Goal: Task Accomplishment & Management: Use online tool/utility

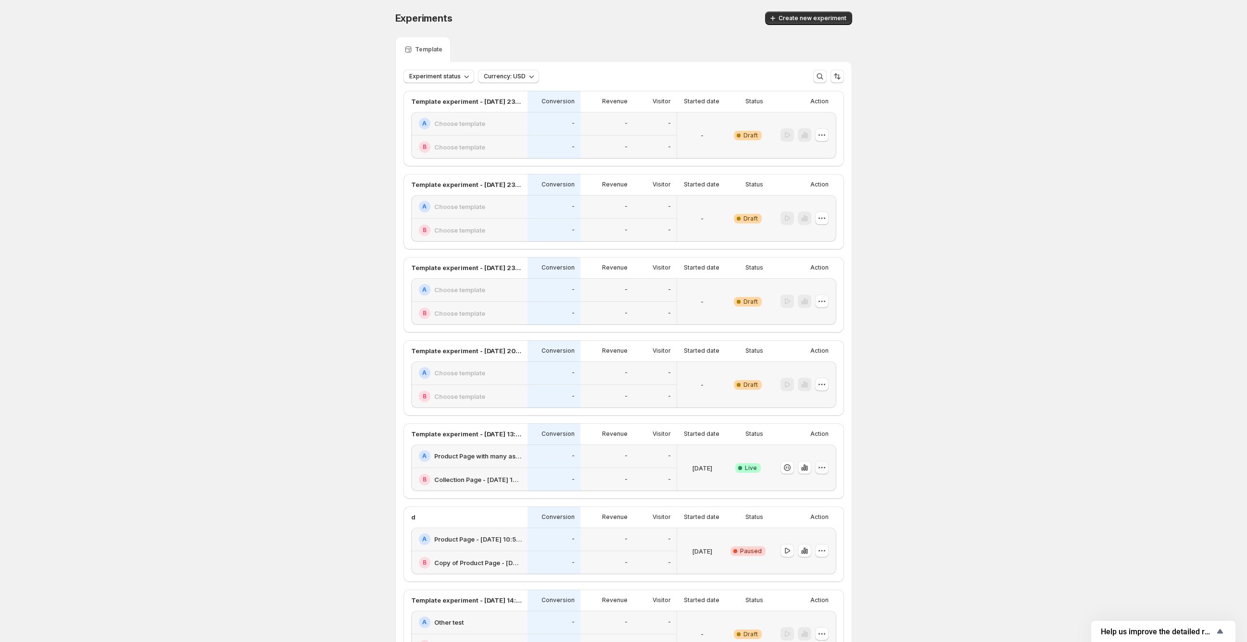
click at [822, 467] on icon "button" at bounding box center [822, 468] width 10 height 10
click at [819, 482] on button "Edit" at bounding box center [827, 487] width 119 height 15
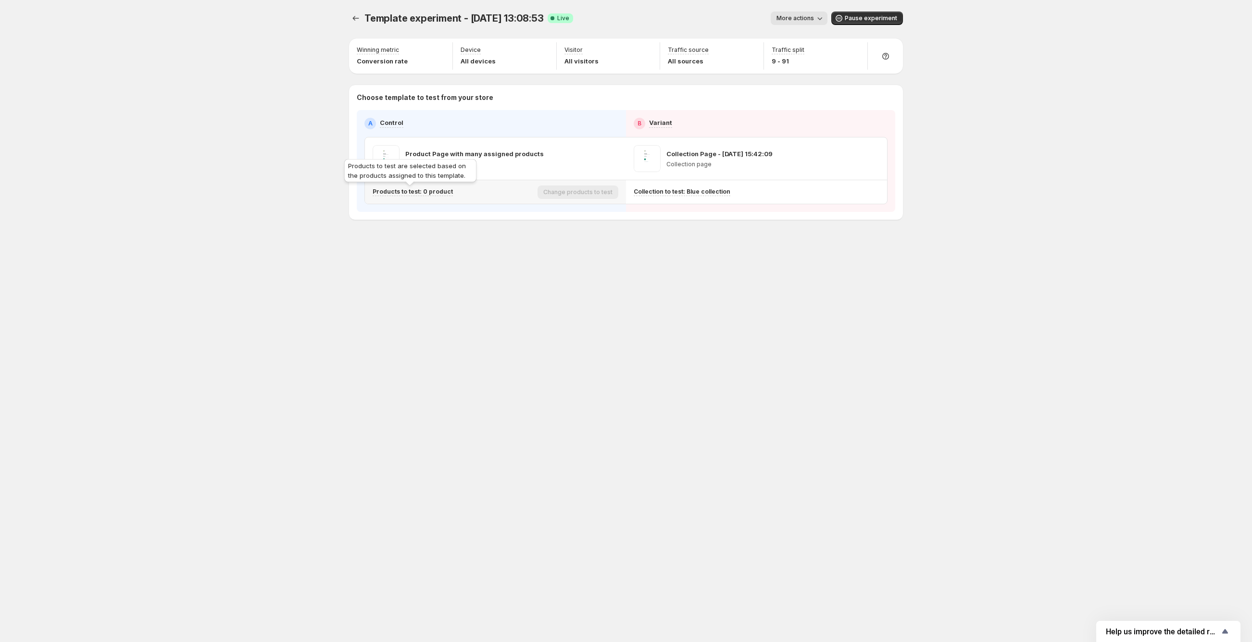
click at [424, 194] on p "Products to test: 0 product" at bounding box center [413, 192] width 80 height 8
click at [428, 216] on input "text" at bounding box center [476, 212] width 165 height 15
click at [354, 22] on icon "Experiments" at bounding box center [356, 18] width 10 height 10
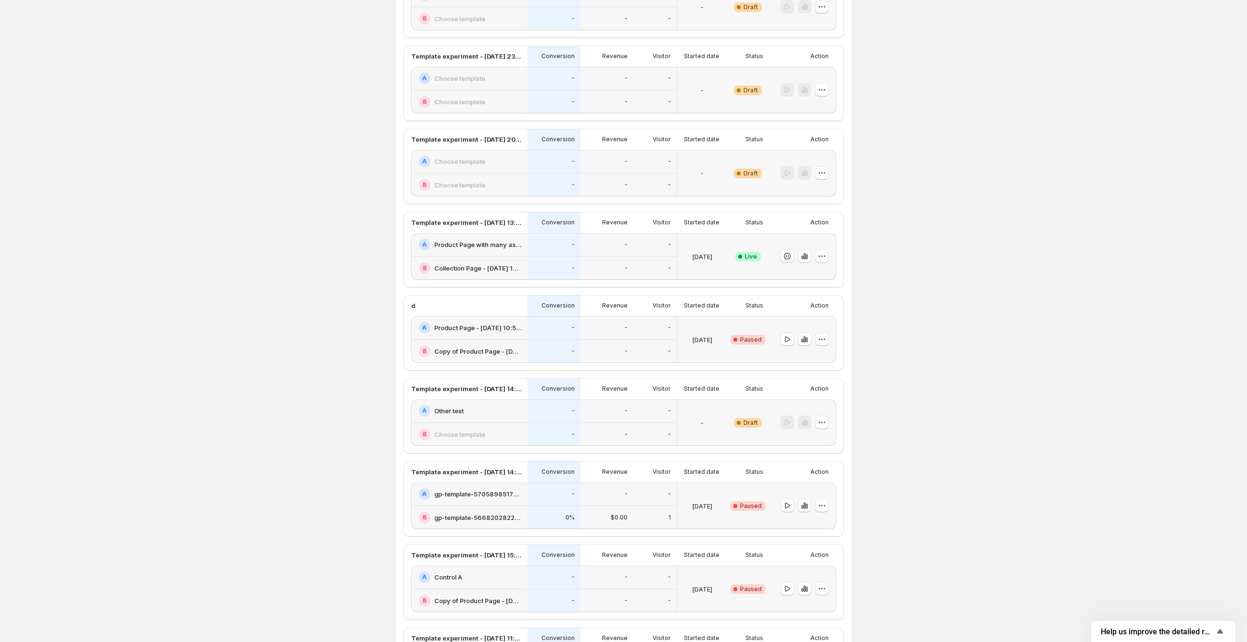
scroll to position [213, 0]
click at [806, 341] on icon "button" at bounding box center [805, 338] width 10 height 10
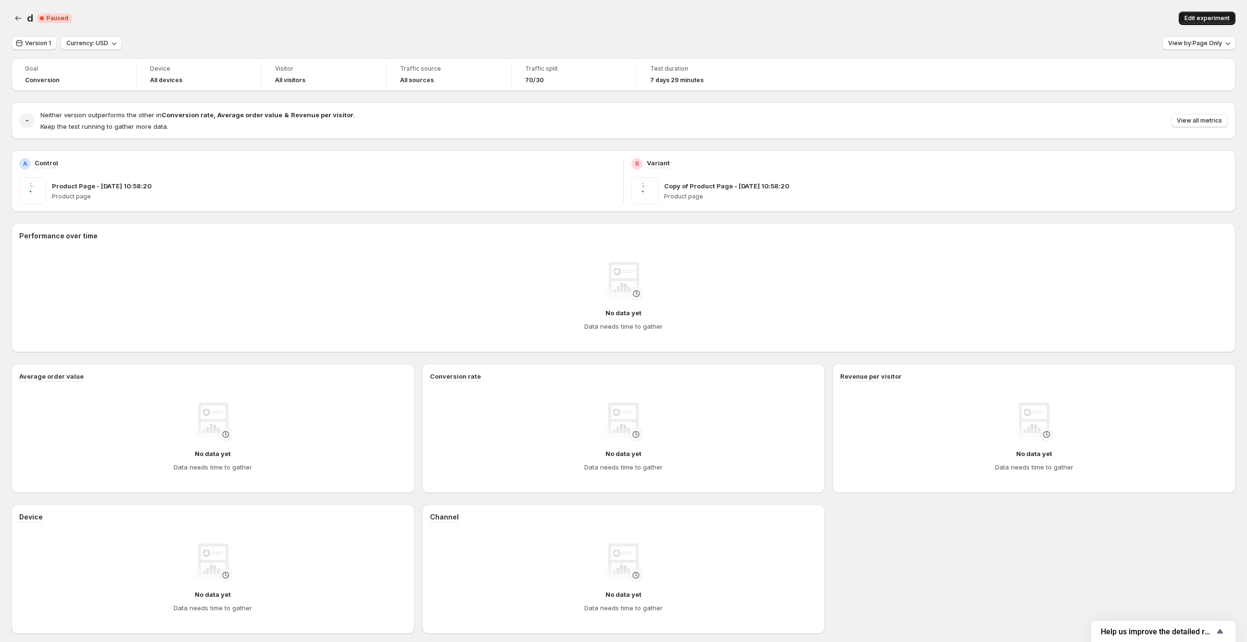
click at [1208, 19] on span "Edit experiment" at bounding box center [1206, 18] width 45 height 8
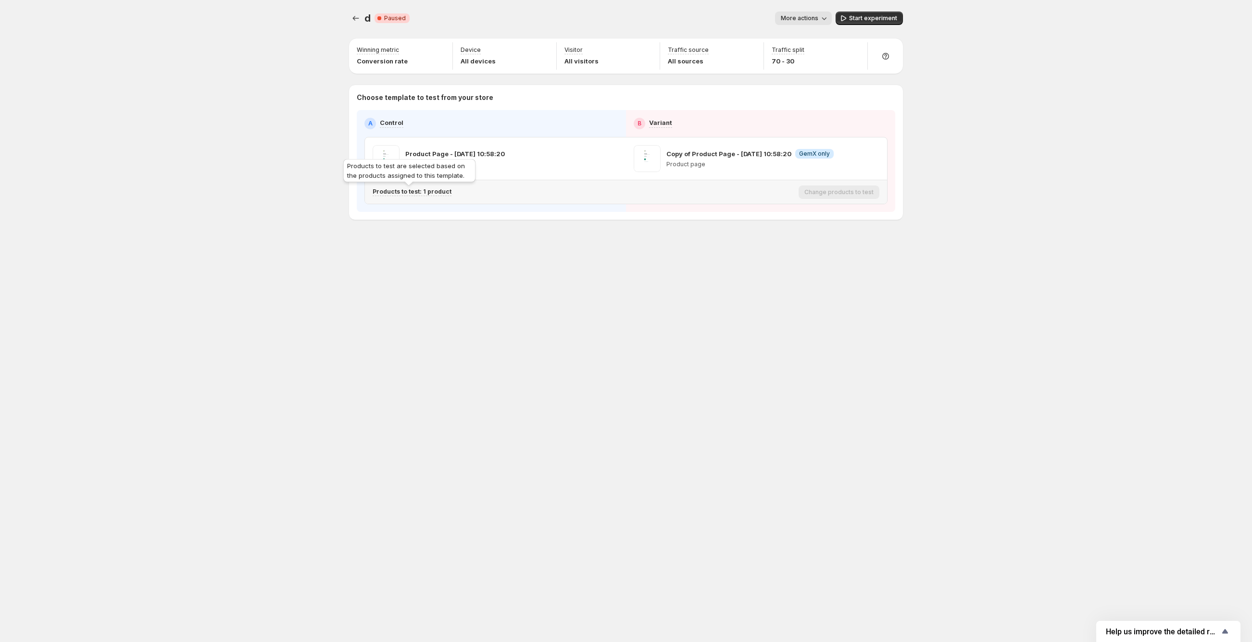
click at [429, 190] on p "Products to test: 1 product" at bounding box center [412, 192] width 79 height 8
click at [434, 212] on input "text" at bounding box center [476, 212] width 165 height 15
click at [400, 188] on div "Products to test are selected based on the products assigned to this template." at bounding box center [409, 172] width 136 height 31
click at [401, 192] on p "Products to test: 1 product" at bounding box center [412, 192] width 79 height 8
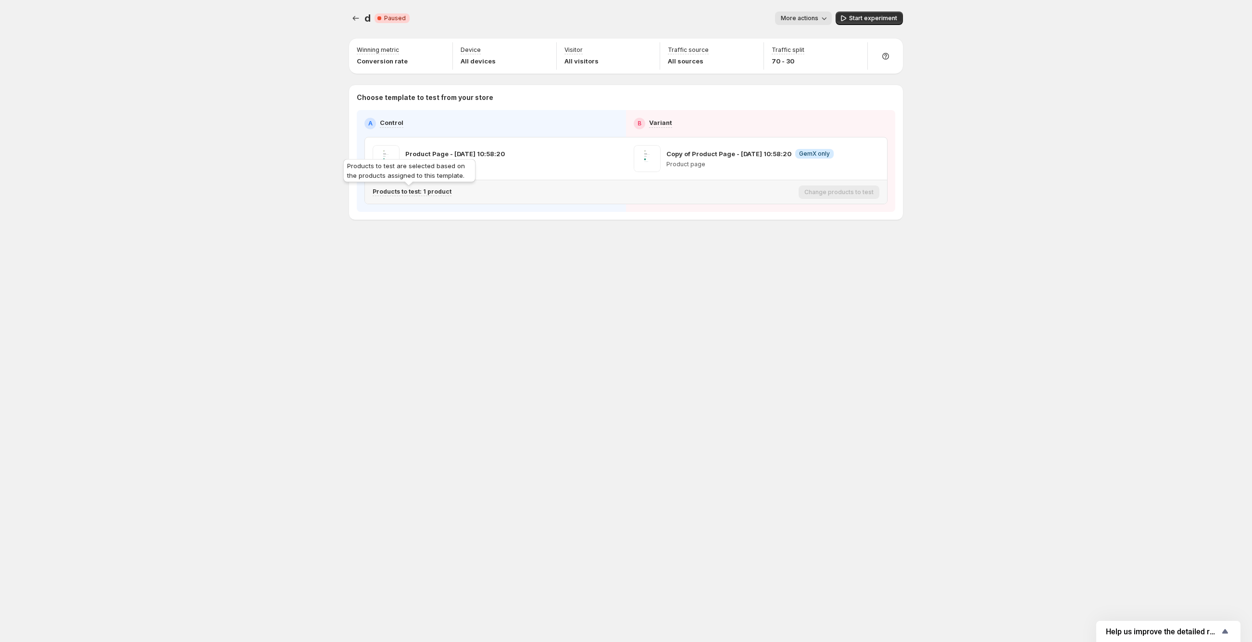
click at [401, 192] on p "Products to test: 1 product" at bounding box center [412, 192] width 79 height 8
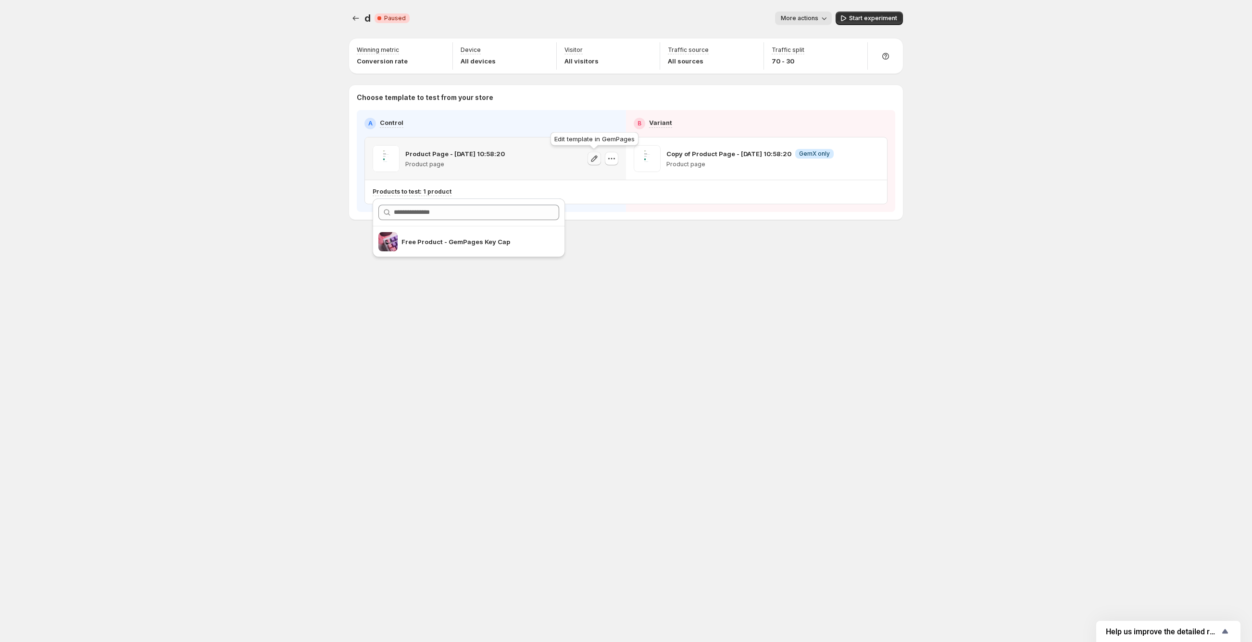
click at [592, 160] on icon "button" at bounding box center [594, 159] width 10 height 10
click at [824, 20] on icon "button" at bounding box center [824, 18] width 10 height 10
click at [609, 161] on icon "button" at bounding box center [612, 159] width 10 height 10
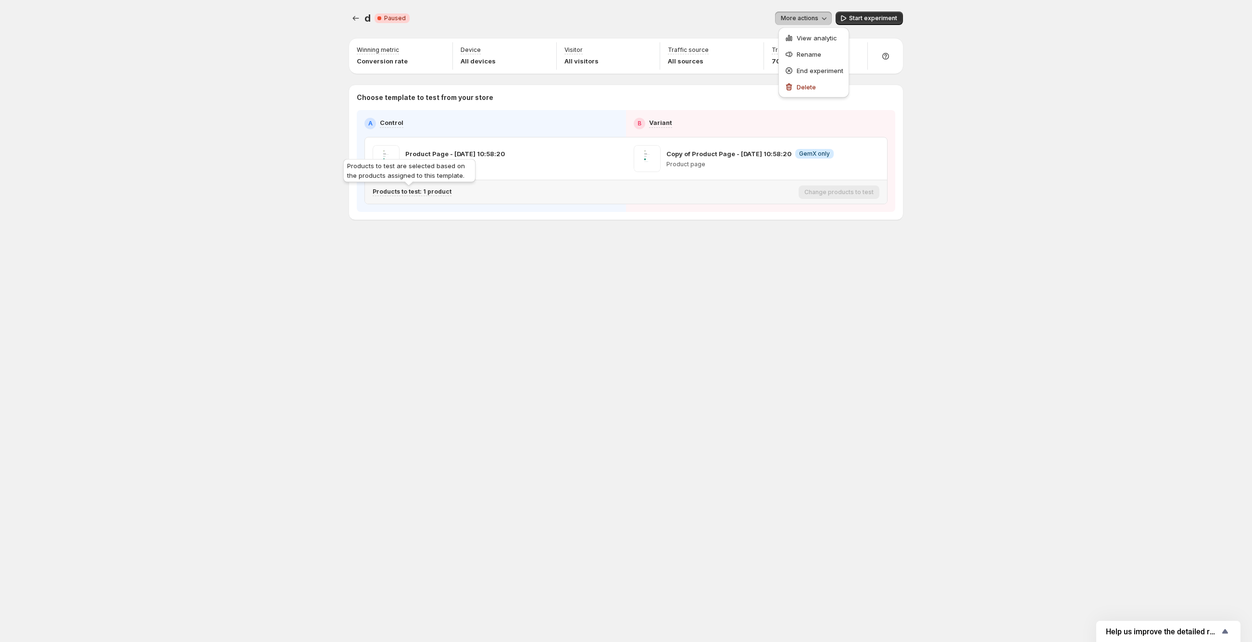
click at [406, 192] on p "Products to test: 1 product" at bounding box center [412, 192] width 79 height 8
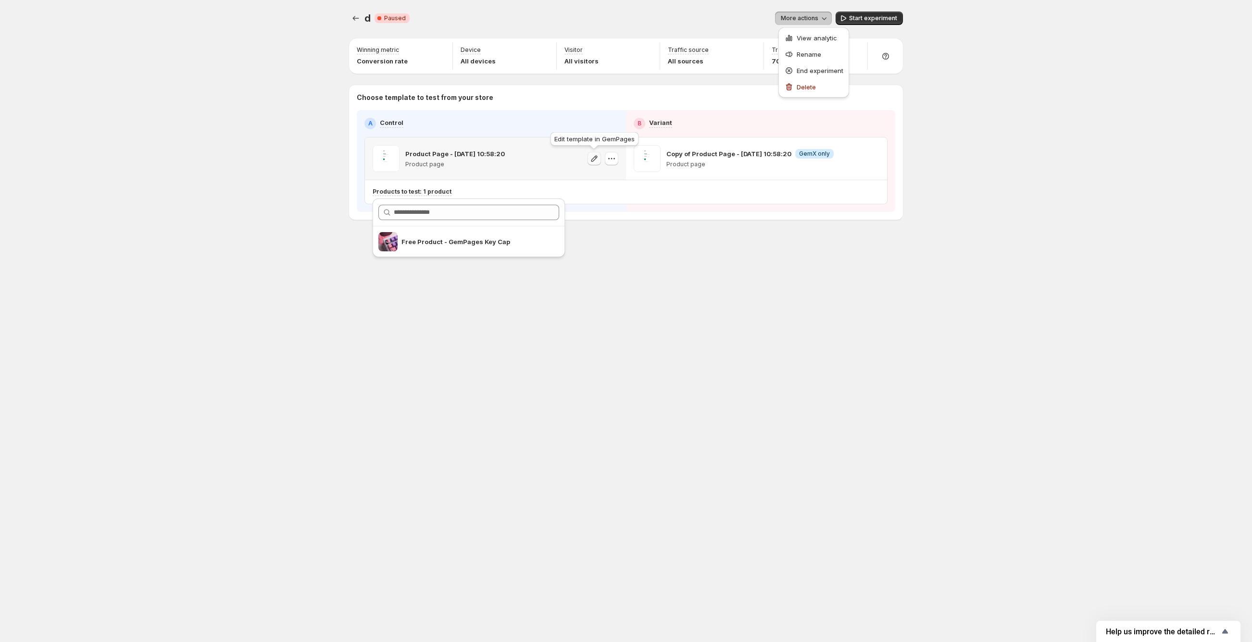
click at [594, 161] on icon "button" at bounding box center [594, 159] width 10 height 10
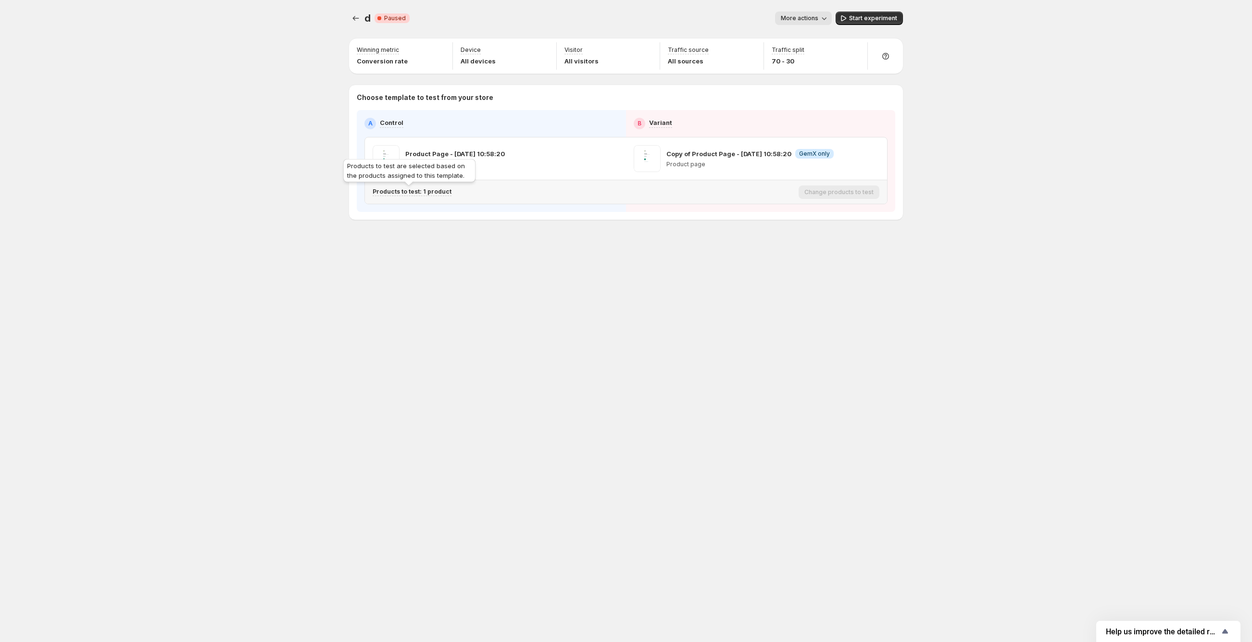
click at [439, 193] on p "Products to test: 1 product" at bounding box center [412, 192] width 79 height 8
click at [431, 208] on input "text" at bounding box center [476, 212] width 165 height 15
click at [355, 18] on icon "Experiments" at bounding box center [356, 18] width 10 height 10
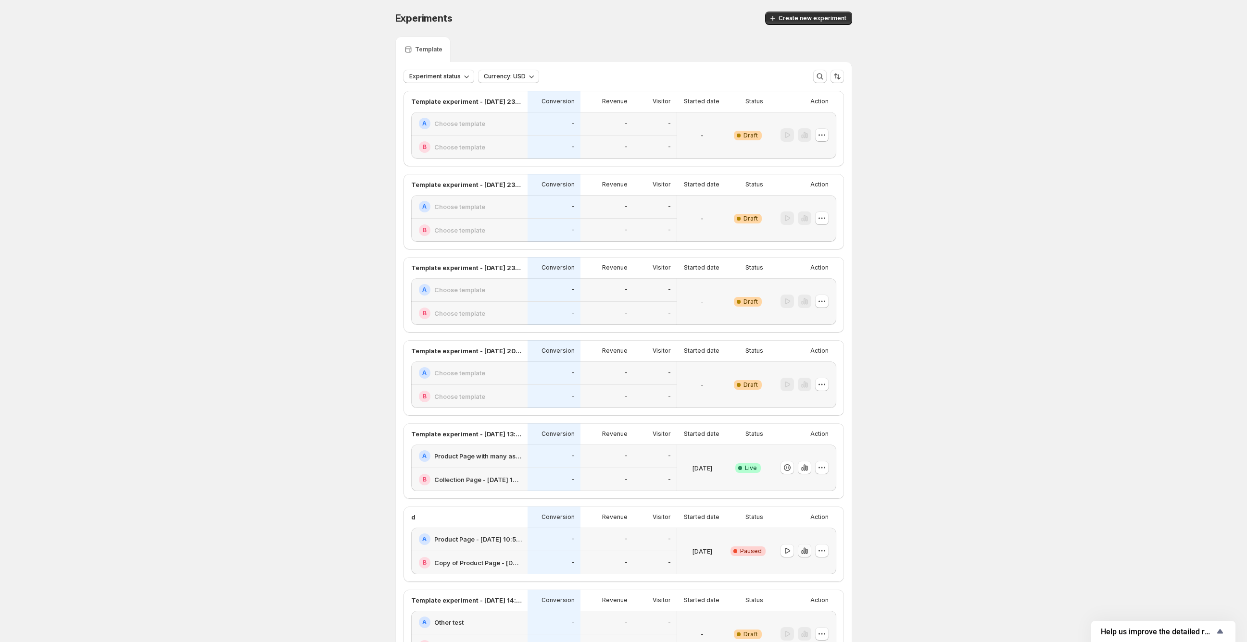
click at [805, 554] on icon "button" at bounding box center [805, 551] width 10 height 10
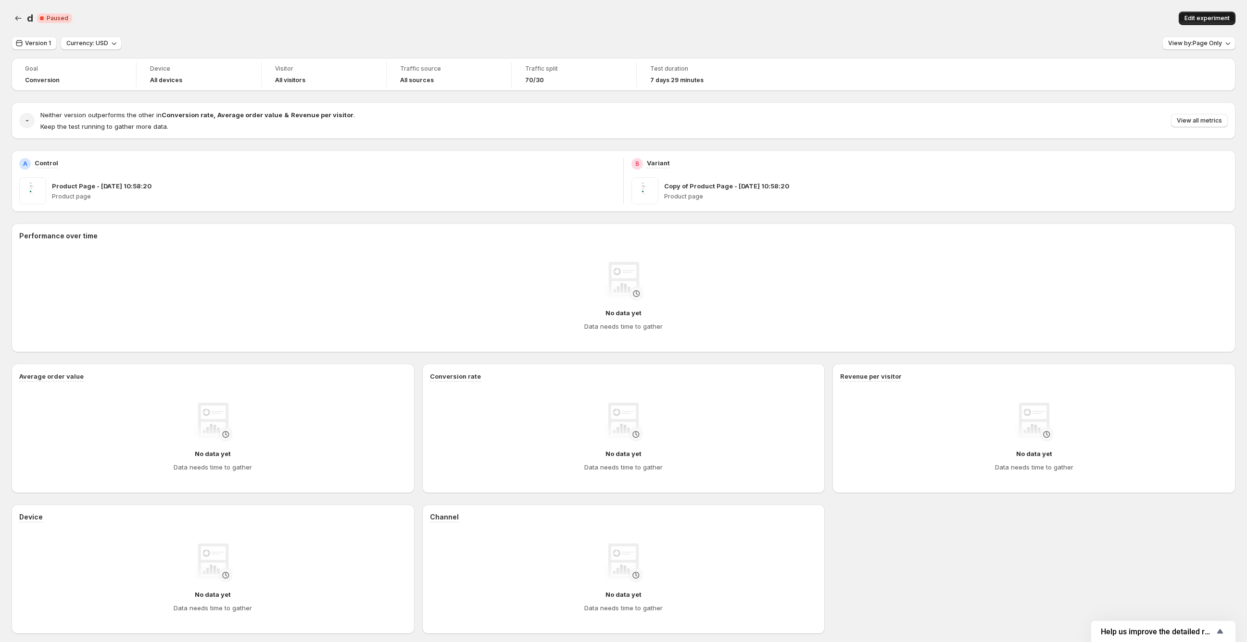
click at [1220, 20] on span "Edit experiment" at bounding box center [1206, 18] width 45 height 8
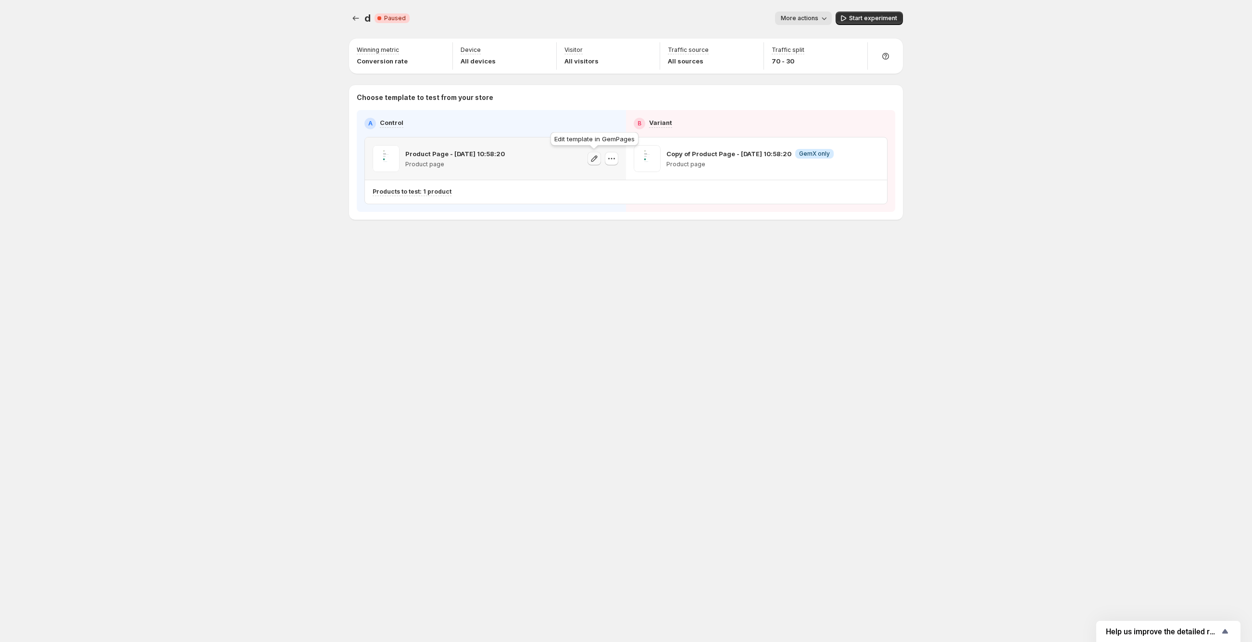
click at [595, 160] on icon "button" at bounding box center [594, 159] width 10 height 10
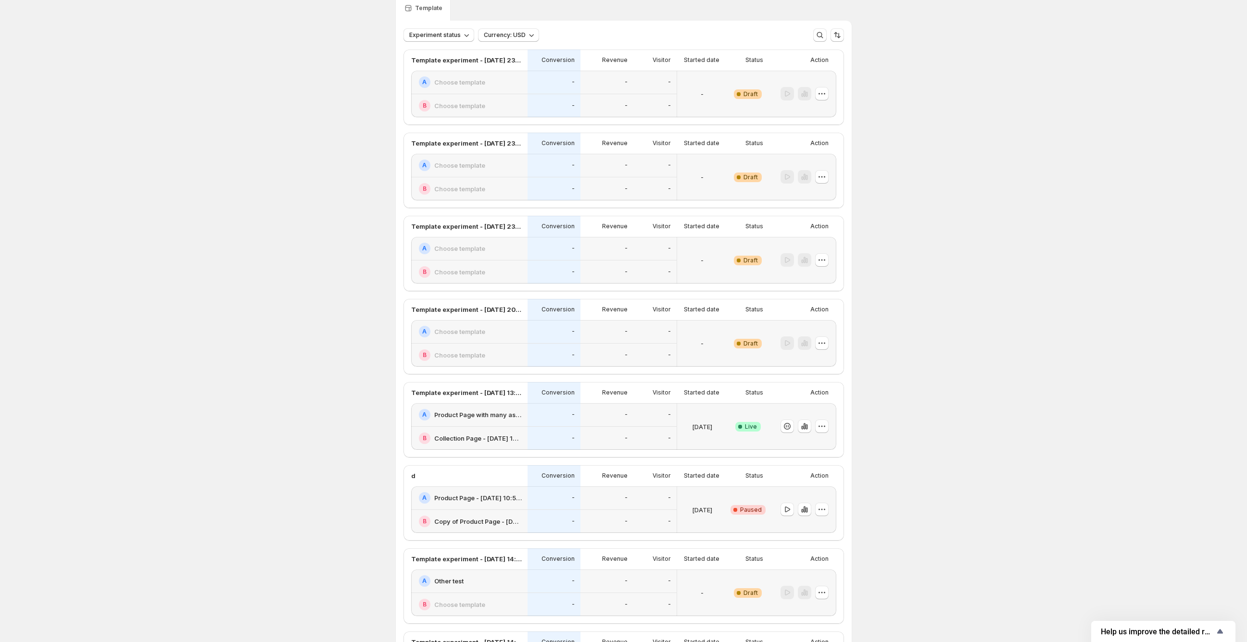
scroll to position [53, 0]
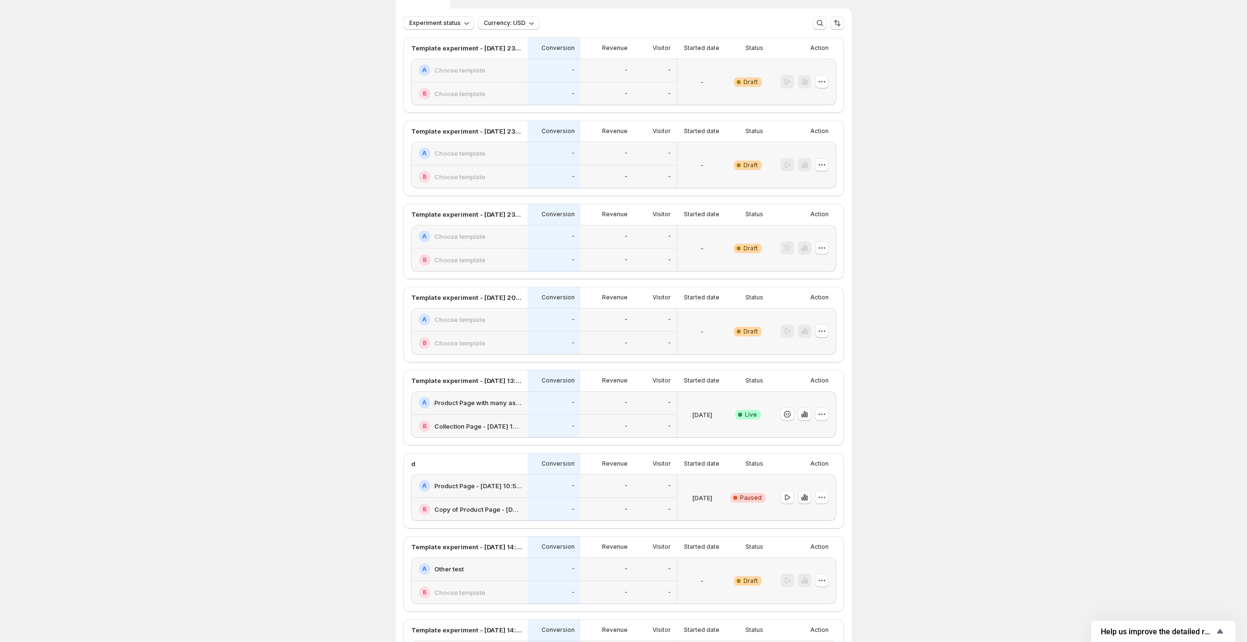
click at [805, 498] on icon "button" at bounding box center [804, 498] width 2 height 6
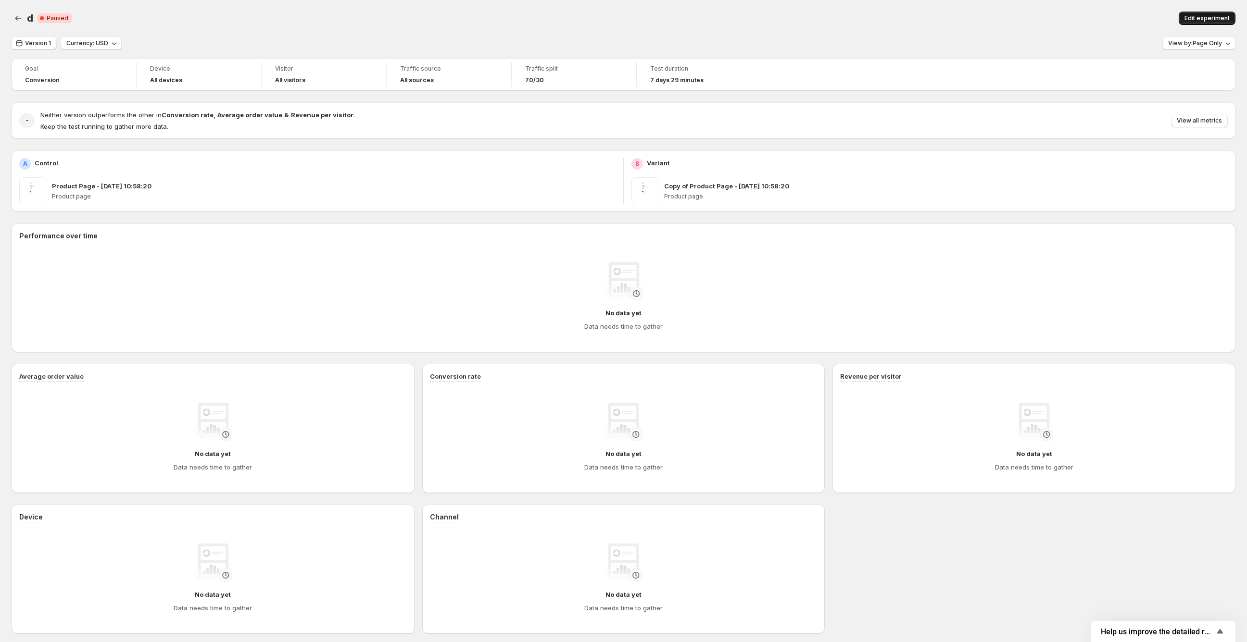
click at [1217, 20] on span "Edit experiment" at bounding box center [1206, 18] width 45 height 8
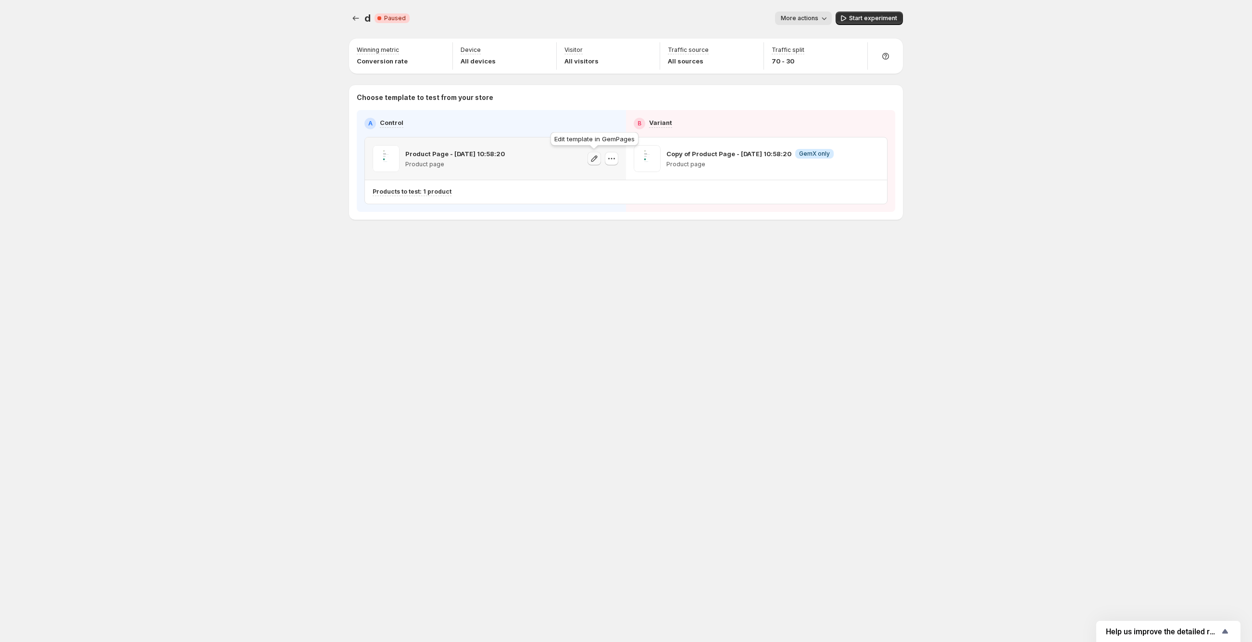
click at [591, 161] on icon "button" at bounding box center [594, 159] width 10 height 10
click at [612, 161] on icon "button" at bounding box center [612, 159] width 10 height 10
click at [396, 192] on p "Products to test: 1 product" at bounding box center [412, 192] width 79 height 8
click at [417, 212] on input "text" at bounding box center [476, 212] width 165 height 15
type input "*"
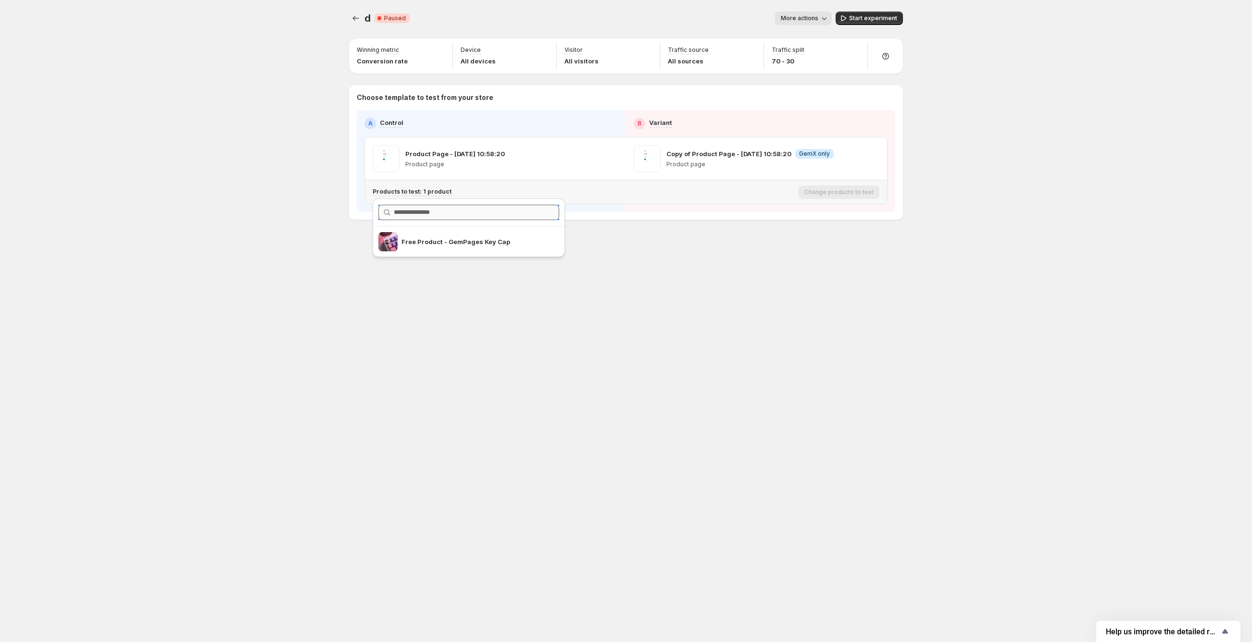
click at [468, 211] on input "text" at bounding box center [476, 212] width 165 height 15
paste input "**********"
type input "**********"
click at [520, 182] on div "Products to test: 1 product Change products to test" at bounding box center [626, 192] width 522 height 24
click at [593, 163] on icon "button" at bounding box center [594, 159] width 10 height 10
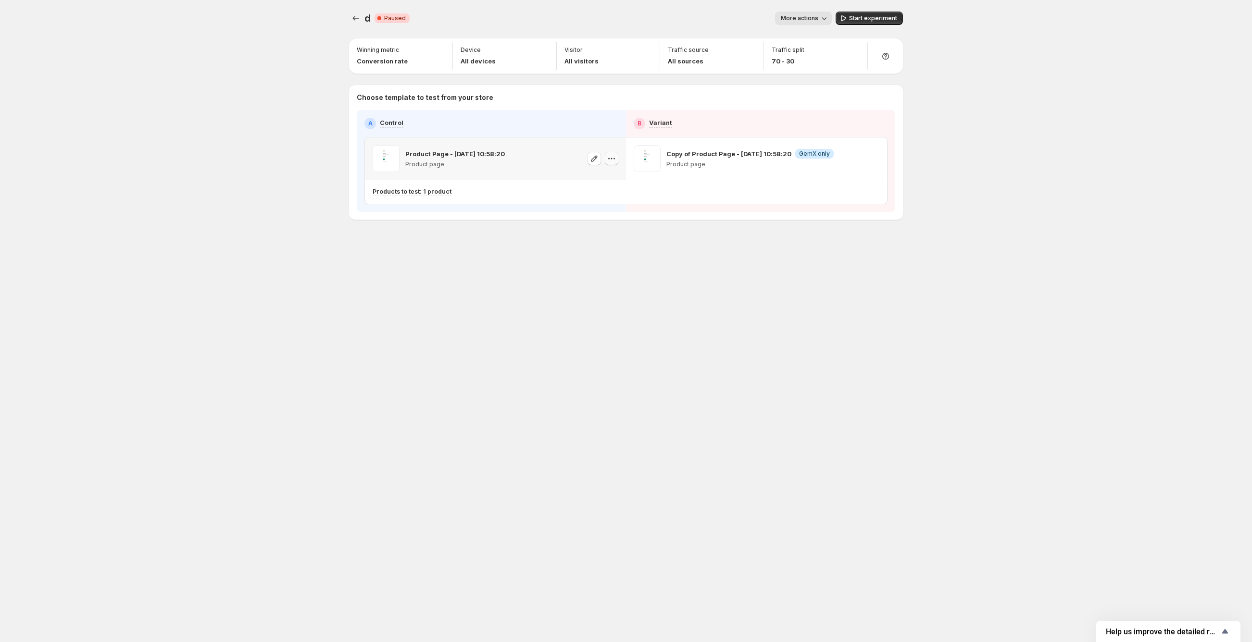
click at [611, 156] on icon "button" at bounding box center [612, 159] width 10 height 10
click at [804, 23] on button "More actions" at bounding box center [803, 18] width 57 height 13
click at [358, 19] on icon "Experiments" at bounding box center [356, 18] width 10 height 10
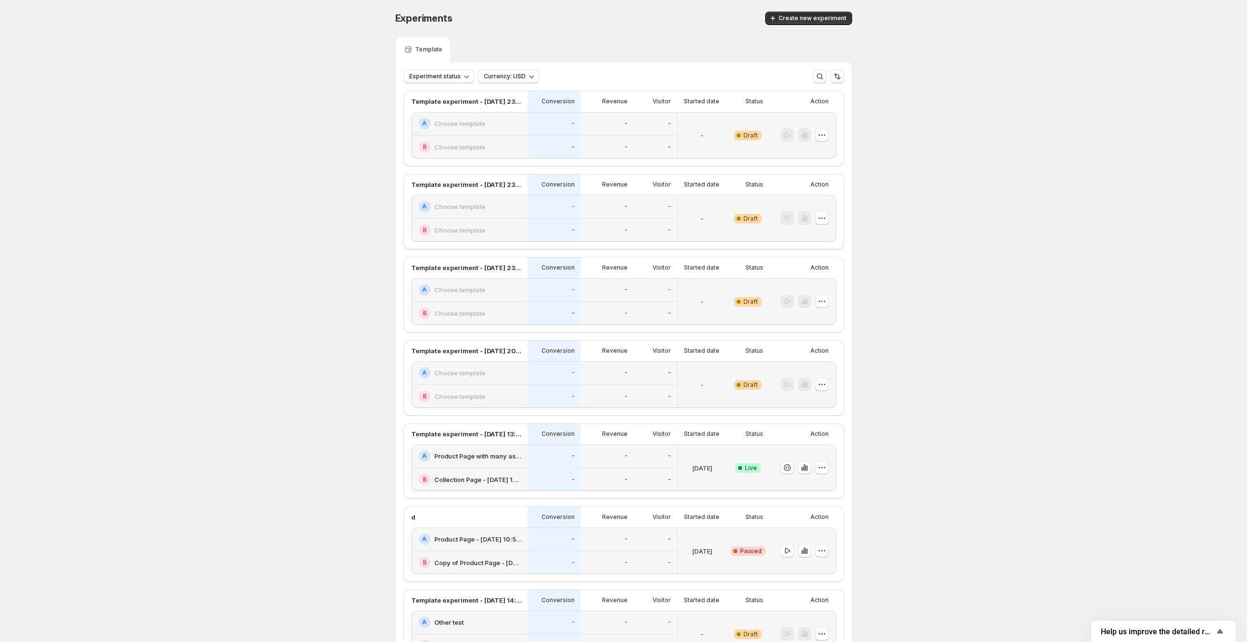
click at [823, 553] on icon "button" at bounding box center [822, 551] width 10 height 10
click at [826, 618] on span "Delete" at bounding box center [816, 620] width 19 height 8
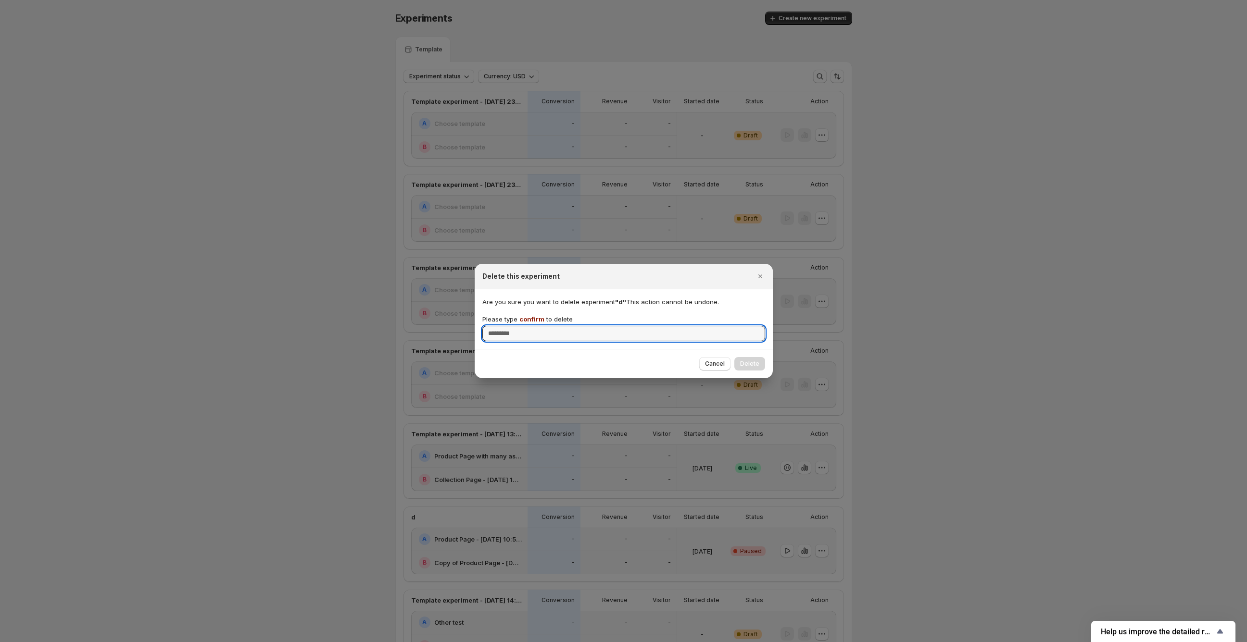
click at [530, 317] on span "confirm" at bounding box center [531, 319] width 25 height 8
click at [530, 326] on input "Please type confirm to delete" at bounding box center [623, 333] width 283 height 15
click at [530, 317] on span "confirm" at bounding box center [531, 319] width 25 height 8
click at [530, 326] on input "Please type confirm to delete" at bounding box center [623, 333] width 283 height 15
copy p "confirm"
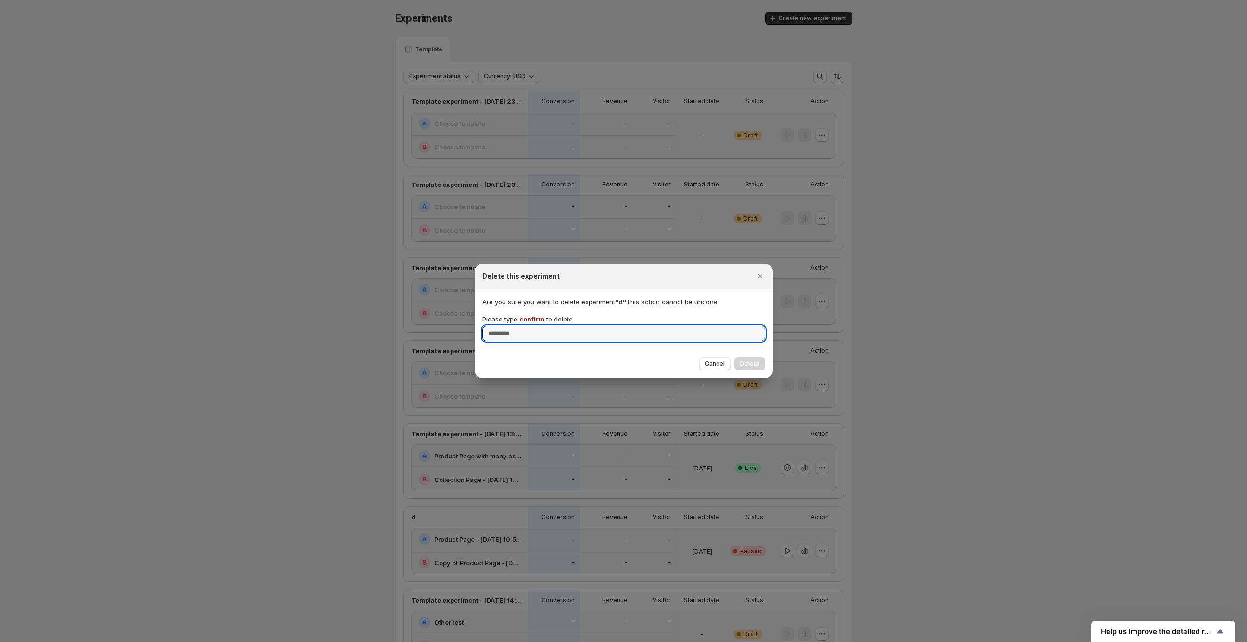
click at [508, 338] on input "Please type confirm to delete" at bounding box center [623, 333] width 283 height 15
paste input "*******"
type input "*******"
click at [752, 369] on button "Delete" at bounding box center [749, 363] width 31 height 13
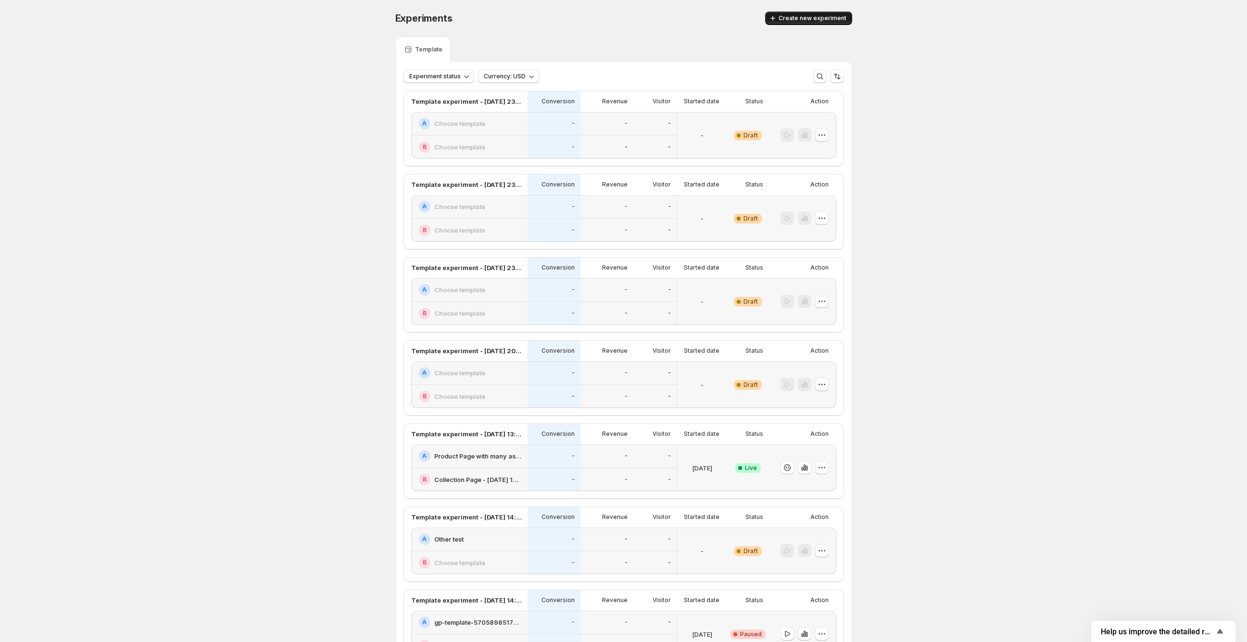
click at [813, 22] on span "Create new experiment" at bounding box center [812, 18] width 68 height 8
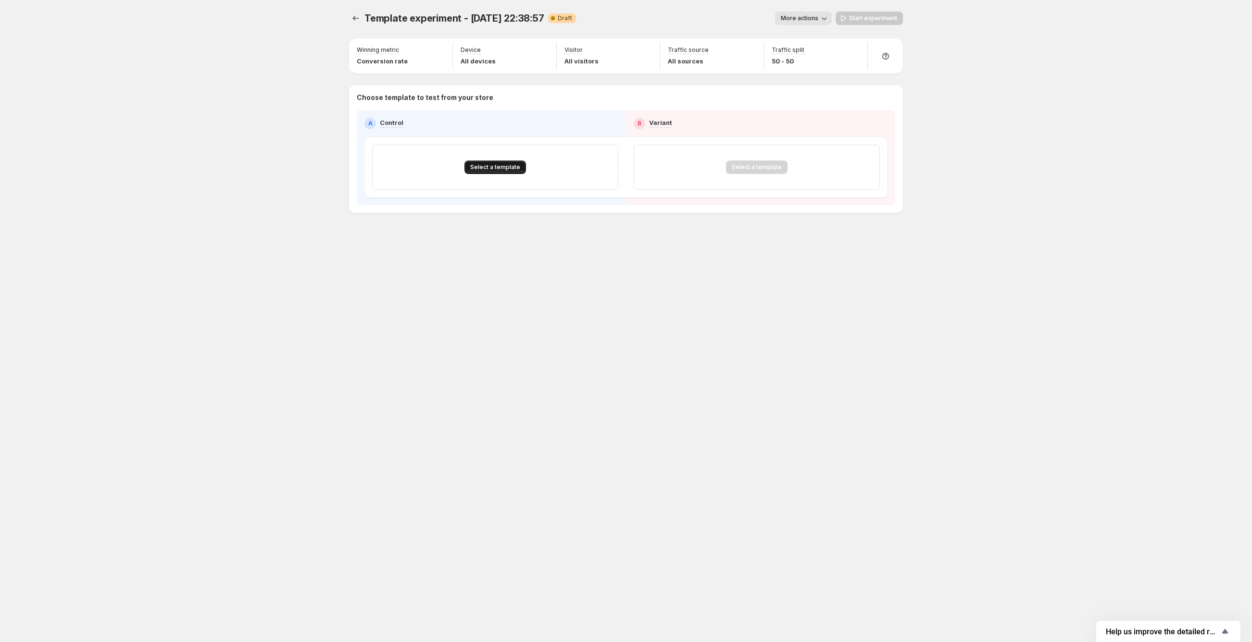
click at [483, 171] on button "Select a template" at bounding box center [495, 167] width 62 height 13
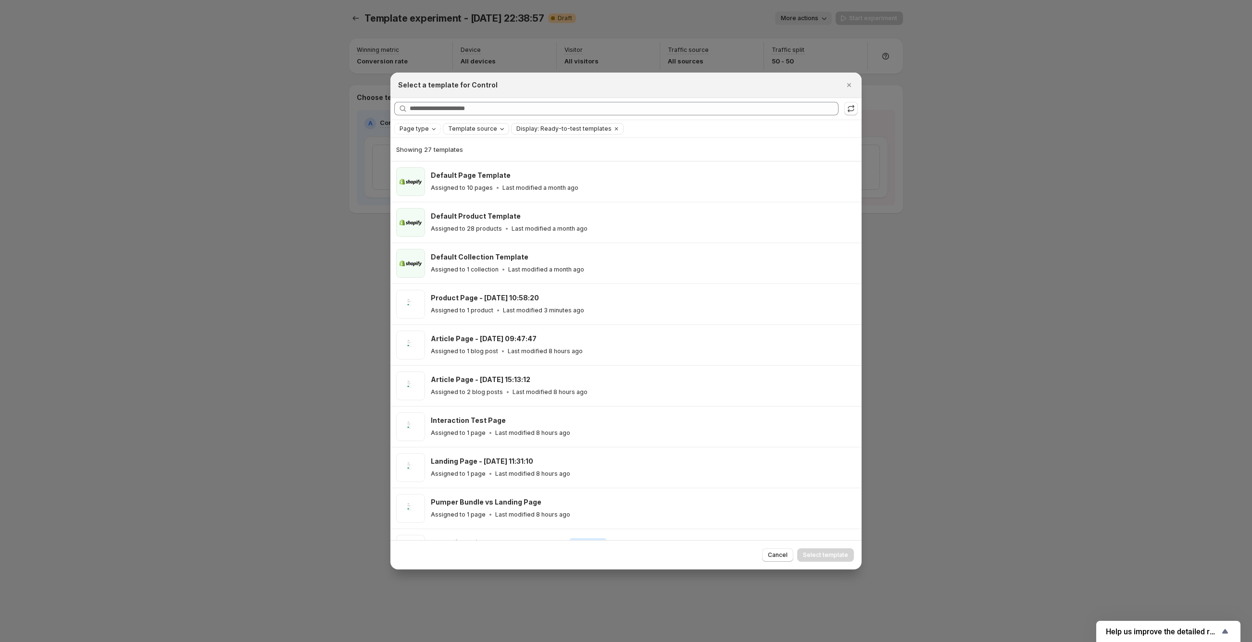
click at [482, 131] on span "Template source" at bounding box center [472, 129] width 49 height 8
click at [482, 161] on span "GemPages" at bounding box center [476, 159] width 33 height 8
click at [426, 130] on span "Page type" at bounding box center [414, 129] width 29 height 8
click at [429, 169] on span "Product page" at bounding box center [433, 170] width 41 height 8
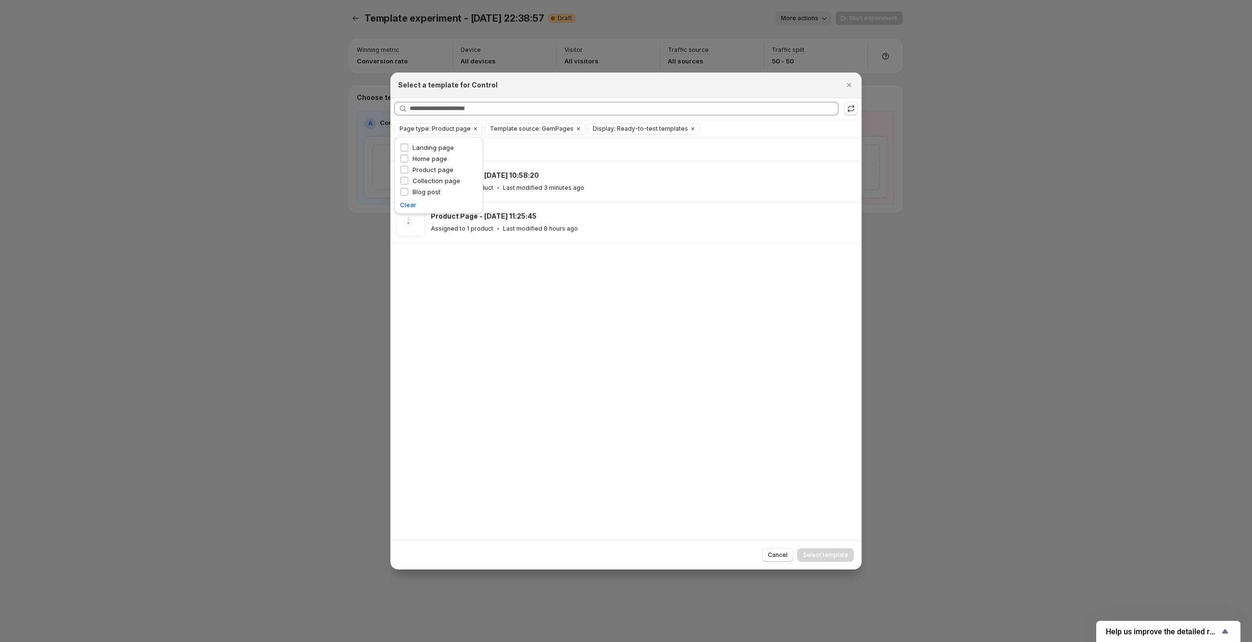
click at [646, 337] on div "Showing 2 templates Product Page - Jul 26, 10:58:20 Assigned to 1 product Last …" at bounding box center [625, 339] width 471 height 402
click at [852, 108] on icon ":rfo:" at bounding box center [851, 109] width 10 height 10
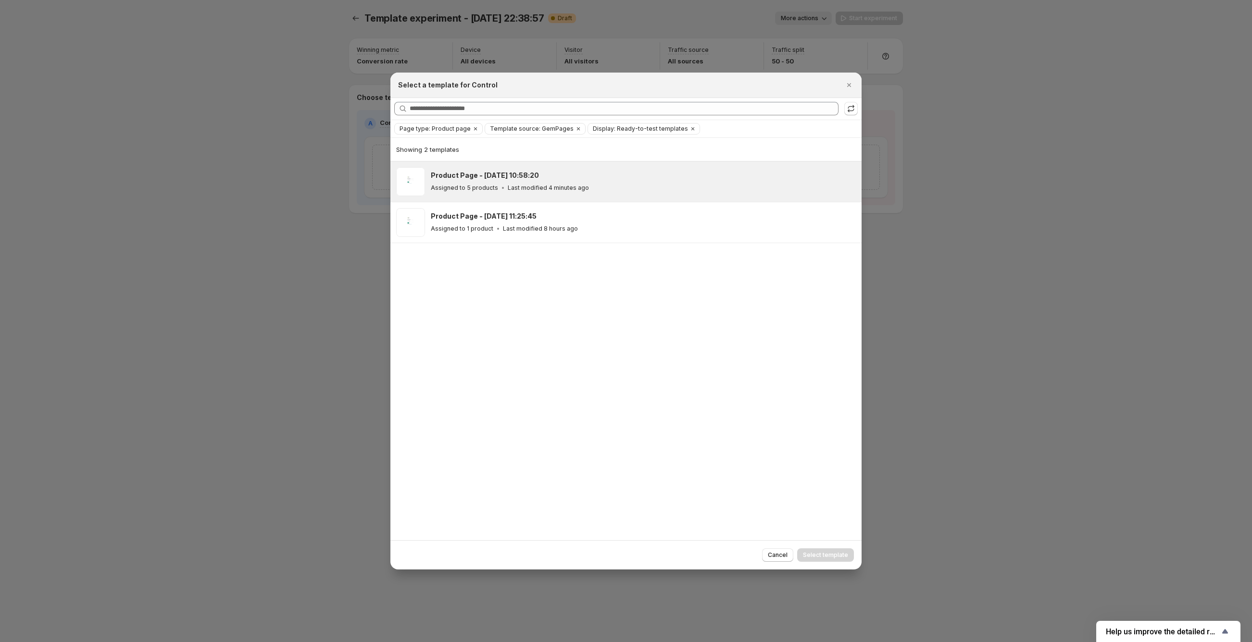
click at [521, 198] on div "Product Page - Jul 26, 10:58:20 Assigned to 5 products Last modified 4 minutes …" at bounding box center [625, 182] width 471 height 40
click at [835, 560] on button "Select template" at bounding box center [825, 555] width 57 height 13
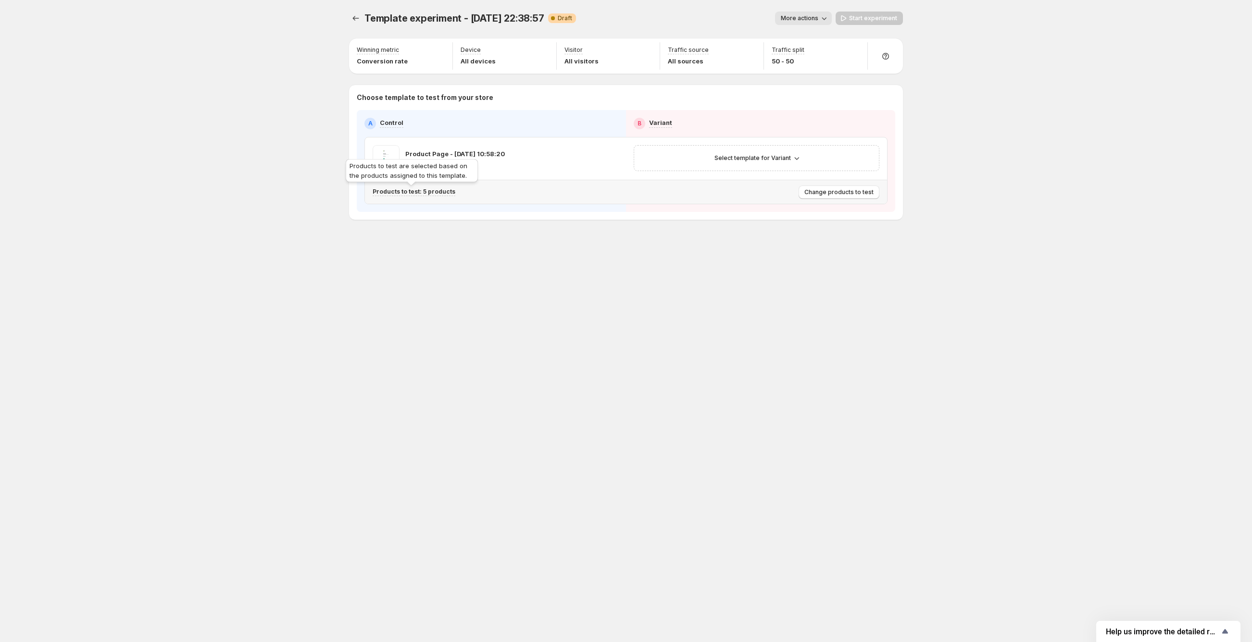
click at [414, 190] on p "Products to test: 5 products" at bounding box center [414, 192] width 83 height 8
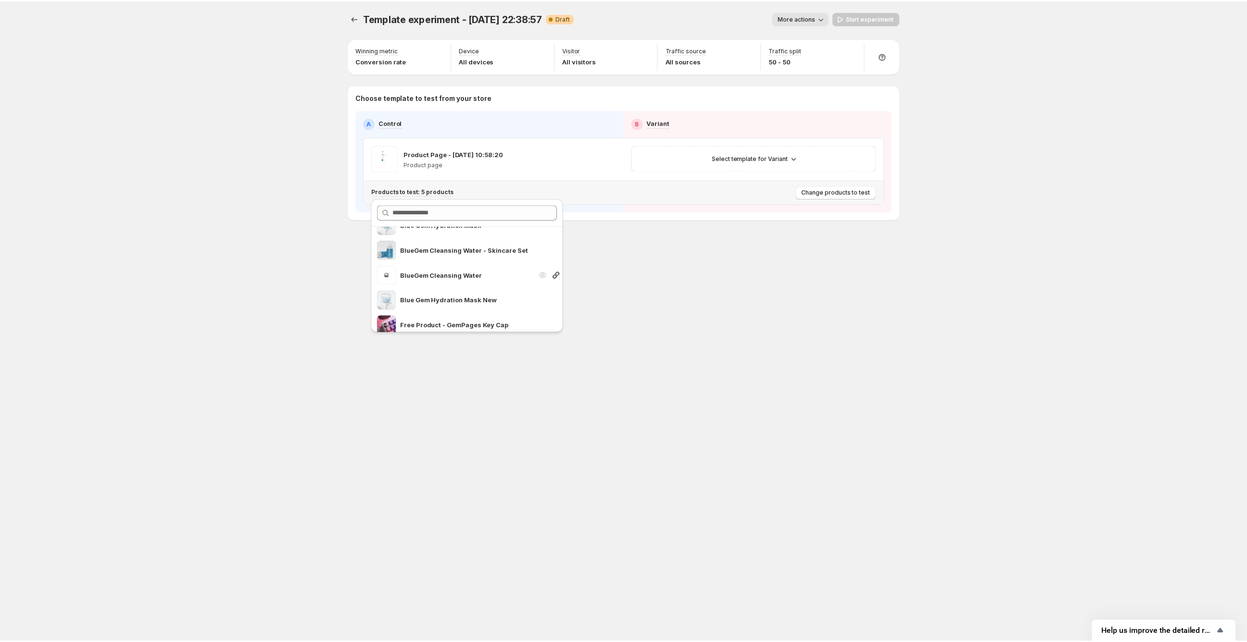
scroll to position [25, 0]
click at [388, 295] on span "Search for and select a customer segment" at bounding box center [387, 291] width 19 height 19
click at [393, 329] on div "Blue Gem Hydration Mask BlueGem Cleansing Water - Skincare Set BlueGem Cleansin…" at bounding box center [469, 279] width 192 height 106
click at [353, 17] on icon "Experiments" at bounding box center [356, 18] width 10 height 10
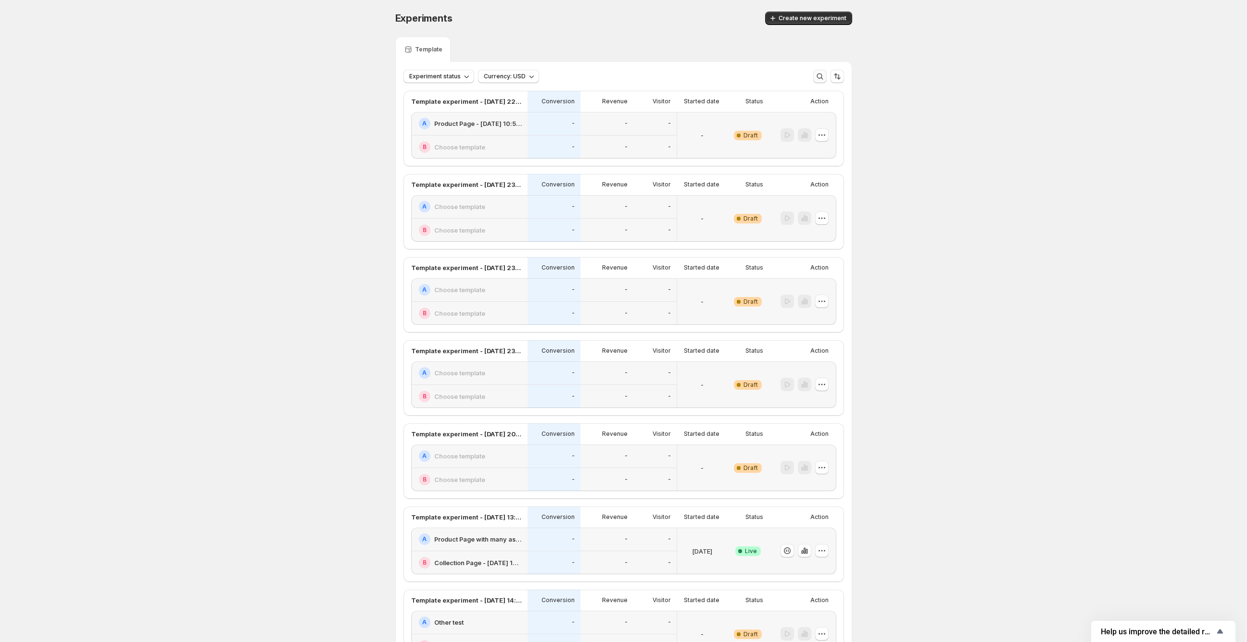
click at [822, 72] on icon "button" at bounding box center [820, 77] width 10 height 10
click at [821, 134] on icon "button" at bounding box center [822, 135] width 10 height 10
click at [815, 206] on span "Delete" at bounding box center [816, 204] width 19 height 8
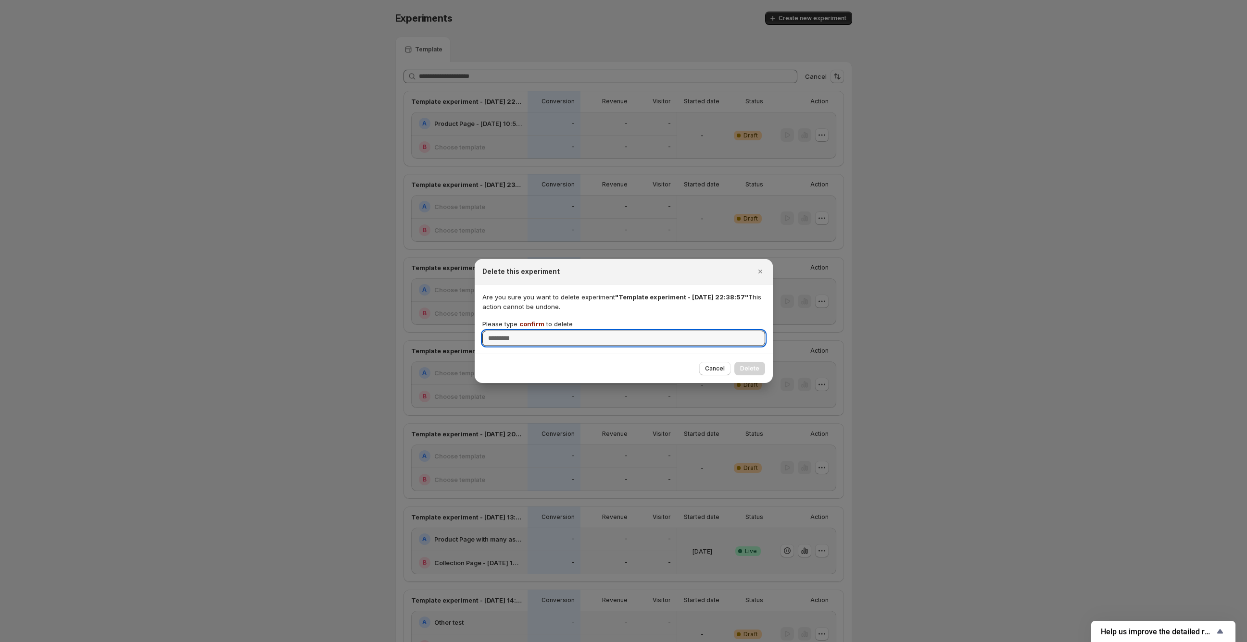
click at [530, 323] on span "confirm" at bounding box center [531, 324] width 25 height 8
click at [530, 331] on input "Please type confirm to delete" at bounding box center [623, 338] width 283 height 15
click at [530, 323] on span "confirm" at bounding box center [531, 324] width 25 height 8
click at [530, 331] on input "Please type confirm to delete" at bounding box center [623, 338] width 283 height 15
copy p "confirm"
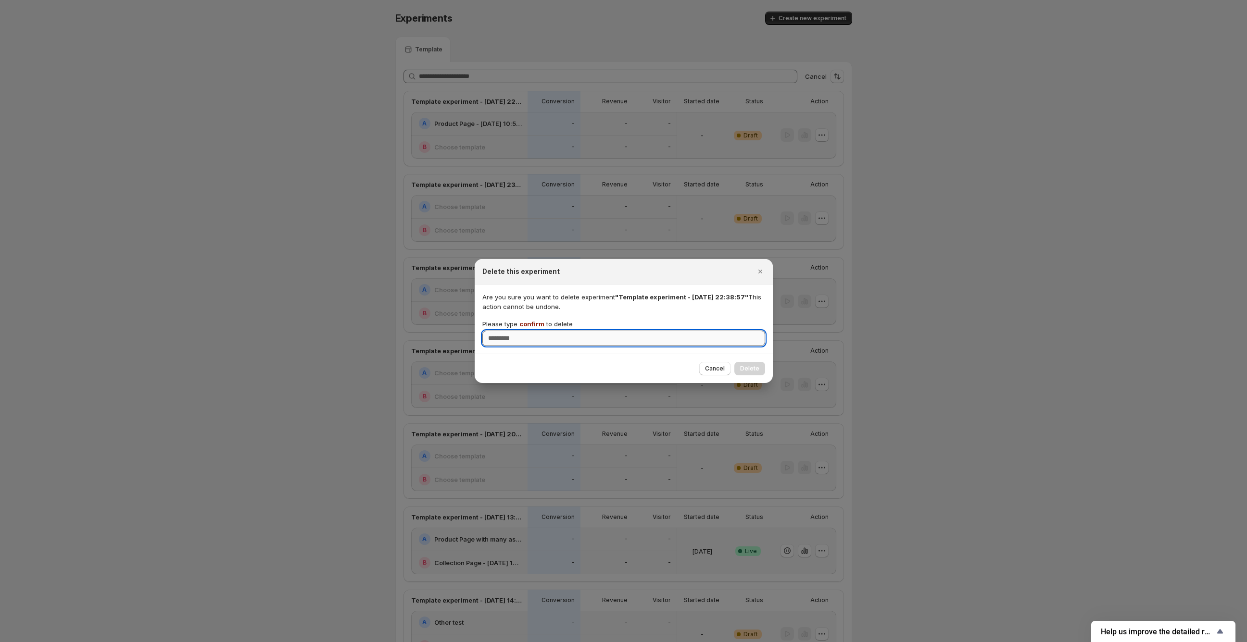
click at [502, 344] on input "Please type confirm to delete" at bounding box center [623, 338] width 283 height 15
paste input "*******"
type input "*******"
click at [747, 370] on span "Delete" at bounding box center [749, 369] width 19 height 8
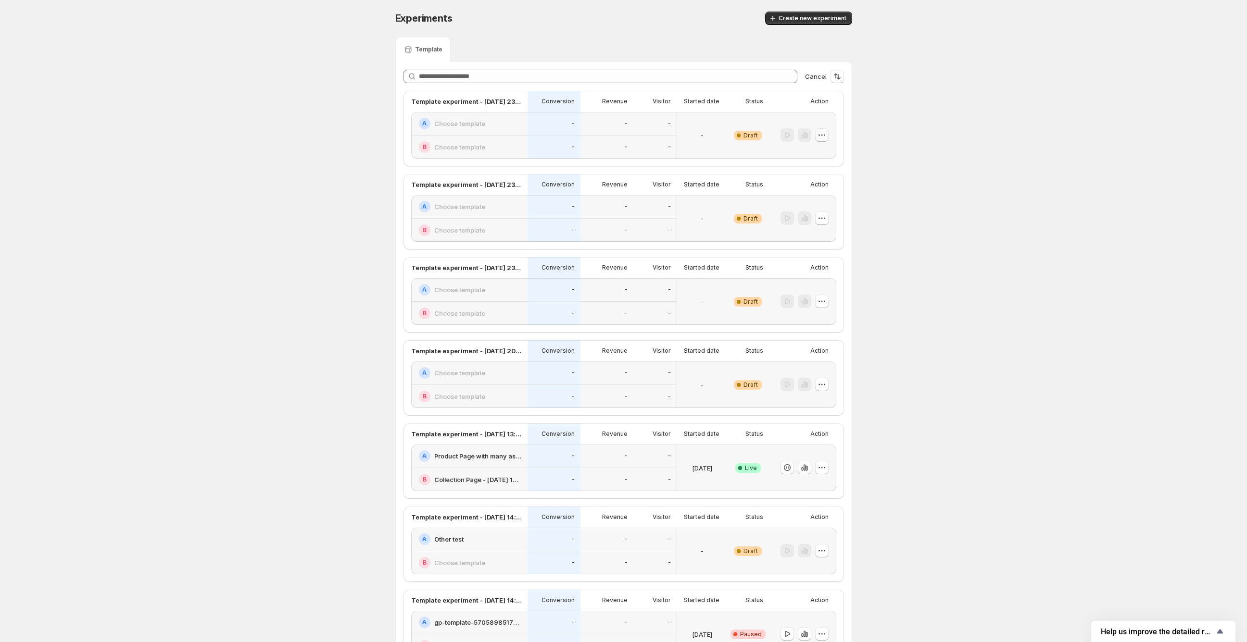
click at [821, 136] on icon "button" at bounding box center [822, 135] width 10 height 10
click at [804, 207] on icon "button" at bounding box center [800, 204] width 10 height 10
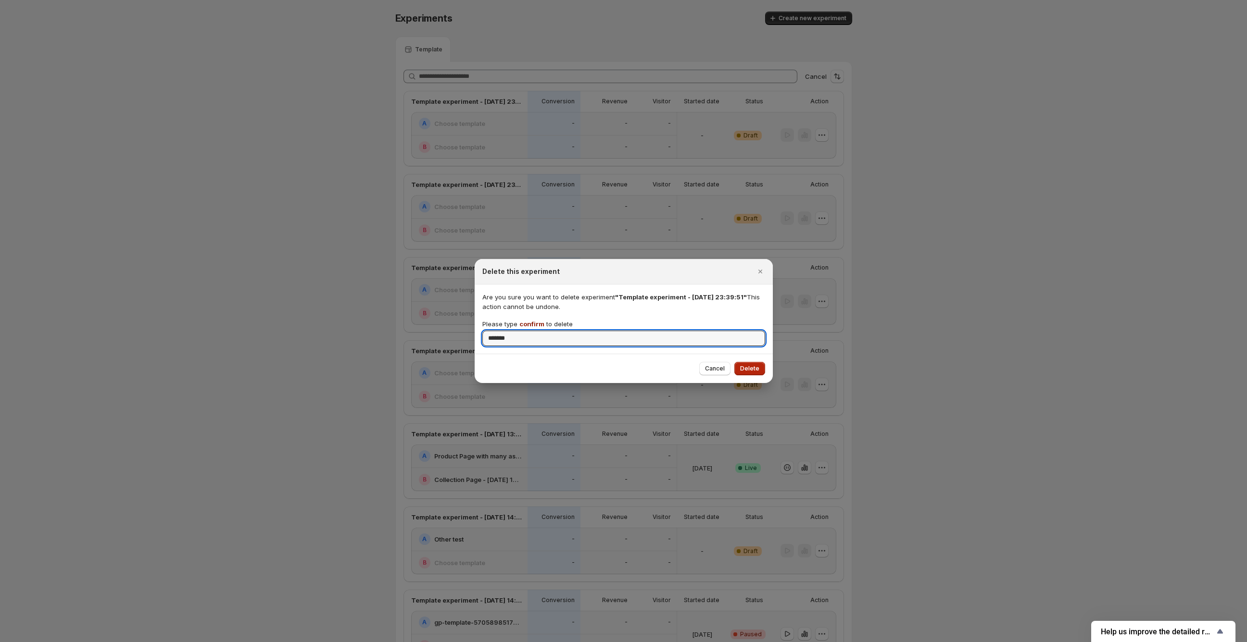
type input "*******"
click at [749, 367] on span "Delete" at bounding box center [749, 369] width 19 height 8
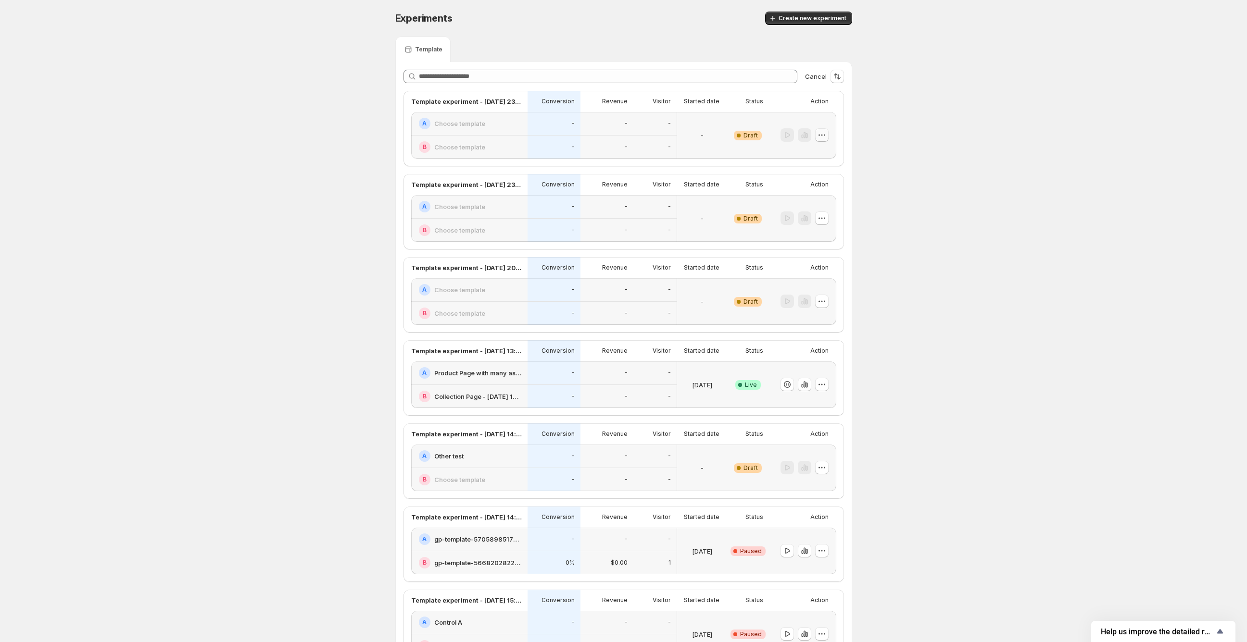
click at [828, 134] on button "button" at bounding box center [821, 134] width 13 height 13
click at [806, 206] on div "Delete" at bounding box center [824, 204] width 59 height 10
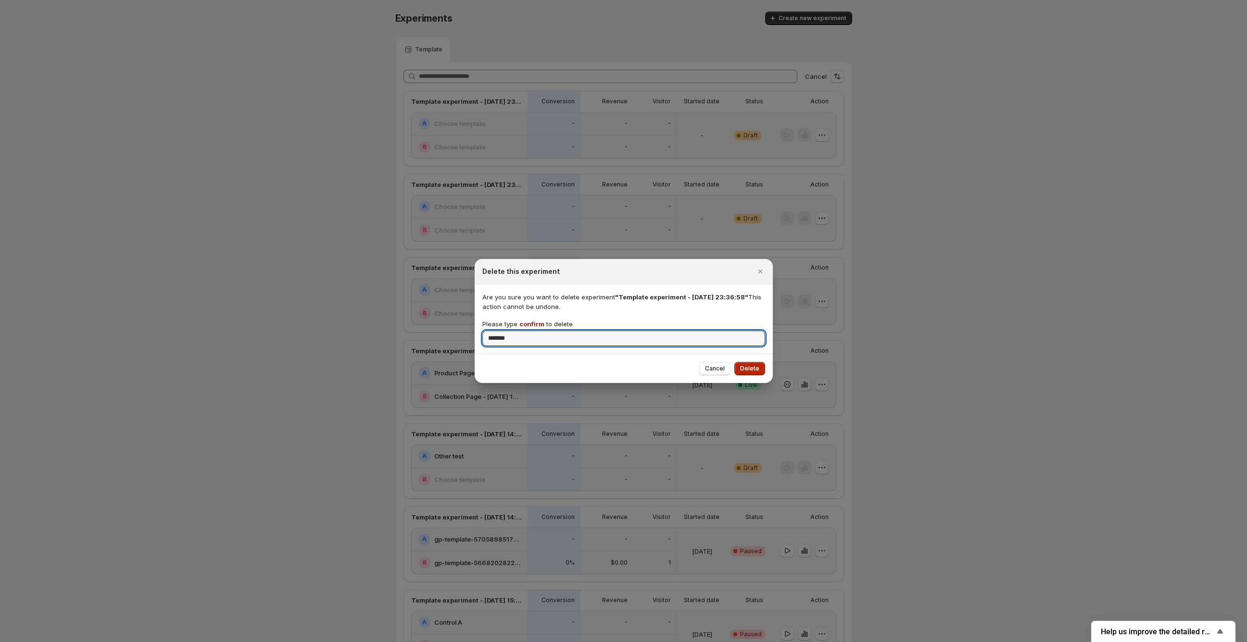
type input "*******"
click at [745, 367] on span "Delete" at bounding box center [749, 369] width 19 height 8
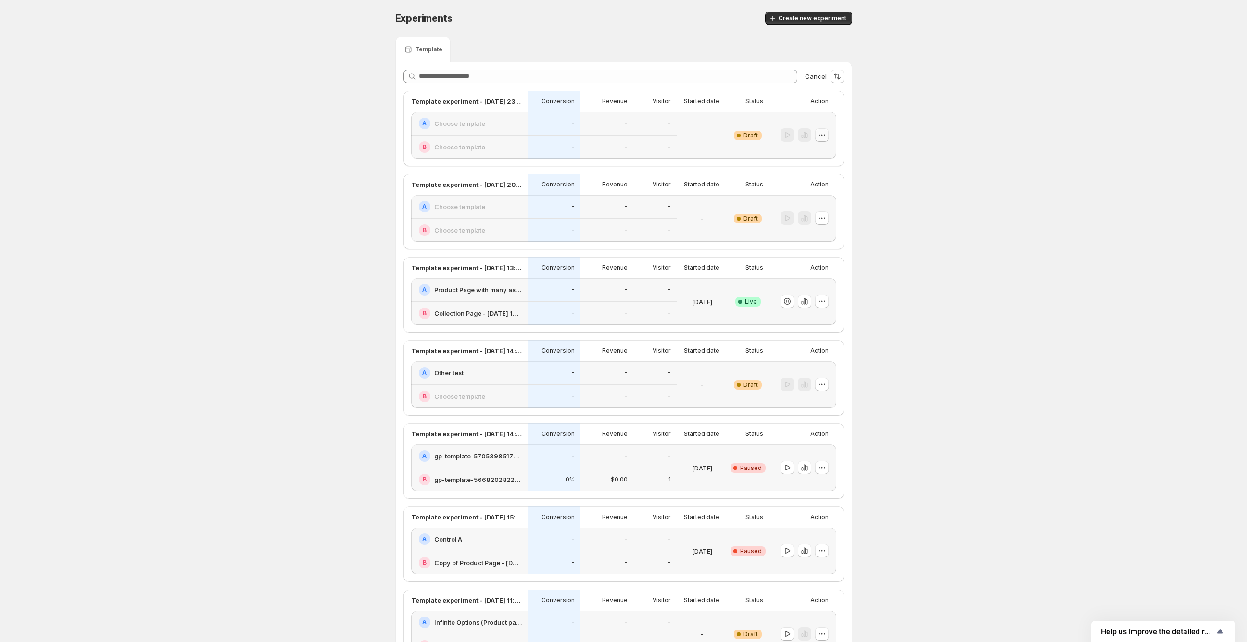
click at [827, 132] on icon "button" at bounding box center [822, 135] width 10 height 10
click at [820, 207] on span "Delete" at bounding box center [830, 204] width 47 height 10
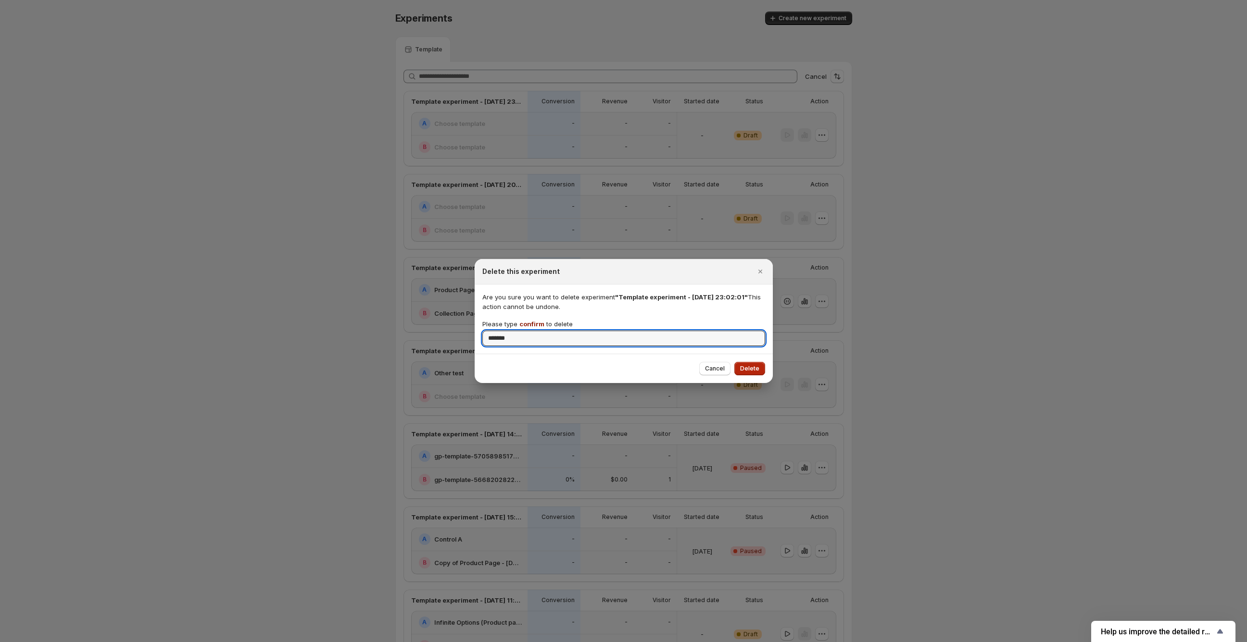
type input "*******"
click at [752, 368] on span "Delete" at bounding box center [749, 369] width 19 height 8
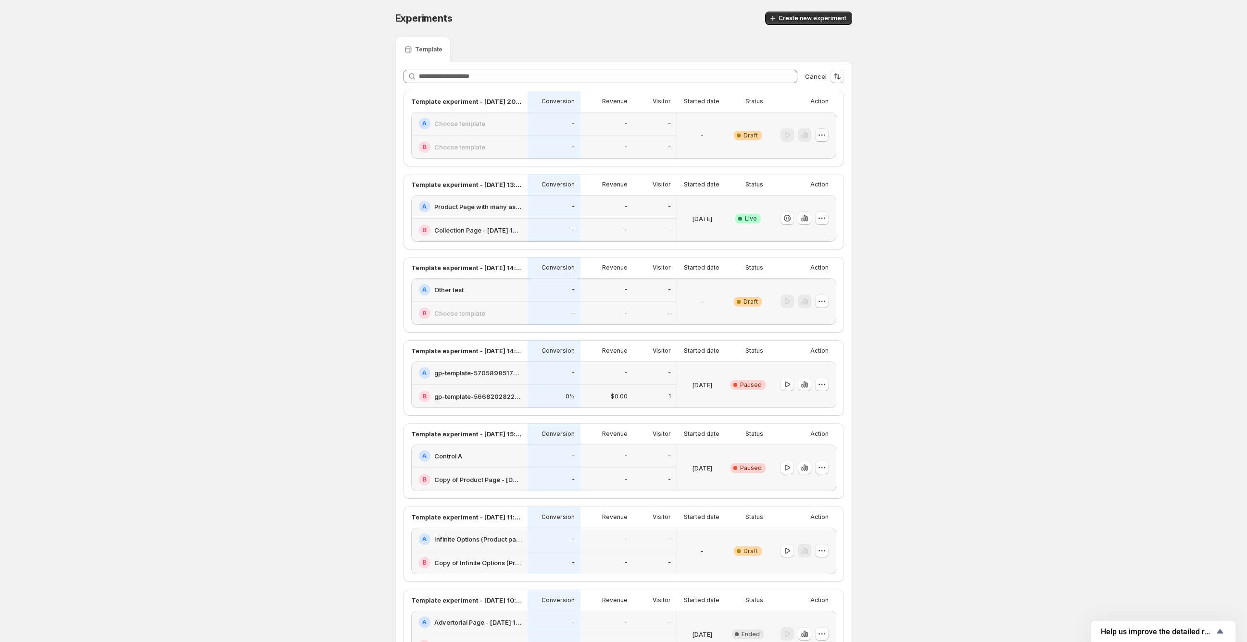
click at [827, 137] on icon "button" at bounding box center [822, 135] width 10 height 10
click at [816, 203] on span "Delete" at bounding box center [816, 204] width 19 height 8
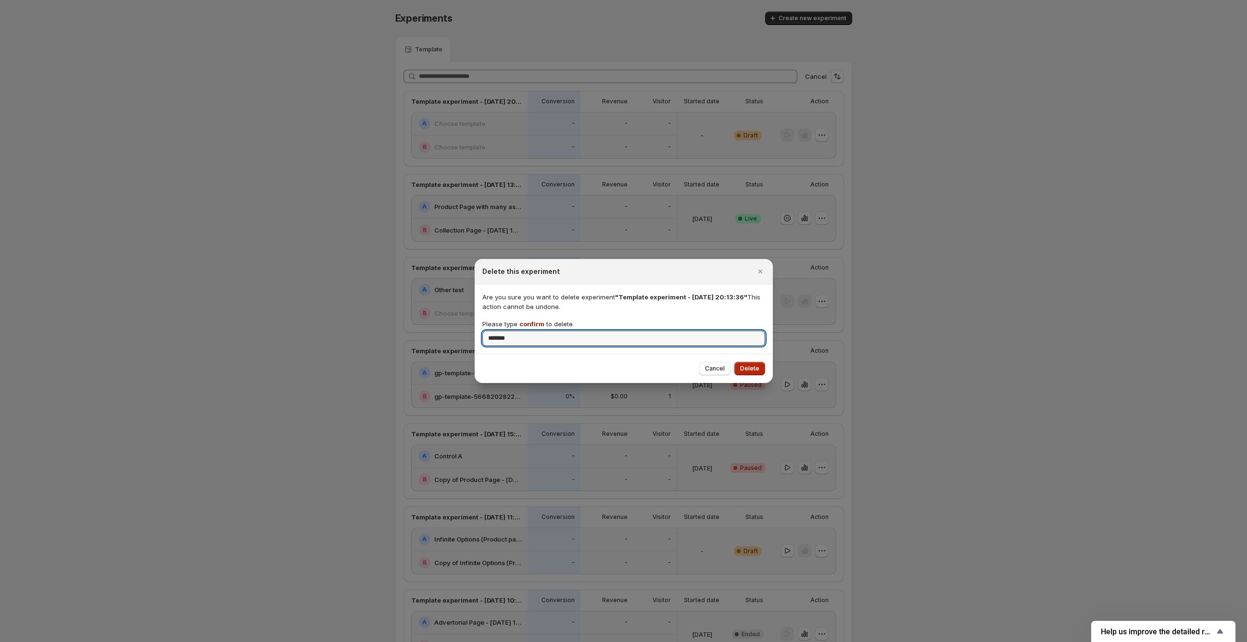
type input "*******"
click at [749, 365] on span "Delete" at bounding box center [749, 369] width 19 height 8
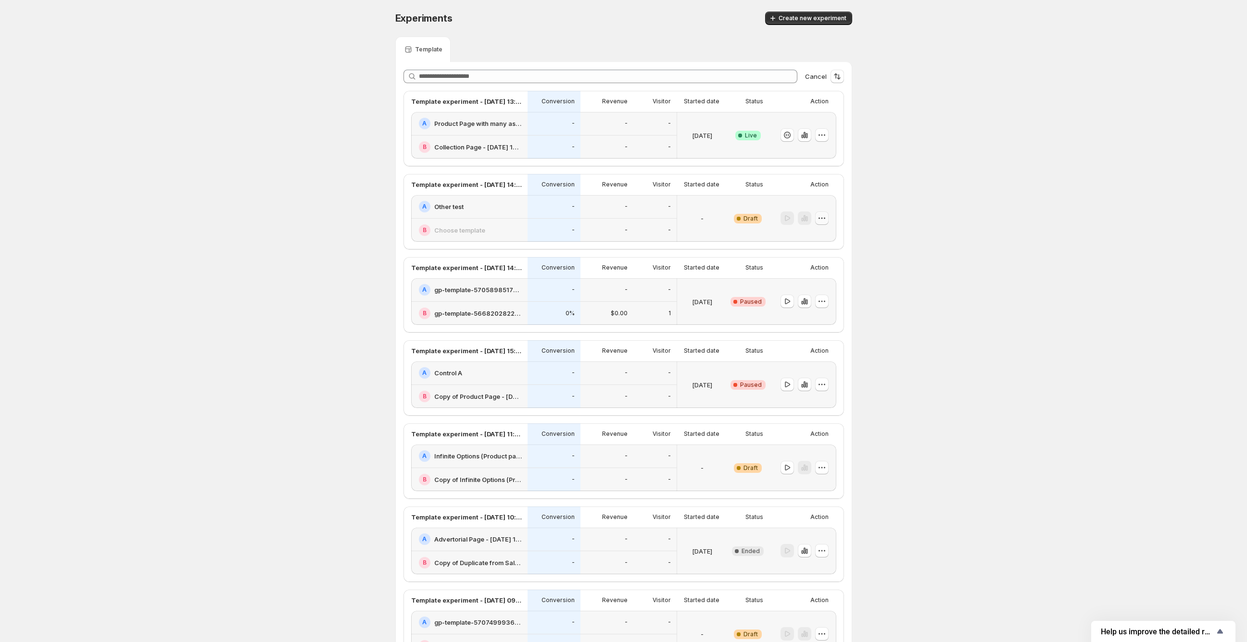
click at [826, 217] on icon "button" at bounding box center [822, 218] width 10 height 10
click at [809, 290] on span "Delete" at bounding box center [816, 287] width 19 height 8
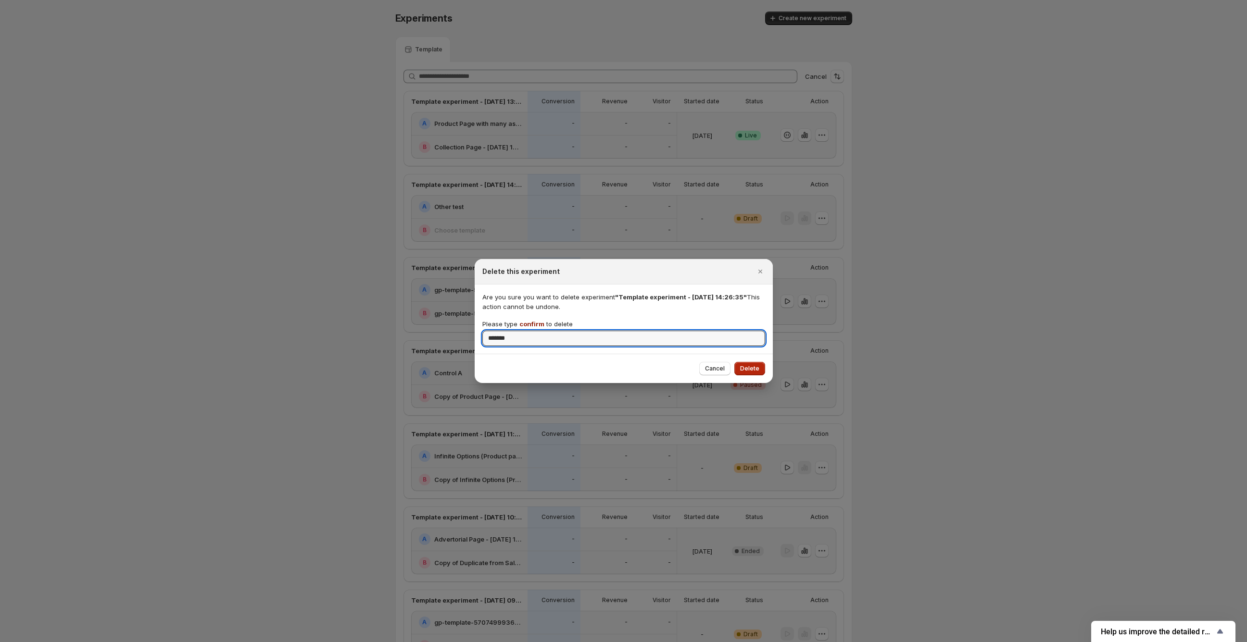
type input "*******"
click at [756, 363] on button "Delete" at bounding box center [749, 368] width 31 height 13
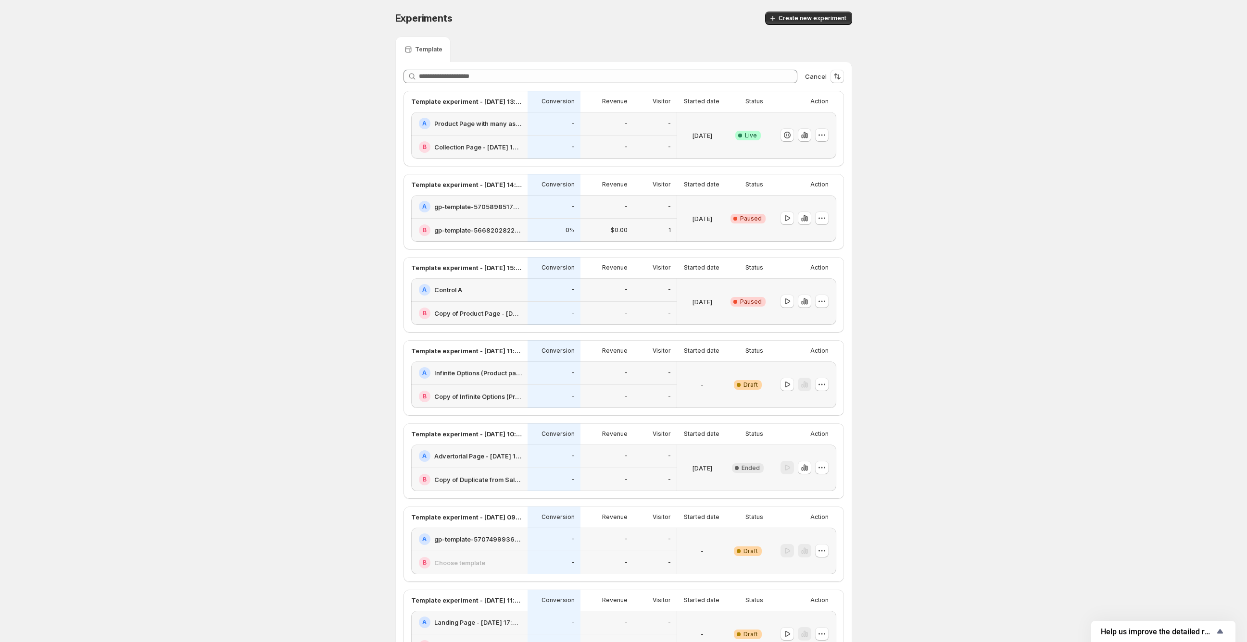
click at [832, 382] on div at bounding box center [802, 385] width 67 height 47
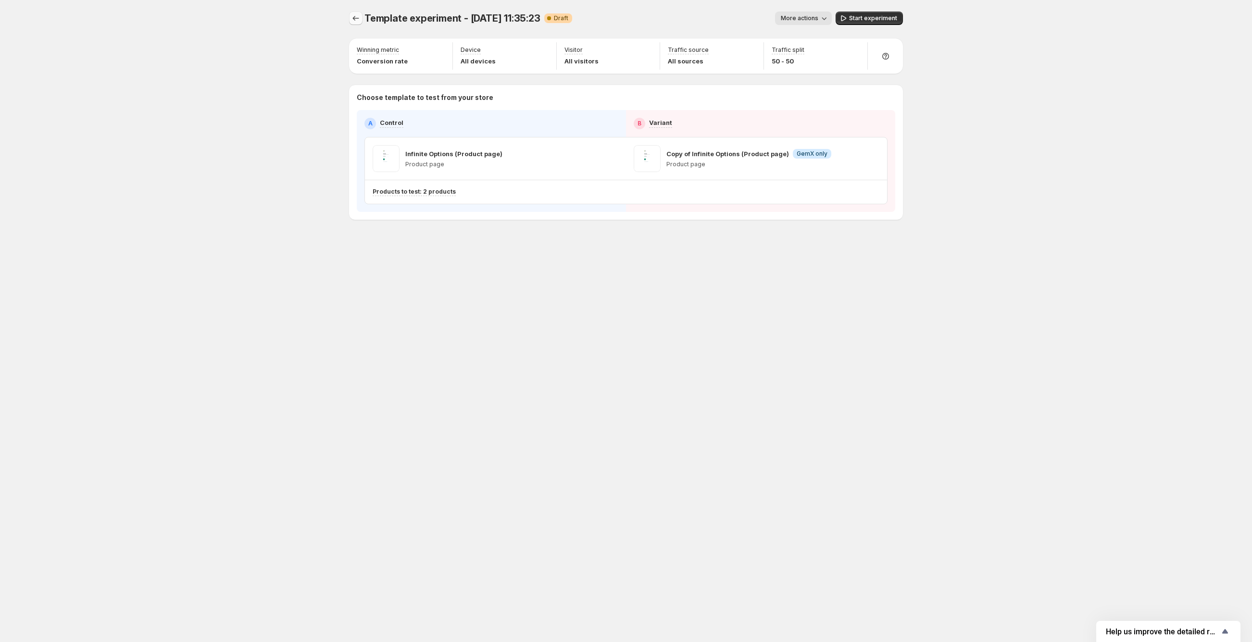
click at [356, 18] on icon "Experiments" at bounding box center [356, 18] width 10 height 10
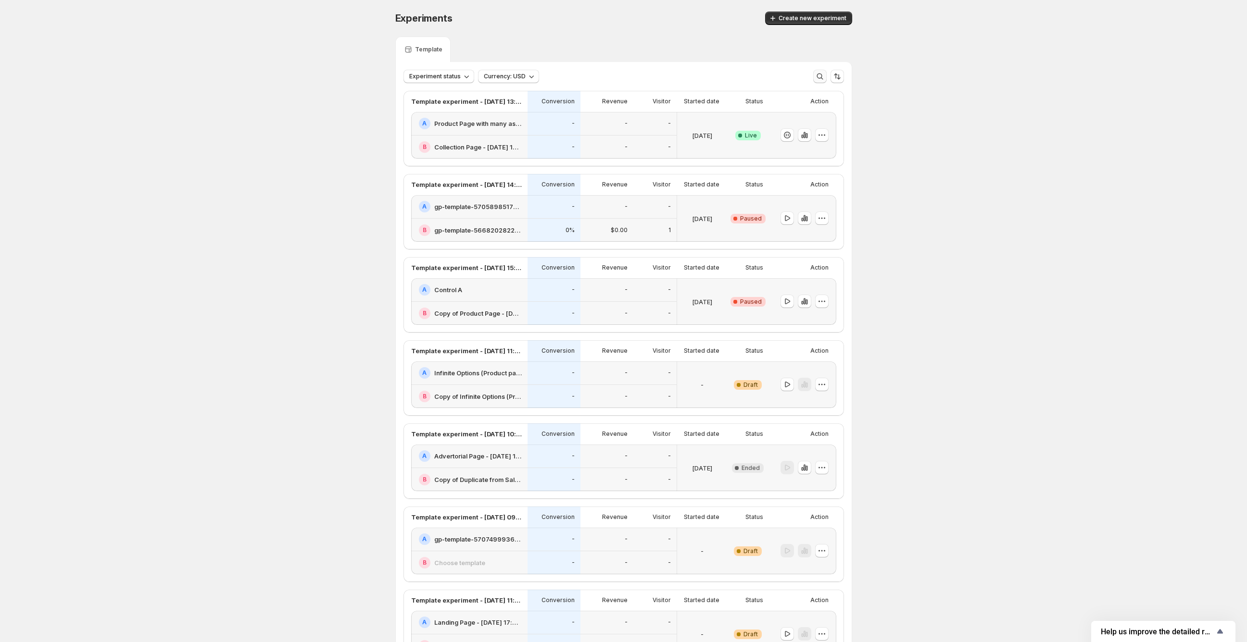
click at [825, 81] on icon "button" at bounding box center [820, 77] width 10 height 10
click at [827, 385] on icon "button" at bounding box center [822, 385] width 10 height 10
click at [817, 453] on span "Delete" at bounding box center [816, 454] width 19 height 8
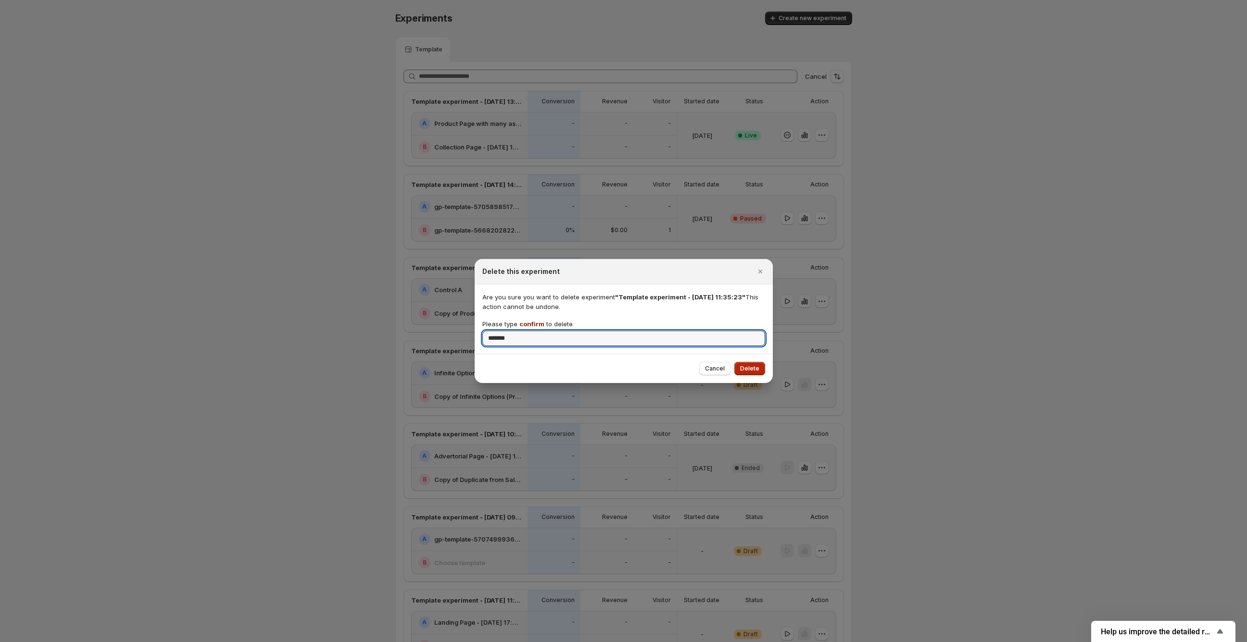
type input "*******"
click at [747, 370] on span "Delete" at bounding box center [749, 369] width 19 height 8
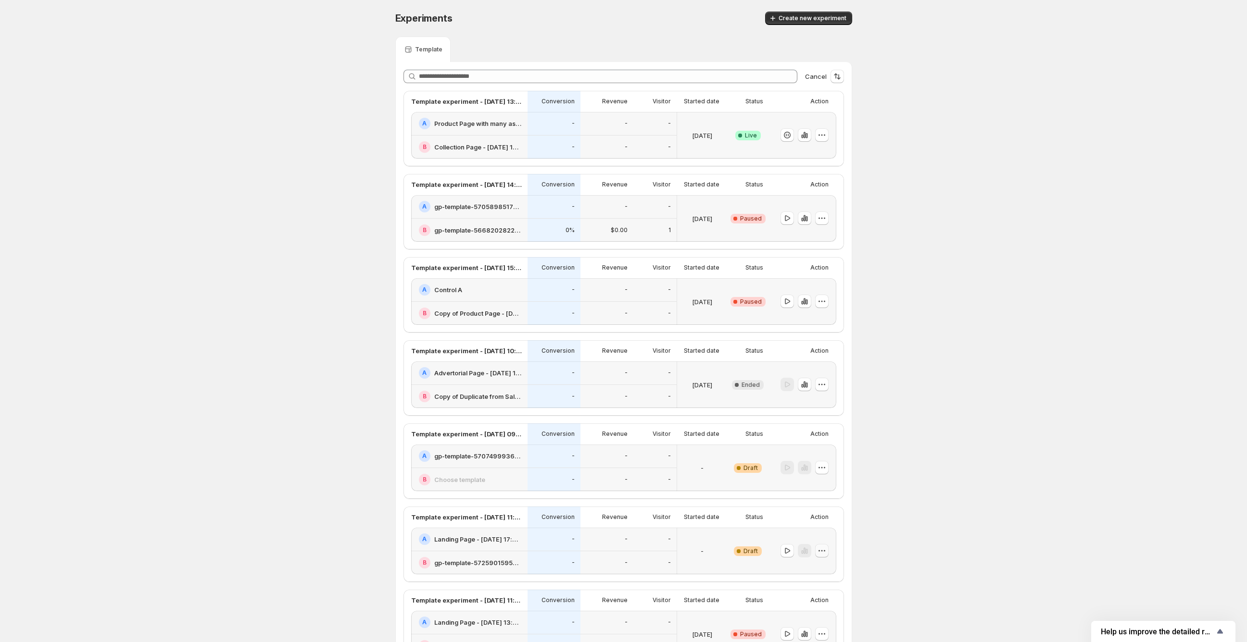
click at [822, 551] on icon "button" at bounding box center [821, 551] width 1 height 1
click at [806, 618] on div "Delete" at bounding box center [824, 620] width 59 height 10
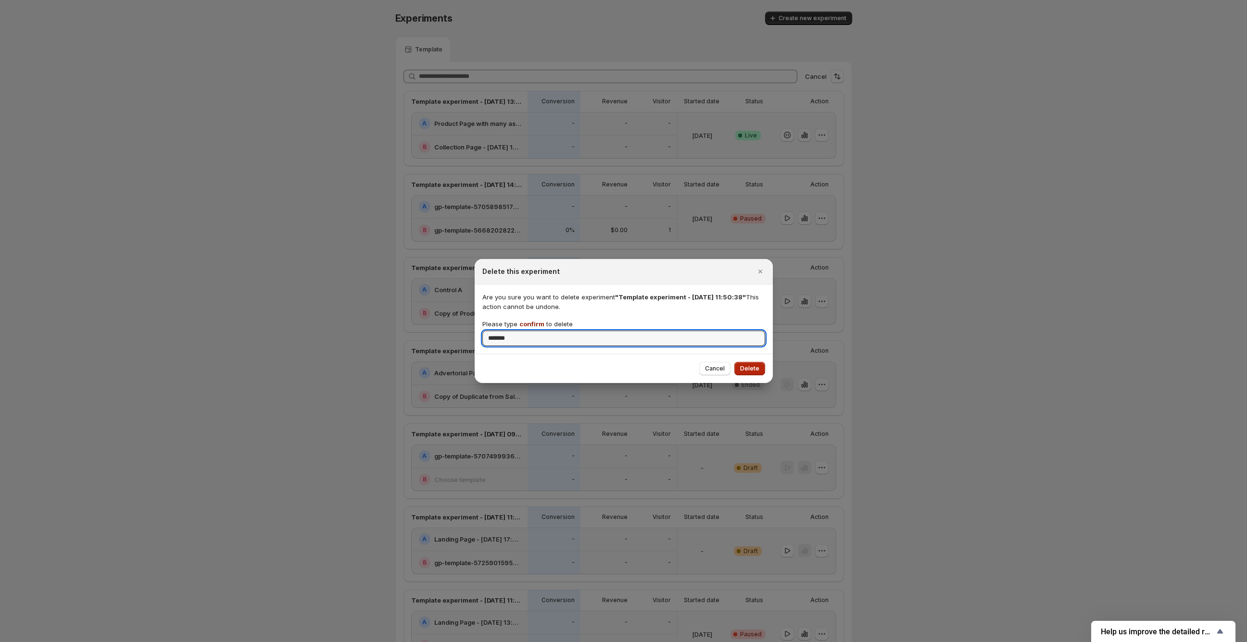
type input "*******"
click at [746, 366] on span "Delete" at bounding box center [749, 369] width 19 height 8
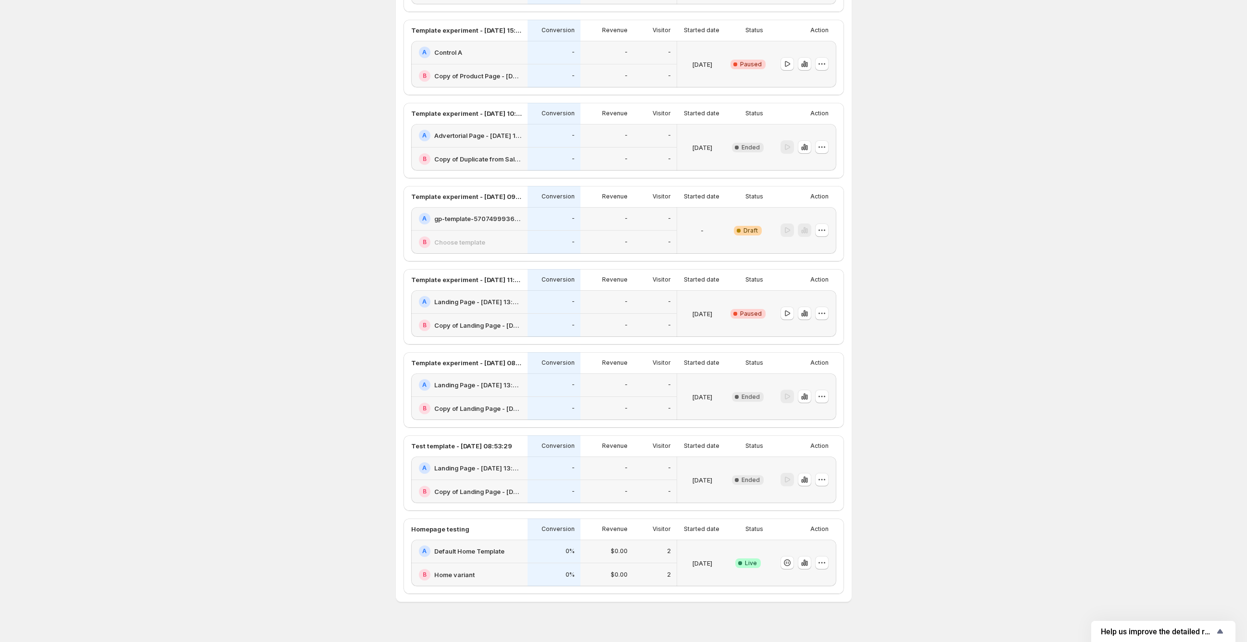
scroll to position [249, 0]
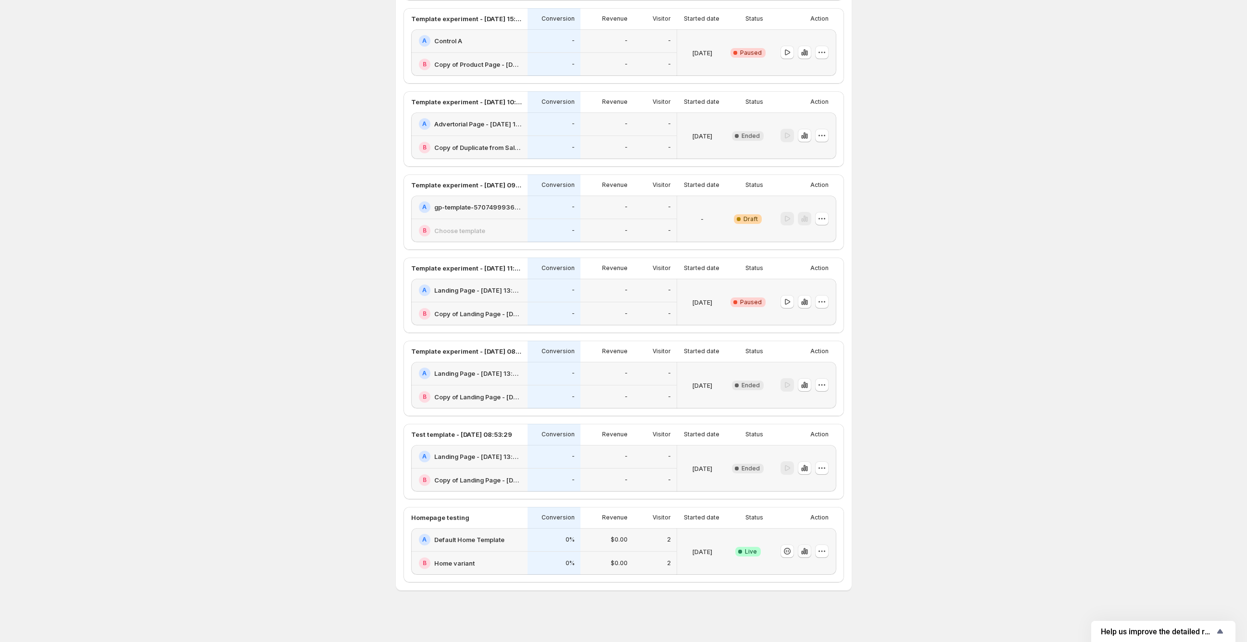
click at [807, 553] on icon "button" at bounding box center [806, 552] width 2 height 5
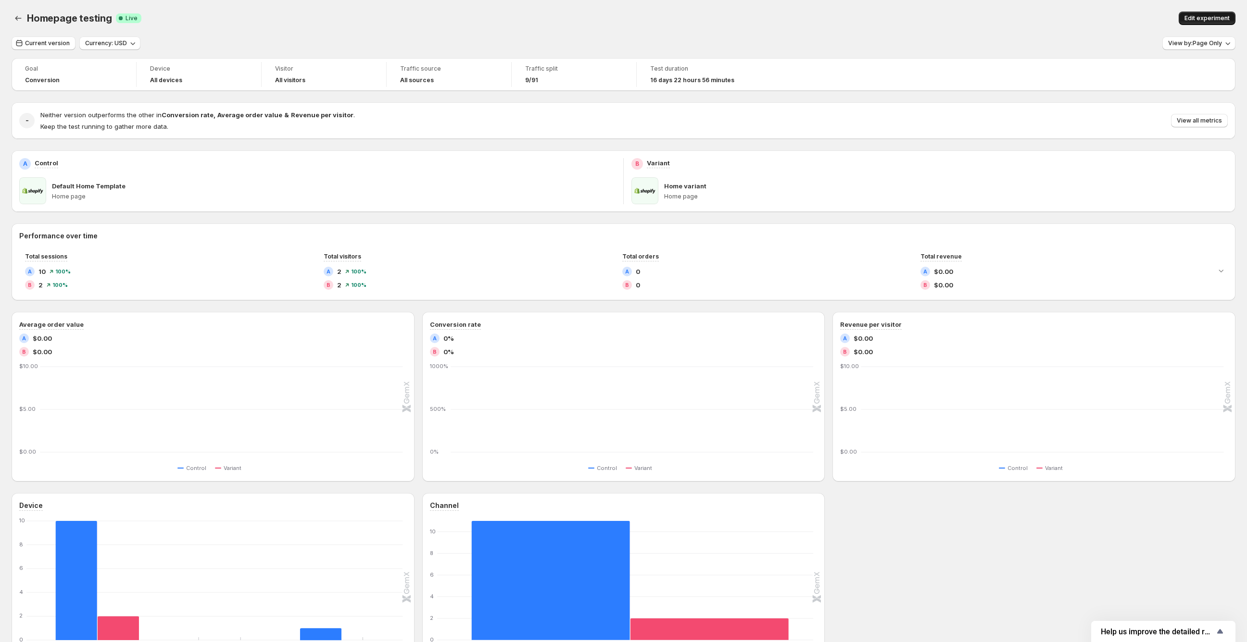
click at [1210, 13] on button "Edit experiment" at bounding box center [1206, 18] width 57 height 13
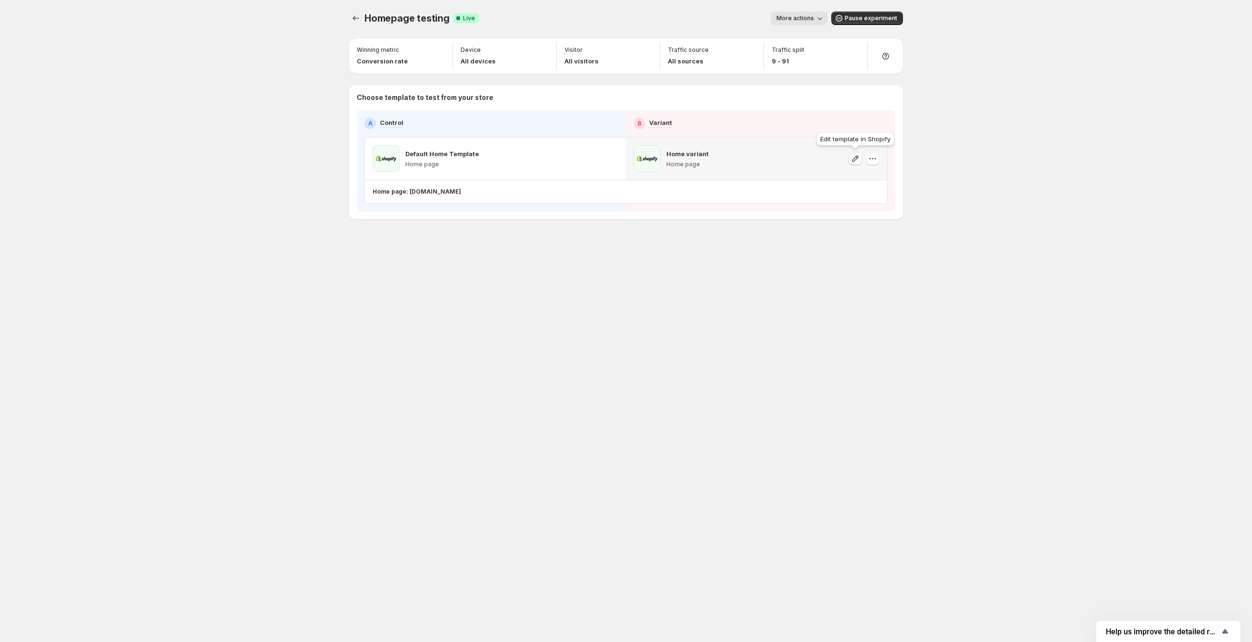
click at [857, 158] on icon "button" at bounding box center [856, 159] width 10 height 10
click at [853, 16] on span "Pause experiment" at bounding box center [871, 18] width 52 height 8
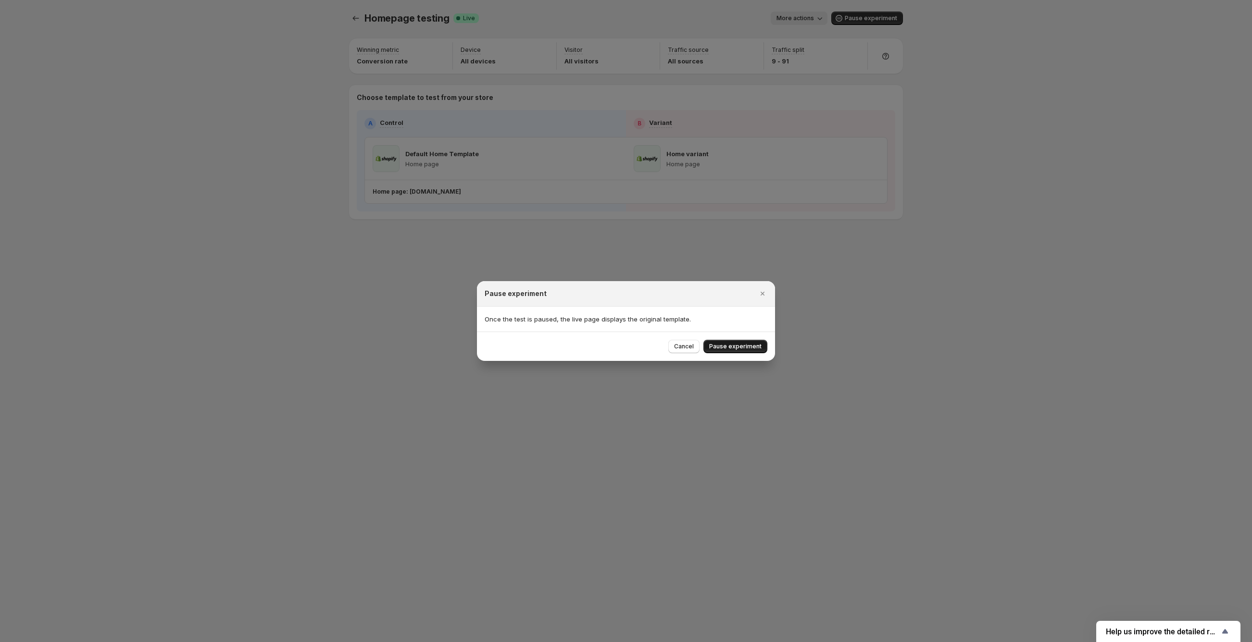
click at [739, 351] on button "Pause experiment" at bounding box center [735, 346] width 64 height 13
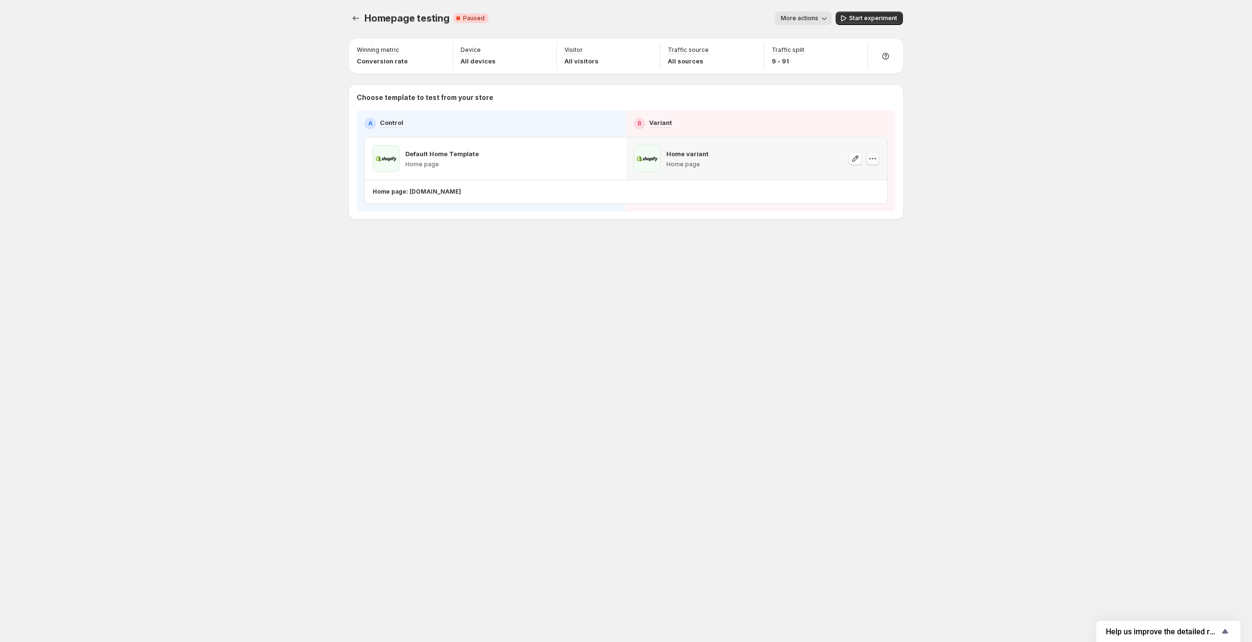
click at [873, 160] on icon "button" at bounding box center [873, 159] width 10 height 10
click at [874, 182] on span "Change template" at bounding box center [875, 179] width 52 height 8
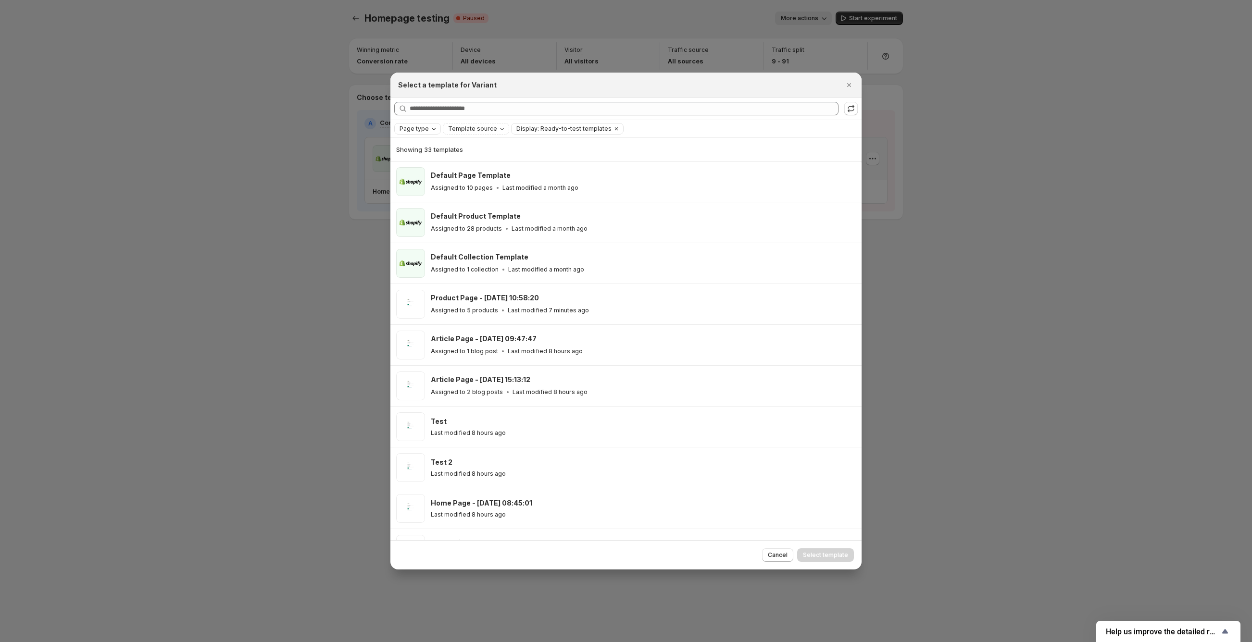
click at [424, 130] on span "Page type" at bounding box center [414, 129] width 29 height 8
click at [484, 129] on span "Template source" at bounding box center [472, 129] width 49 height 8
click at [478, 147] on span "Shopify" at bounding box center [471, 148] width 23 height 8
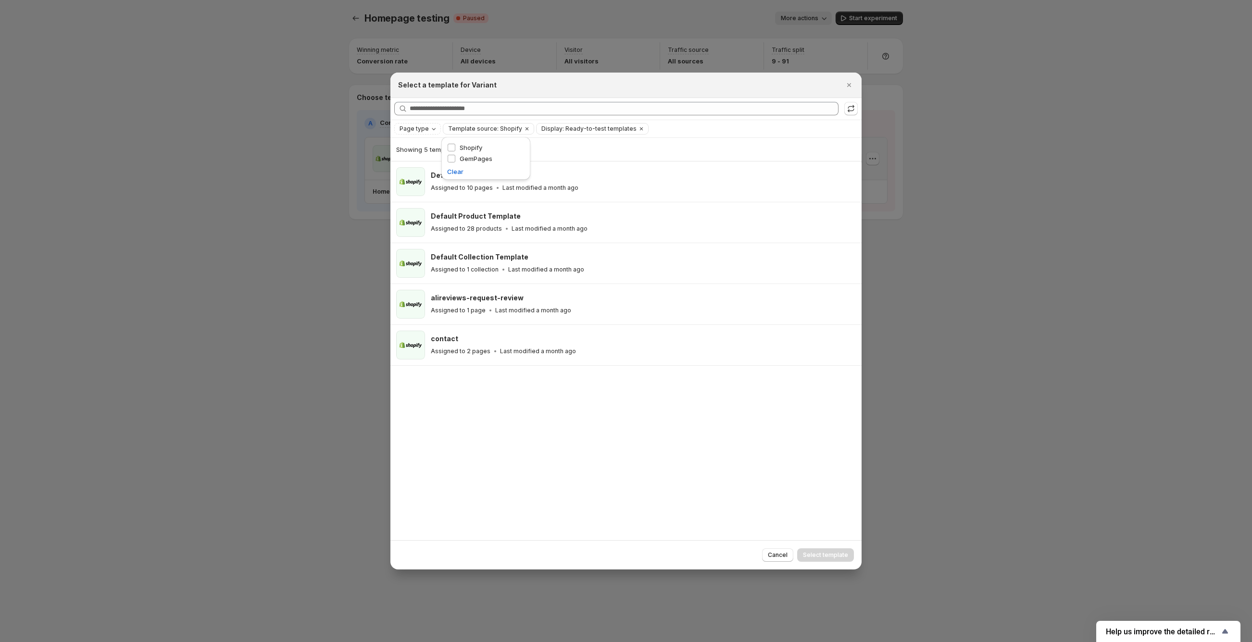
click at [693, 501] on div "Showing 5 templates Default Page Template Assigned to 10 pages Last modified a …" at bounding box center [625, 339] width 471 height 402
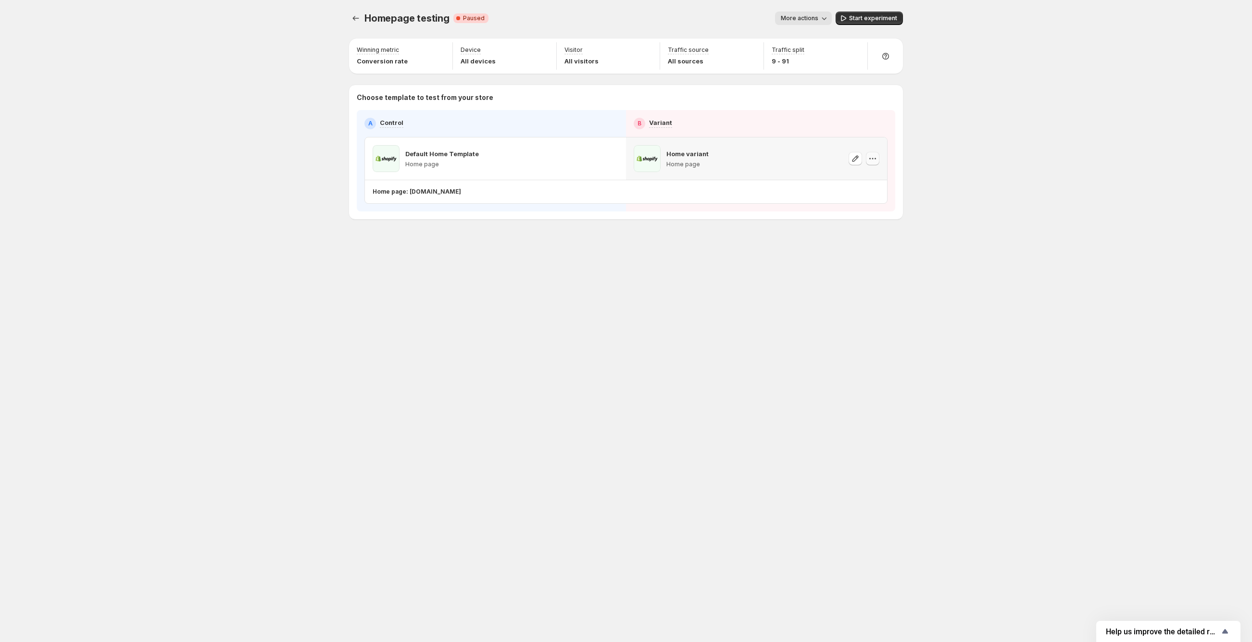
click at [870, 161] on icon "button" at bounding box center [873, 159] width 10 height 10
click at [861, 182] on span "Change template" at bounding box center [875, 179] width 52 height 8
click at [875, 162] on icon "button" at bounding box center [873, 159] width 10 height 10
click at [870, 175] on span "Change template" at bounding box center [875, 179] width 52 height 8
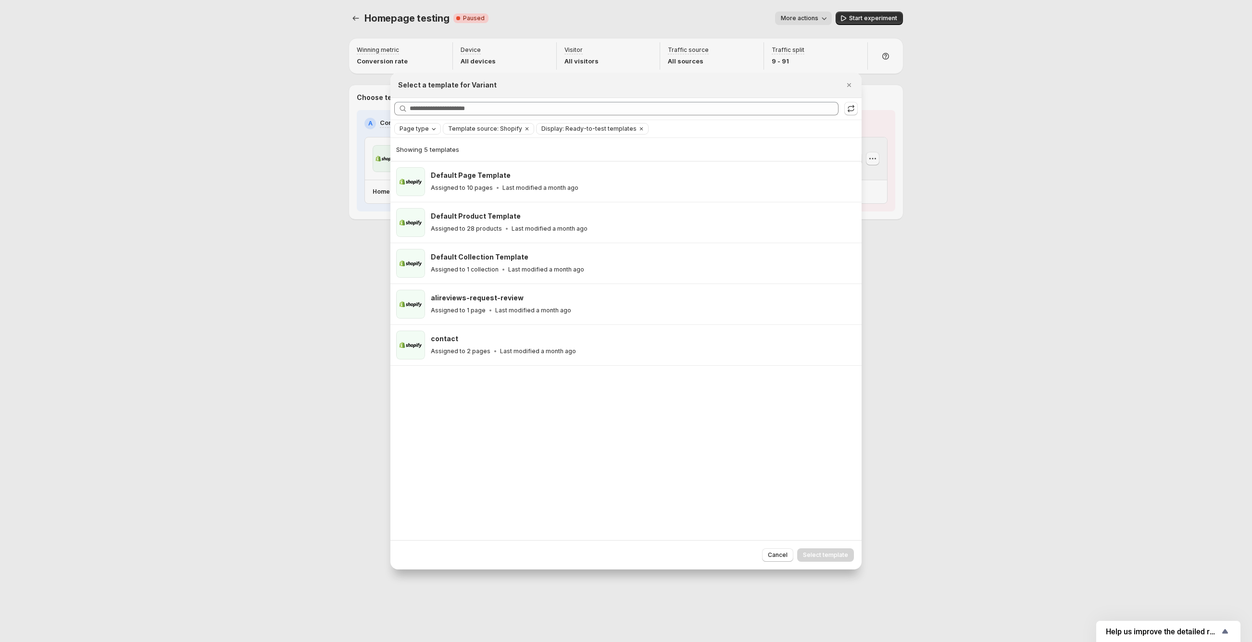
click at [422, 128] on span "Page type" at bounding box center [414, 129] width 29 height 8
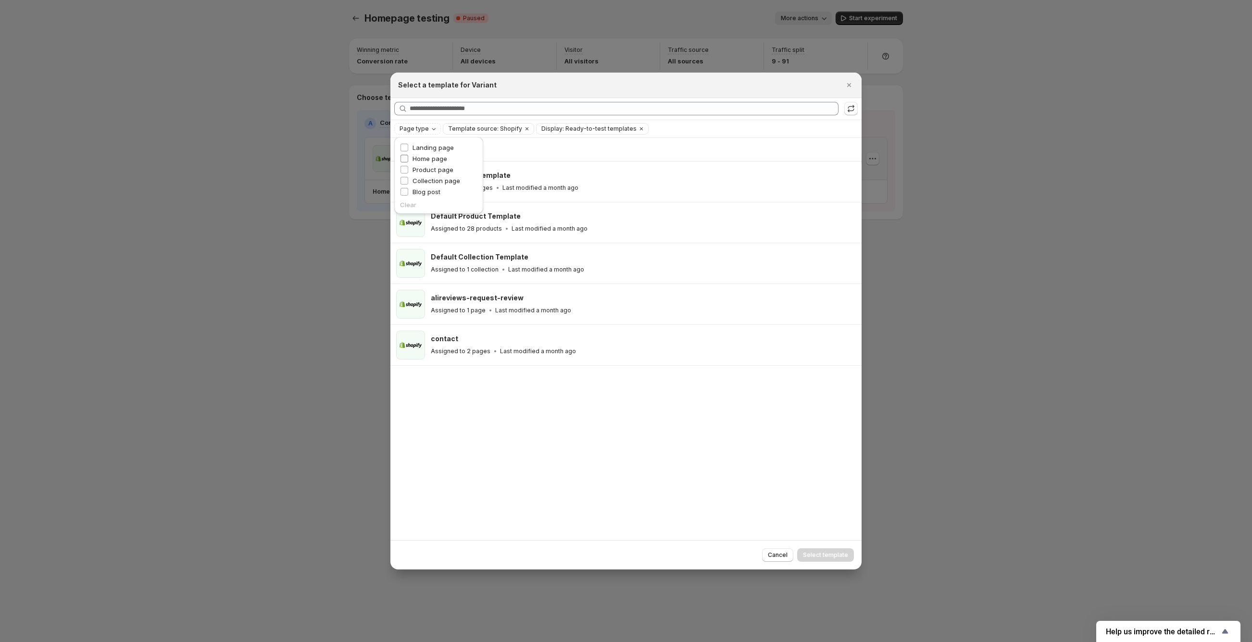
click at [427, 156] on span "Home page" at bounding box center [430, 159] width 35 height 8
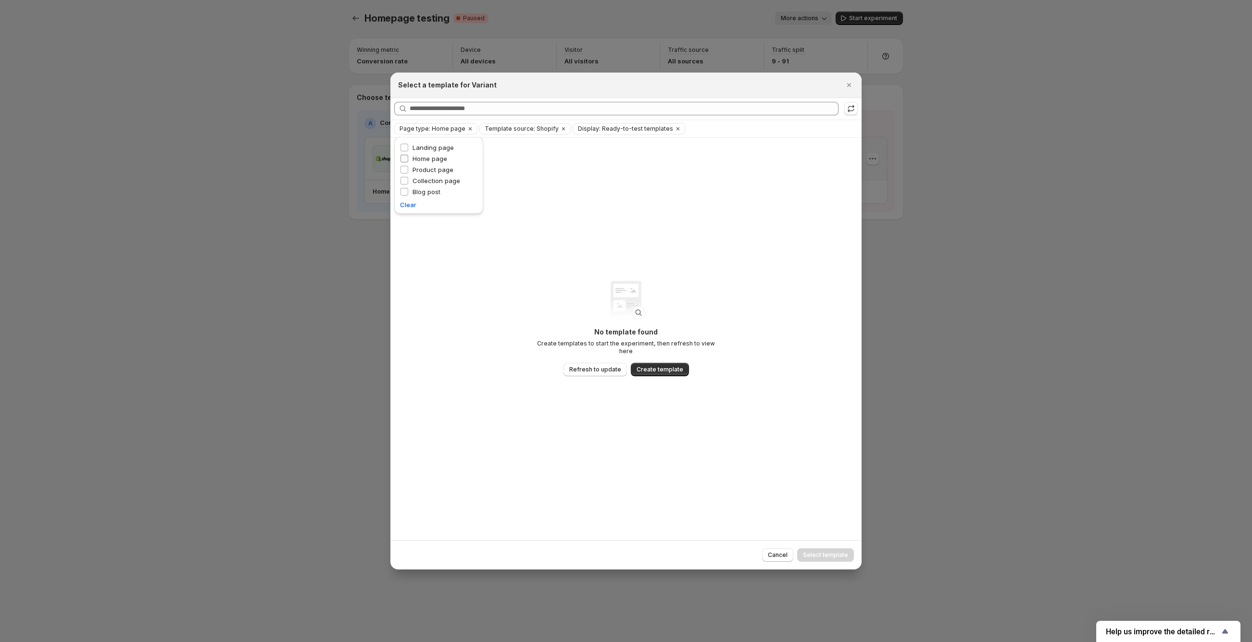
click at [426, 160] on span "Home page" at bounding box center [430, 159] width 35 height 8
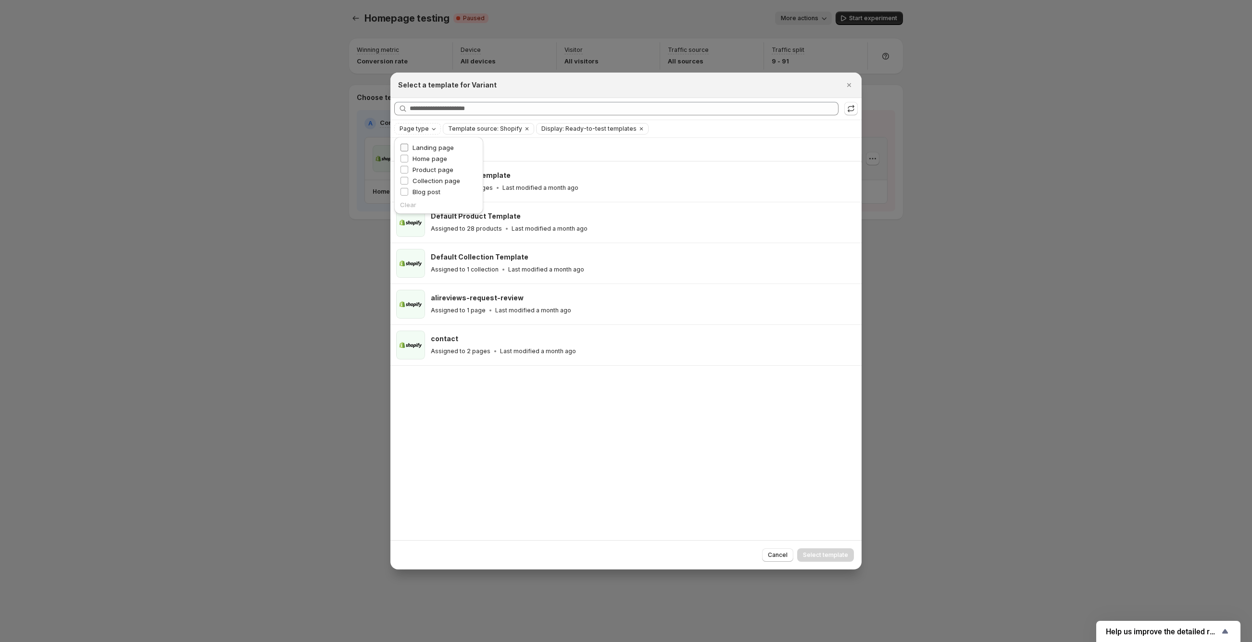
click at [430, 145] on span "Landing page" at bounding box center [433, 148] width 41 height 8
click at [437, 147] on span "Landing page" at bounding box center [433, 148] width 41 height 8
click at [495, 439] on div "Showing 5 templates Default Page Template Assigned to 10 pages Last modified a …" at bounding box center [625, 339] width 471 height 402
click at [431, 132] on icon "Page type" at bounding box center [434, 129] width 8 height 8
click at [432, 158] on span "Home page" at bounding box center [430, 159] width 35 height 8
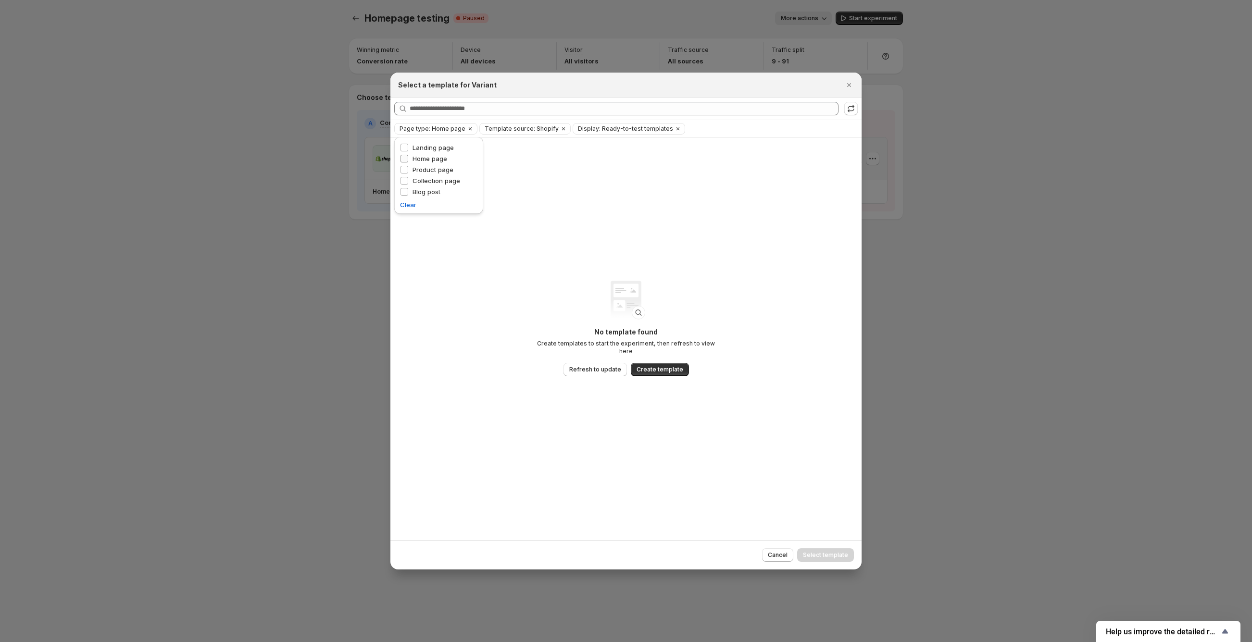
click at [421, 162] on span "Home page" at bounding box center [430, 159] width 35 height 8
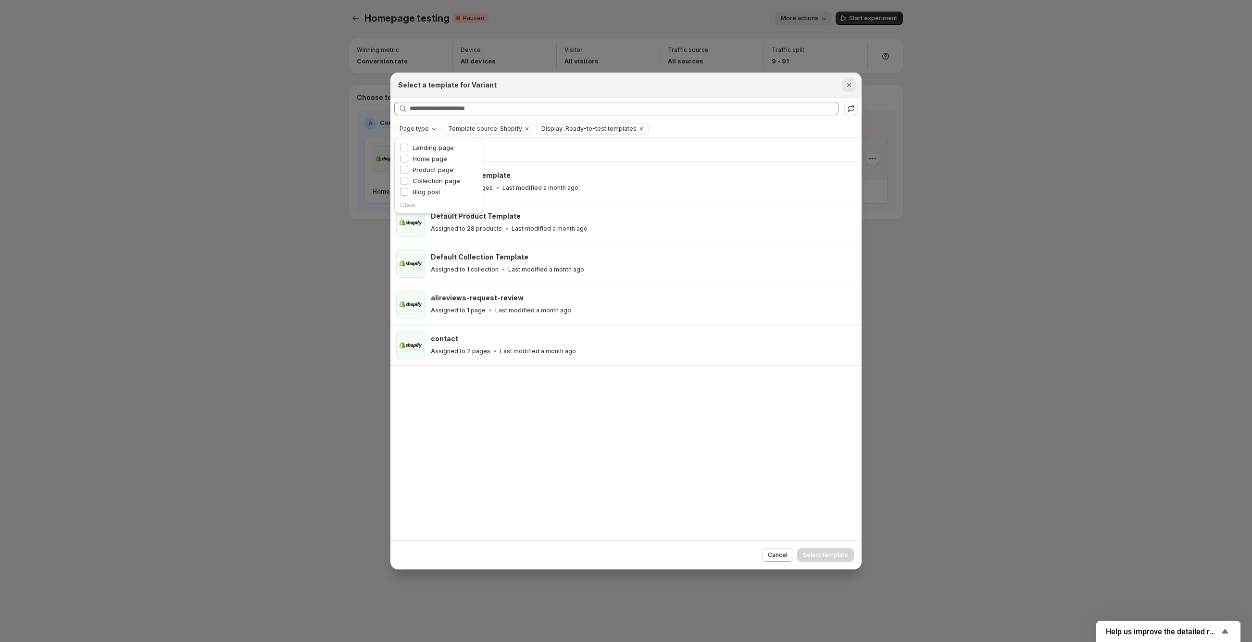
click at [850, 87] on icon "Close" at bounding box center [849, 85] width 10 height 10
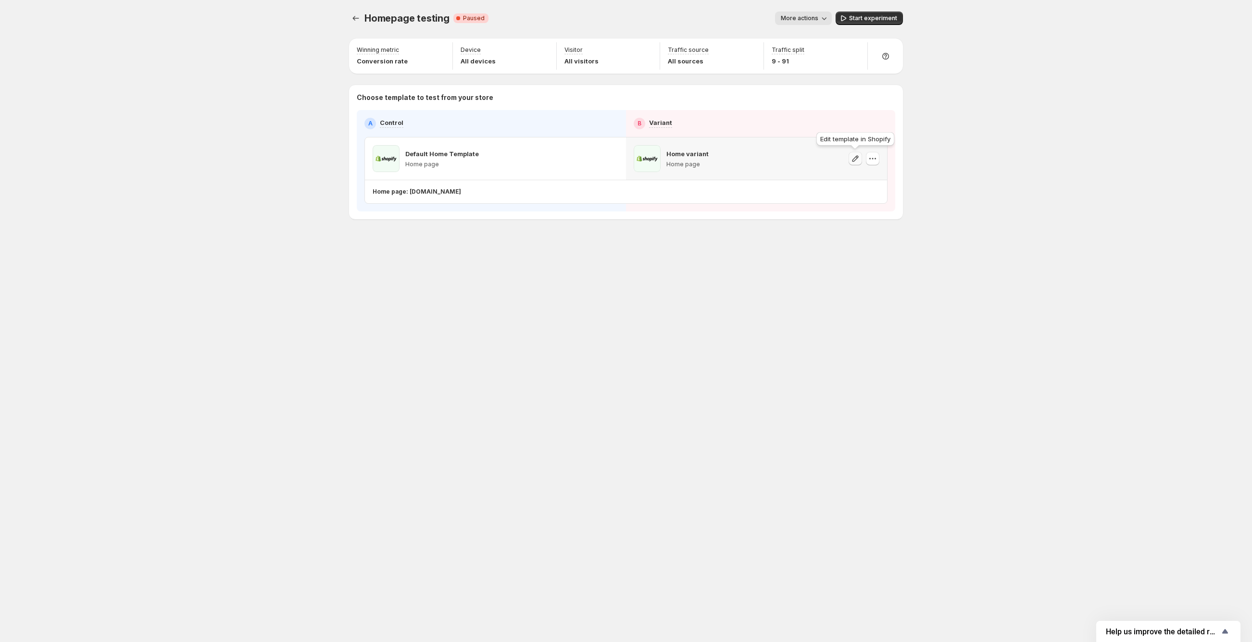
click at [857, 159] on icon "button" at bounding box center [856, 159] width 10 height 10
click at [870, 161] on icon "button" at bounding box center [873, 159] width 10 height 10
click at [360, 17] on icon "Experiments" at bounding box center [356, 18] width 10 height 10
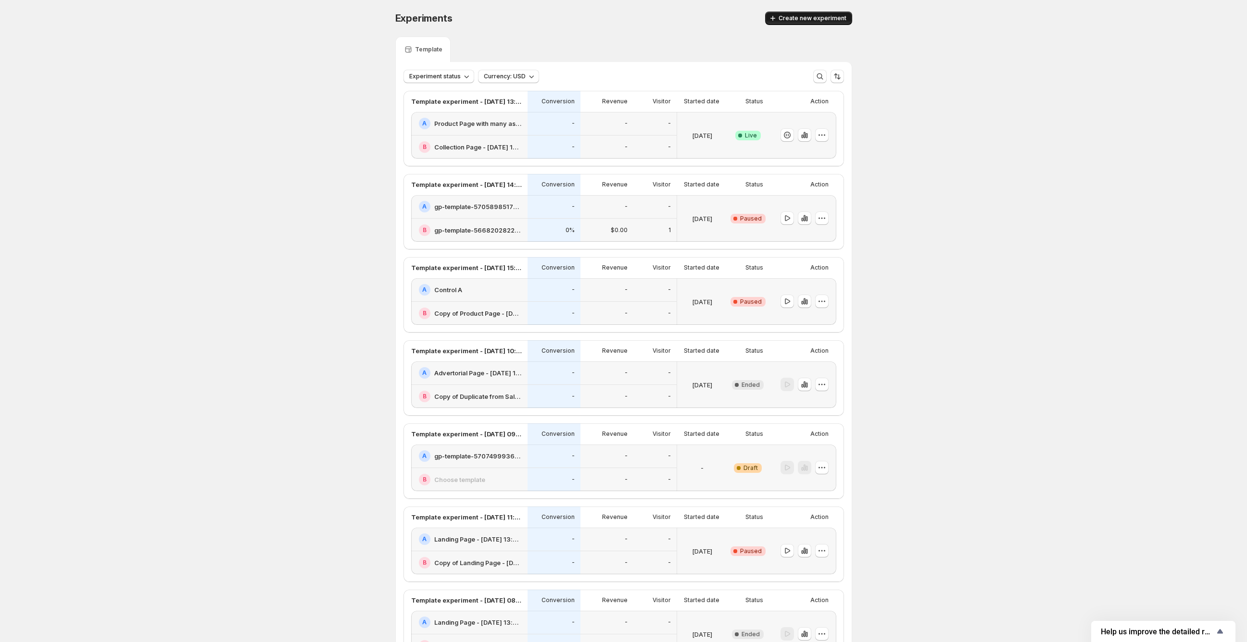
click at [814, 13] on button "Create new experiment" at bounding box center [808, 18] width 87 height 13
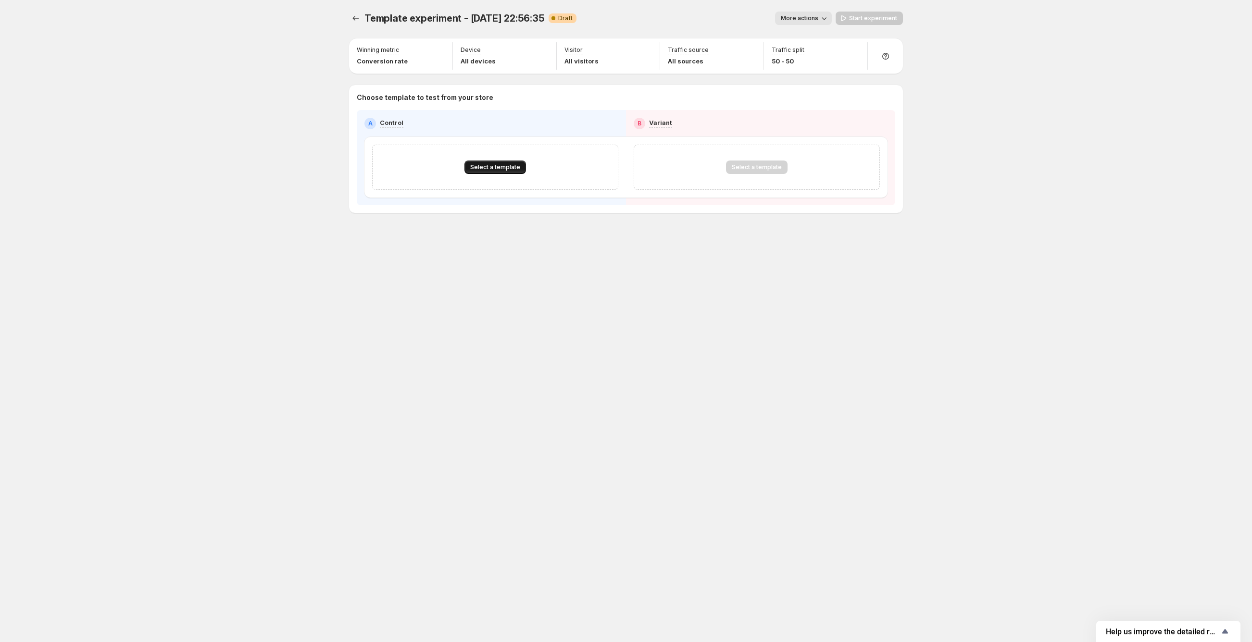
click at [498, 169] on span "Select a template" at bounding box center [495, 167] width 50 height 8
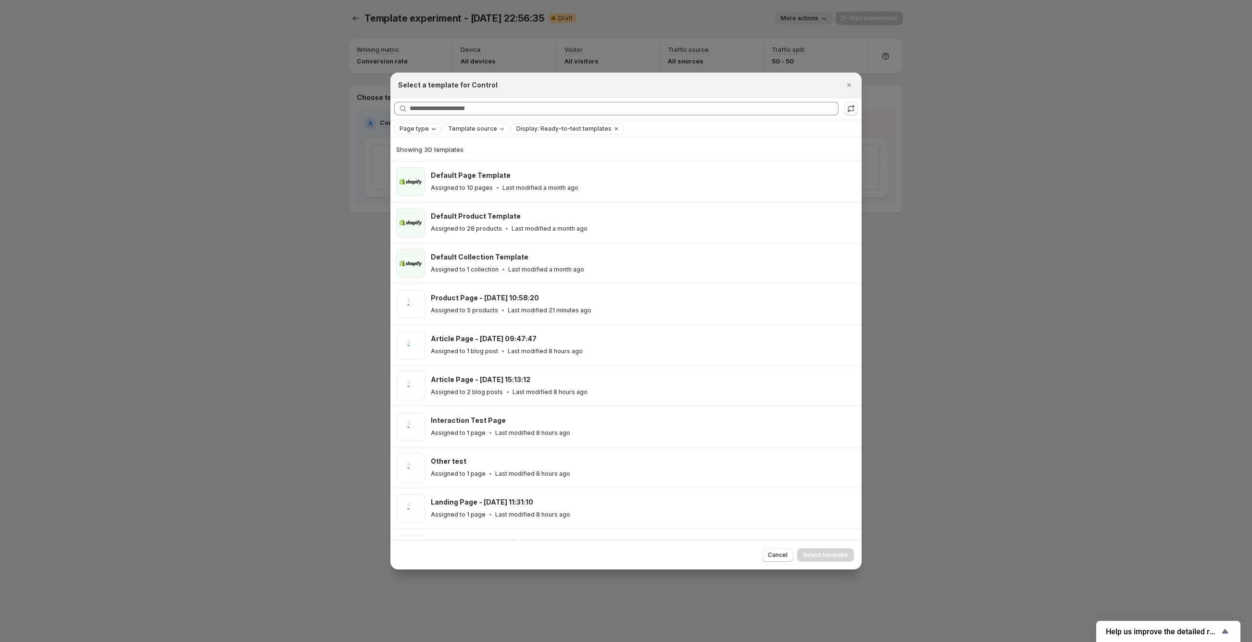
click at [417, 131] on span "Page type" at bounding box center [414, 129] width 29 height 8
click at [464, 129] on span "Template source" at bounding box center [472, 129] width 49 height 8
click at [465, 146] on span "Shopify" at bounding box center [471, 148] width 23 height 8
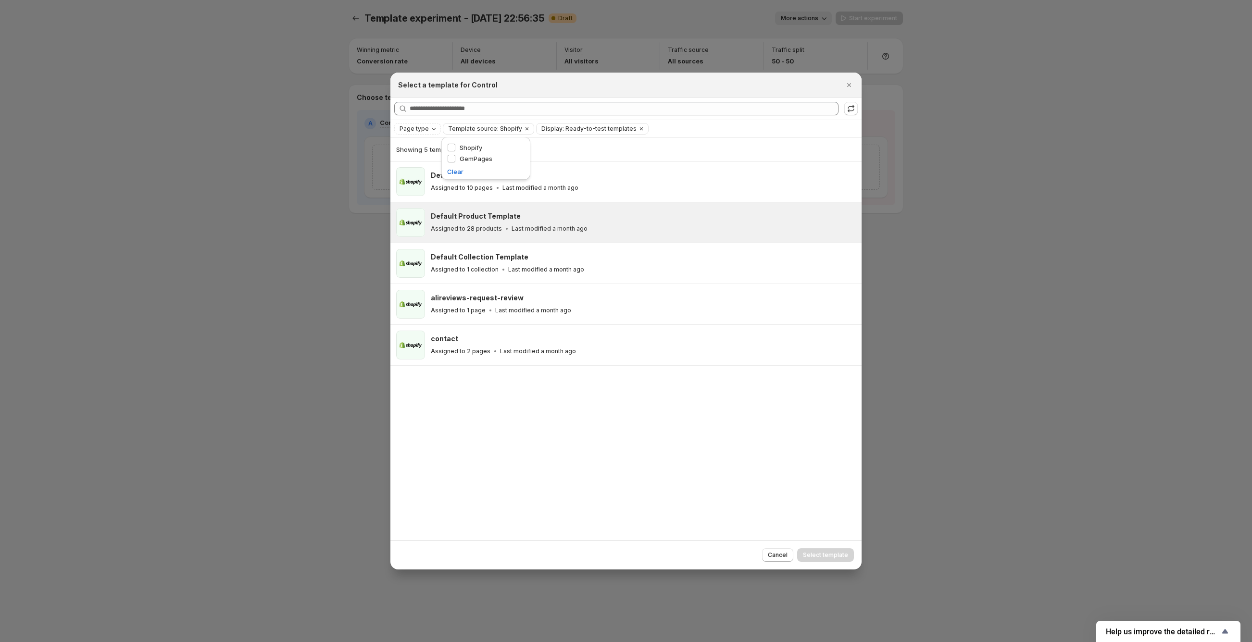
click at [512, 238] on div "Default Product Template Assigned to 28 products Last modified a month ago" at bounding box center [625, 222] width 471 height 40
click at [832, 555] on span "Select template" at bounding box center [825, 555] width 45 height 8
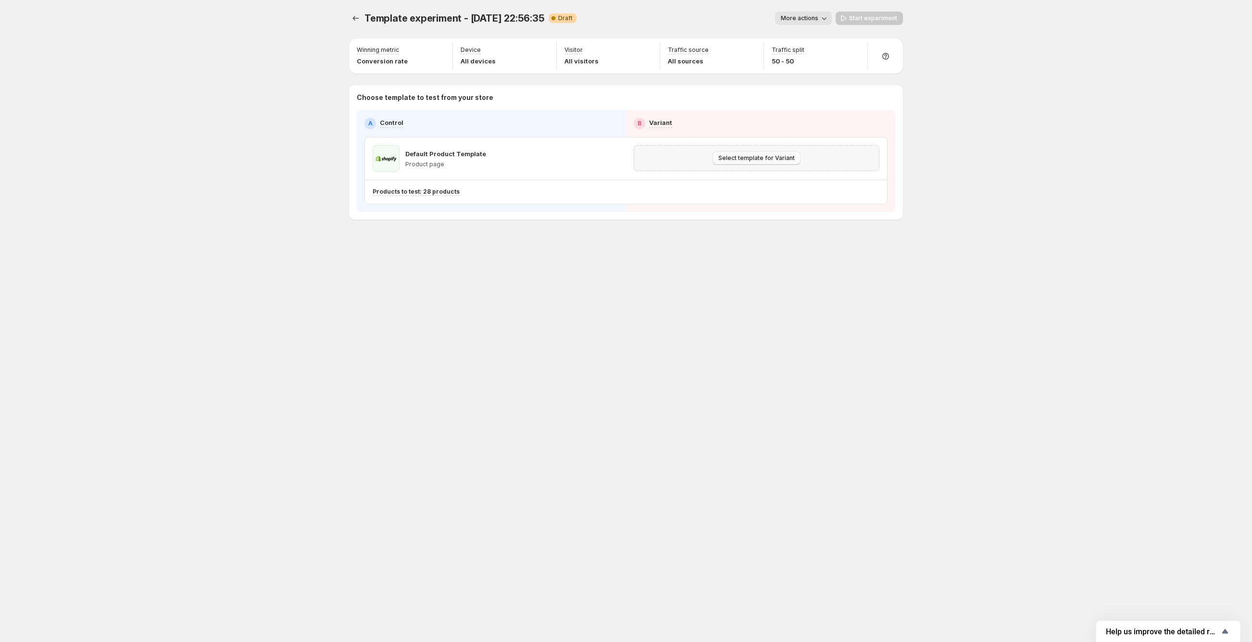
click at [773, 160] on span "Select template for Variant" at bounding box center [756, 158] width 76 height 8
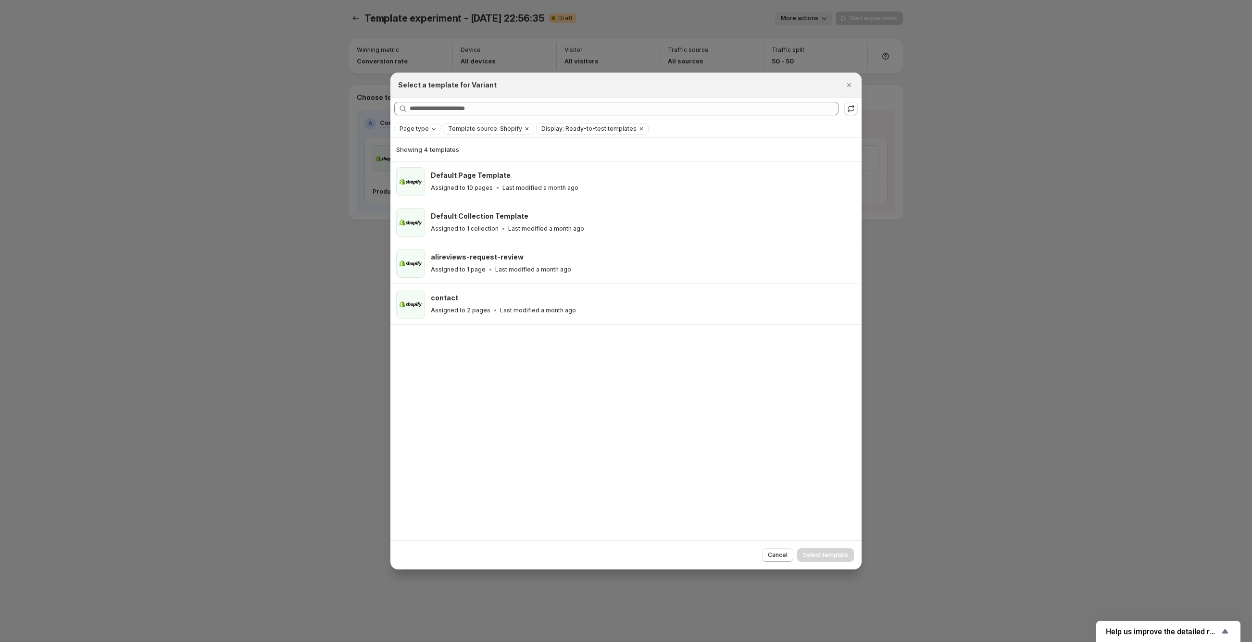
click at [523, 127] on icon "Clear" at bounding box center [527, 129] width 8 height 8
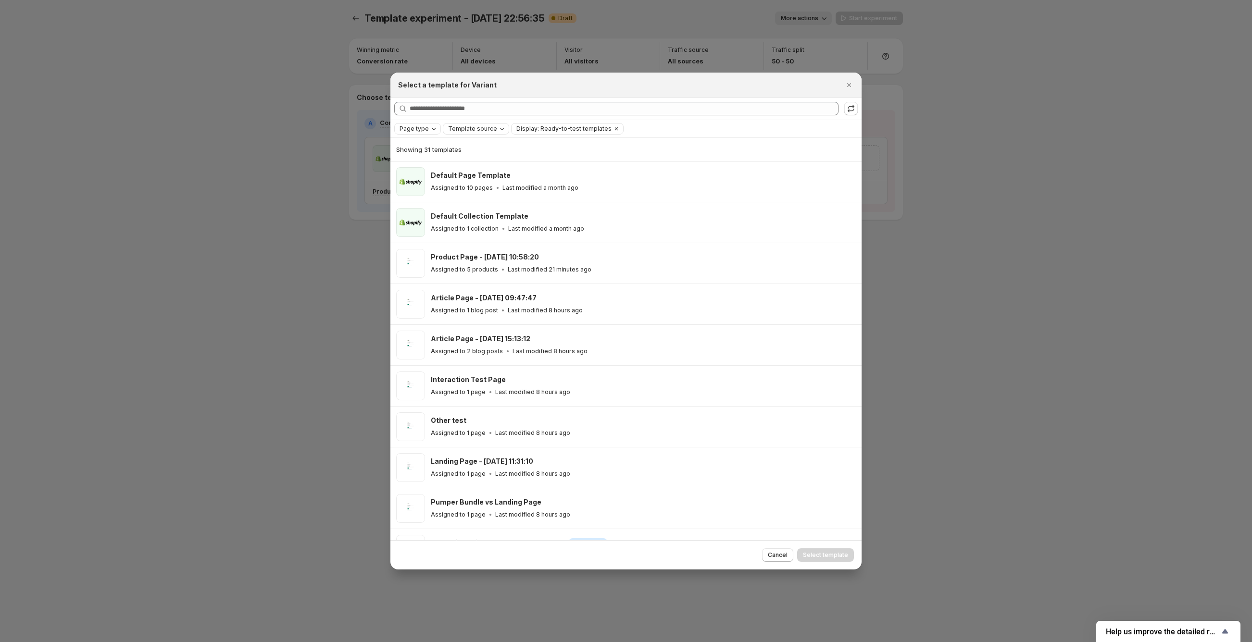
click at [423, 131] on span "Page type" at bounding box center [414, 129] width 29 height 8
click at [476, 131] on span "Template source" at bounding box center [472, 129] width 49 height 8
click at [475, 165] on div "Template source Shopify GemPages Clear" at bounding box center [485, 159] width 77 height 36
click at [473, 155] on span "GemPages" at bounding box center [476, 159] width 33 height 8
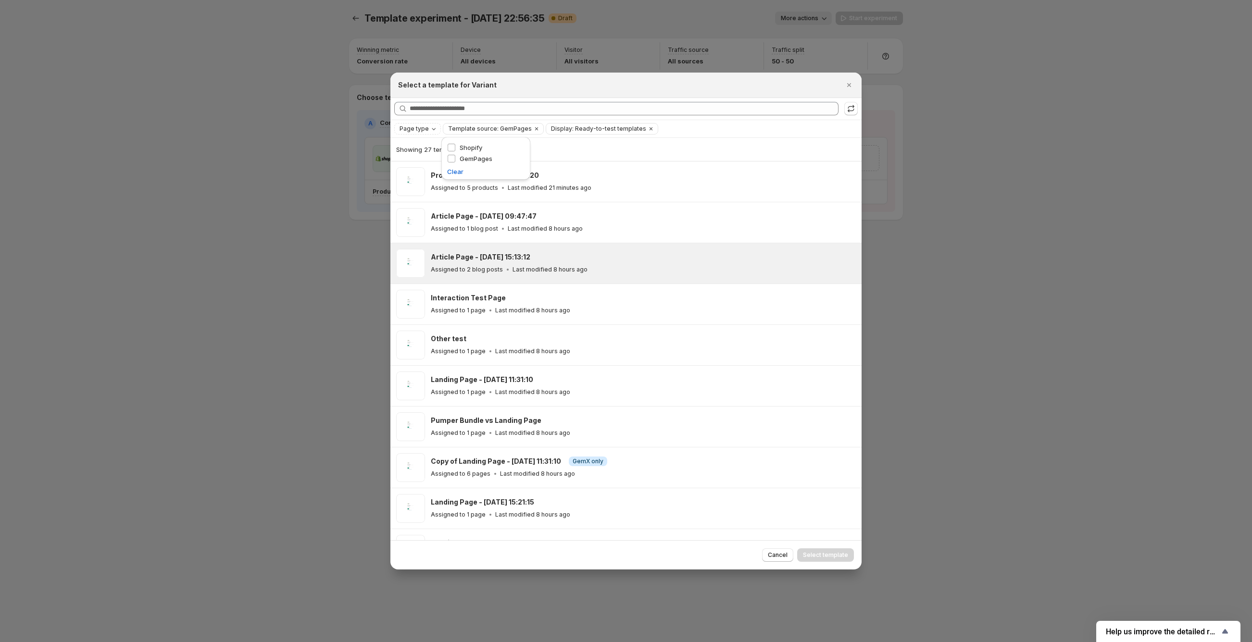
click at [799, 253] on div "Article Page - May 27, 15:13:12" at bounding box center [642, 257] width 422 height 10
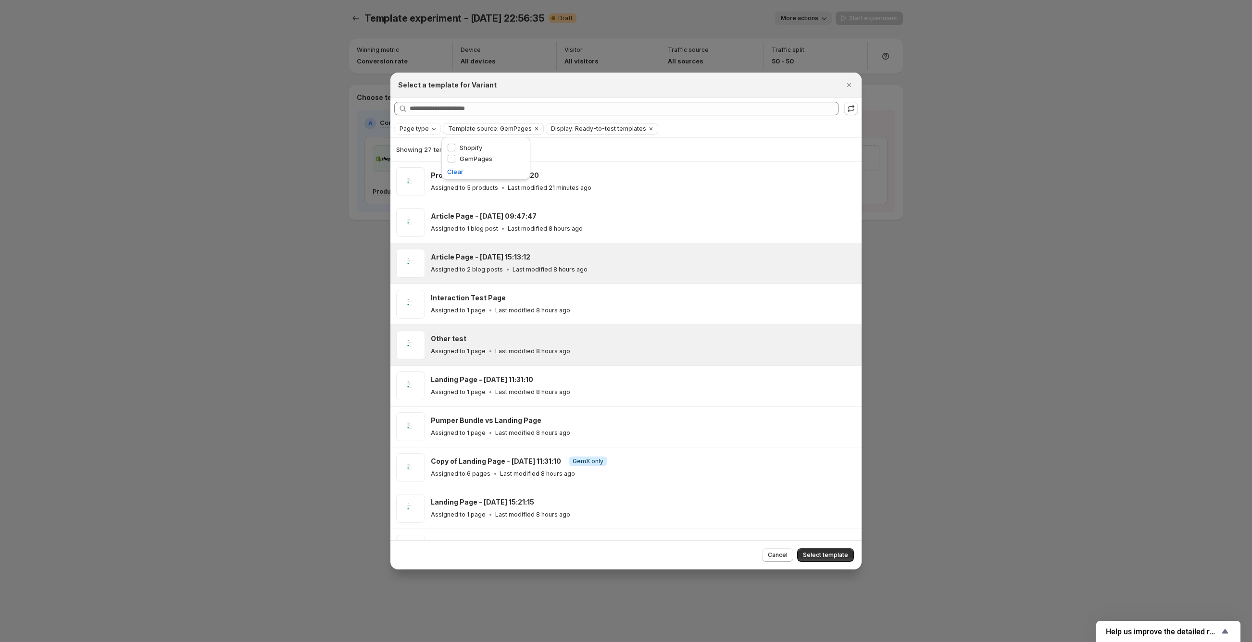
click at [587, 346] on div "Other test Assigned to 1 page Last modified 8 hours ago" at bounding box center [642, 345] width 422 height 22
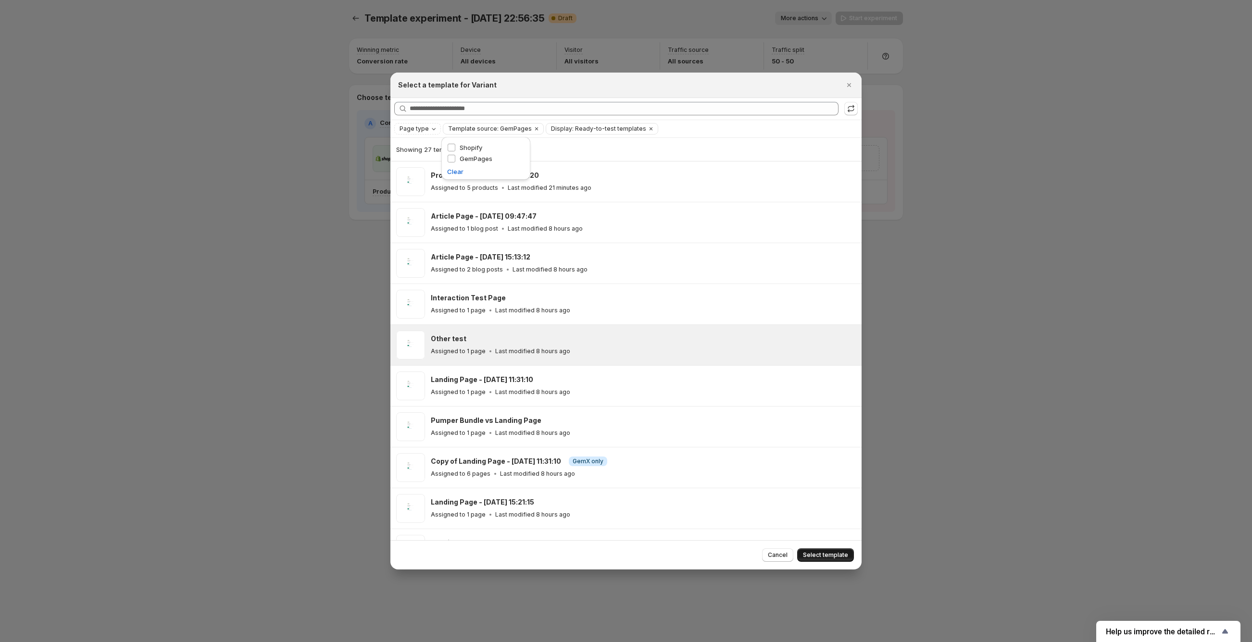
click at [828, 557] on span "Select template" at bounding box center [825, 555] width 45 height 8
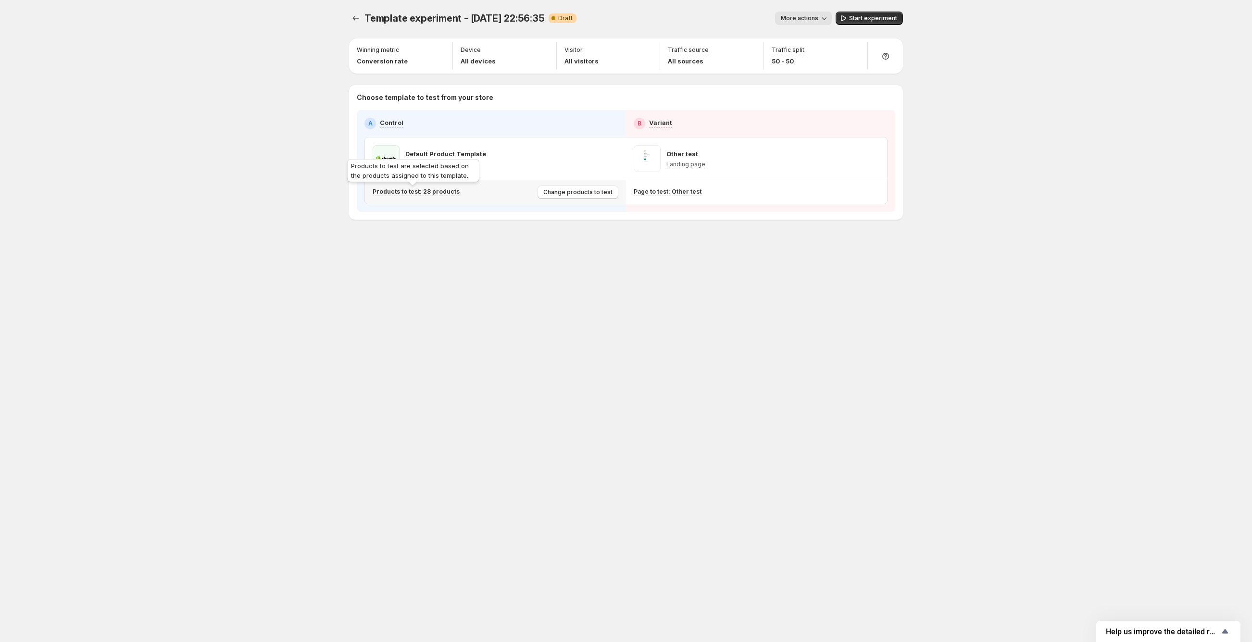
click at [424, 196] on div "Products to test: 28 products" at bounding box center [416, 192] width 87 height 8
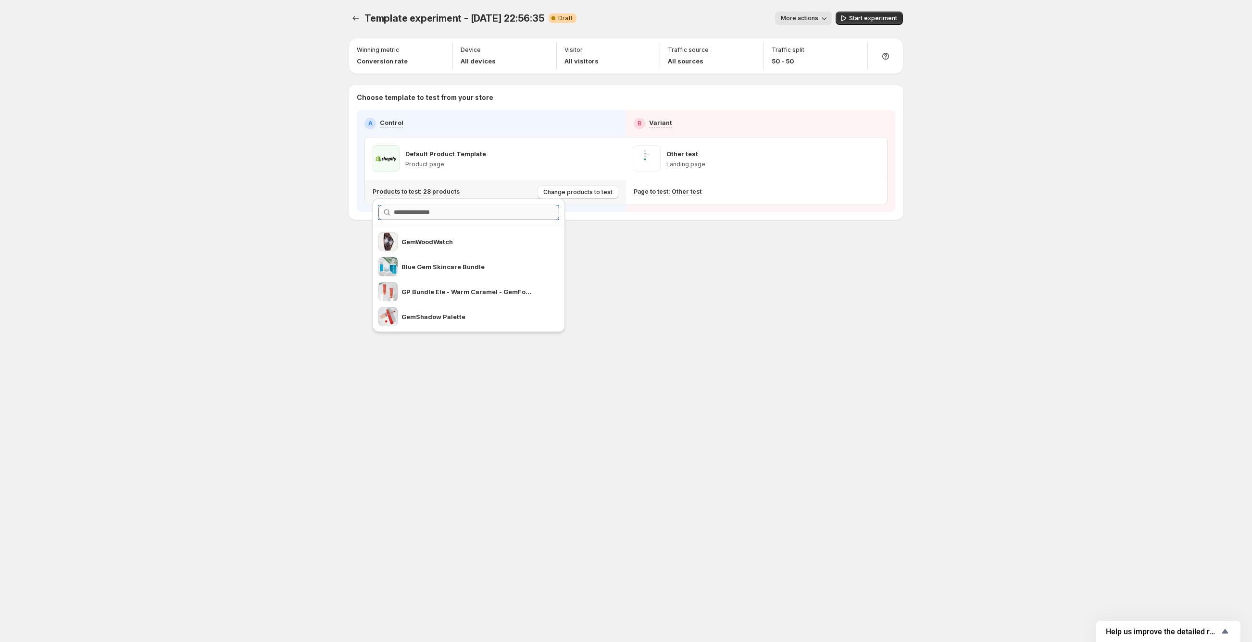
click at [415, 217] on input "text" at bounding box center [476, 212] width 165 height 15
drag, startPoint x: 837, startPoint y: 390, endPoint x: 850, endPoint y: 310, distance: 80.9
click at [837, 389] on div "Template experiment - Aug 29, 22:56:35. This page is ready Template experiment …" at bounding box center [626, 321] width 577 height 642
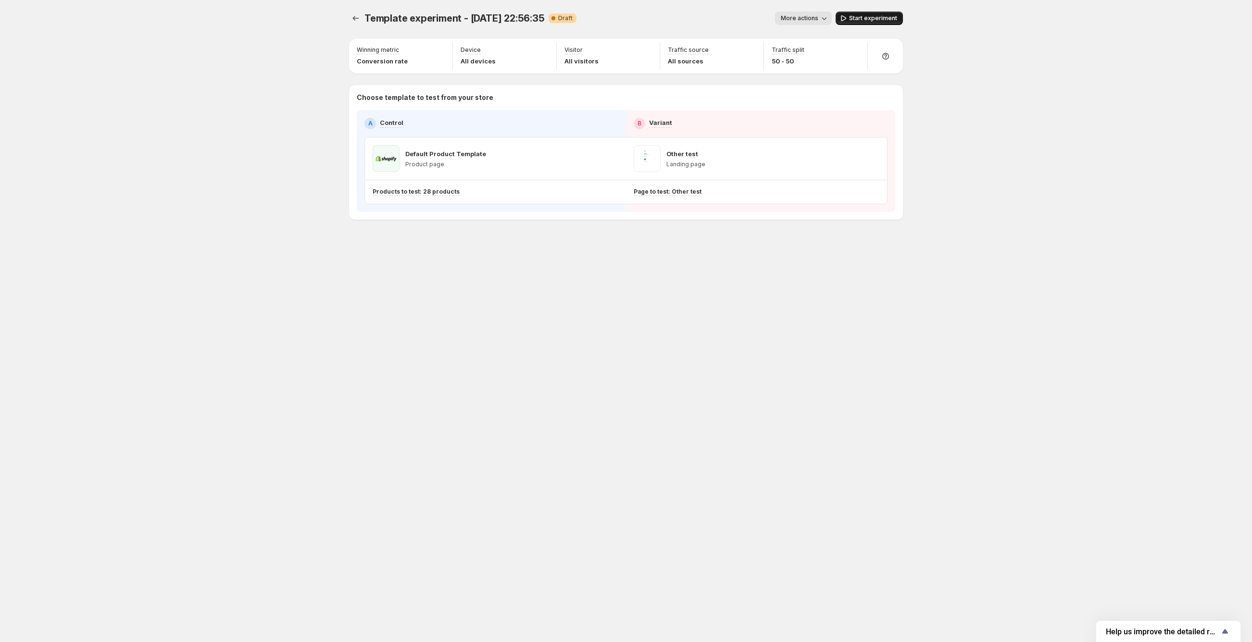
click at [858, 19] on span "Start experiment" at bounding box center [873, 18] width 48 height 8
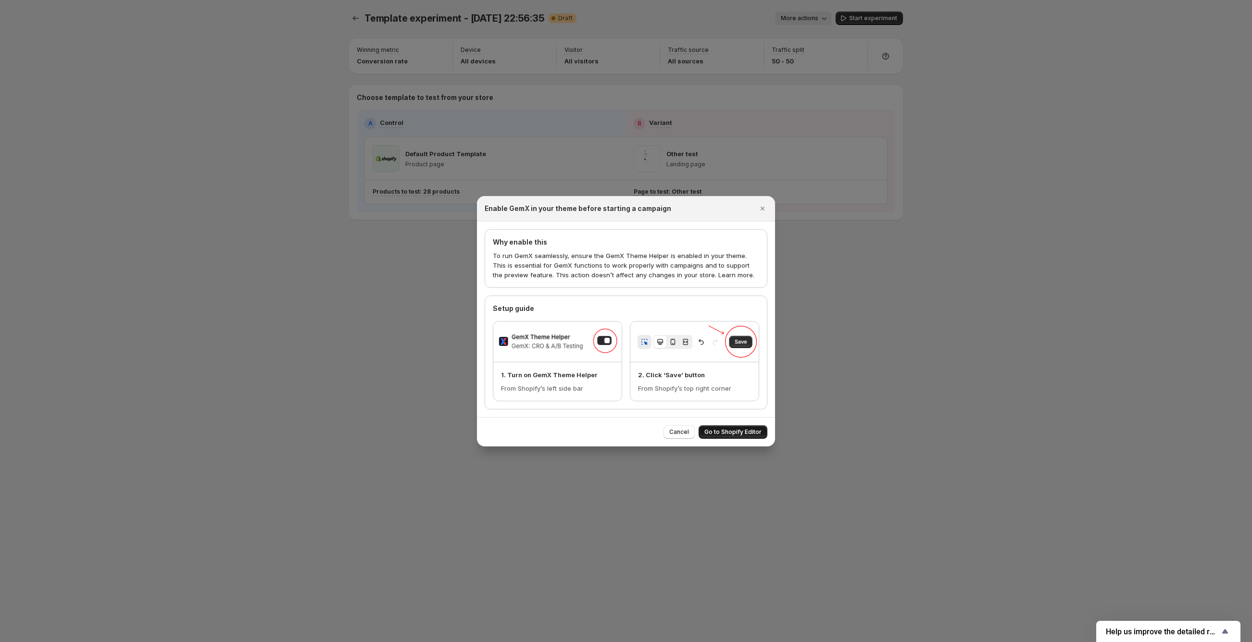
click at [738, 432] on span "Go to Shopify Editor" at bounding box center [732, 432] width 57 height 8
click at [739, 433] on span "Go to Shopify Editor" at bounding box center [732, 432] width 57 height 8
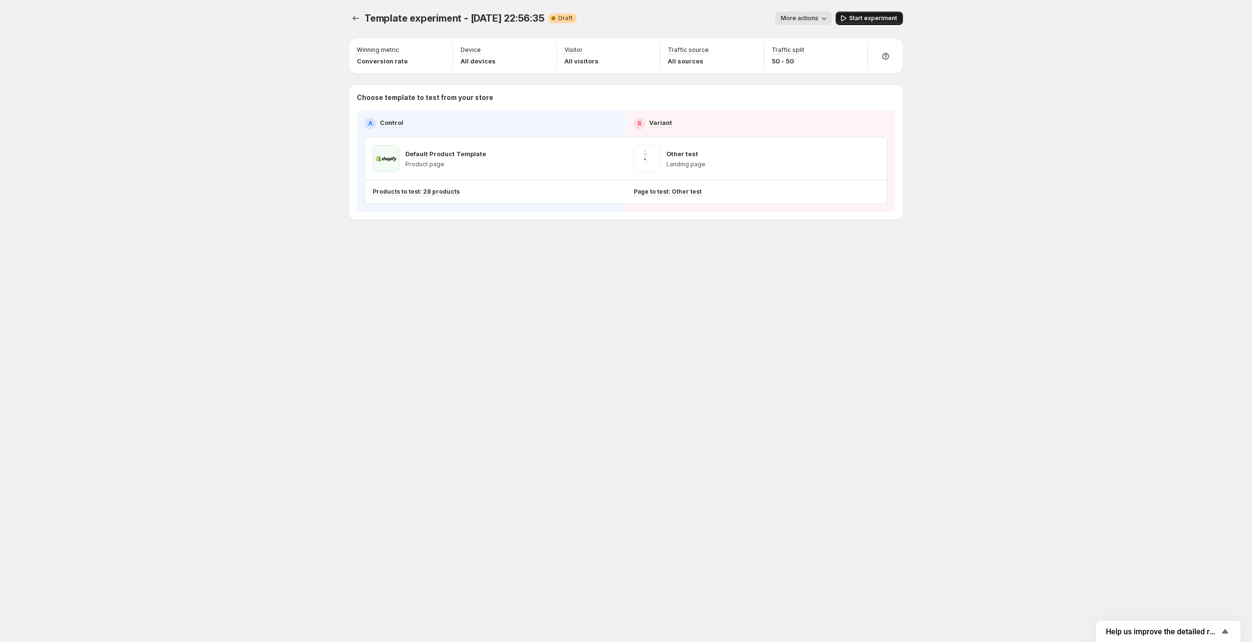
click at [867, 19] on span "Start experiment" at bounding box center [873, 18] width 48 height 8
click at [421, 188] on p "Products to test: 28 products" at bounding box center [416, 192] width 87 height 8
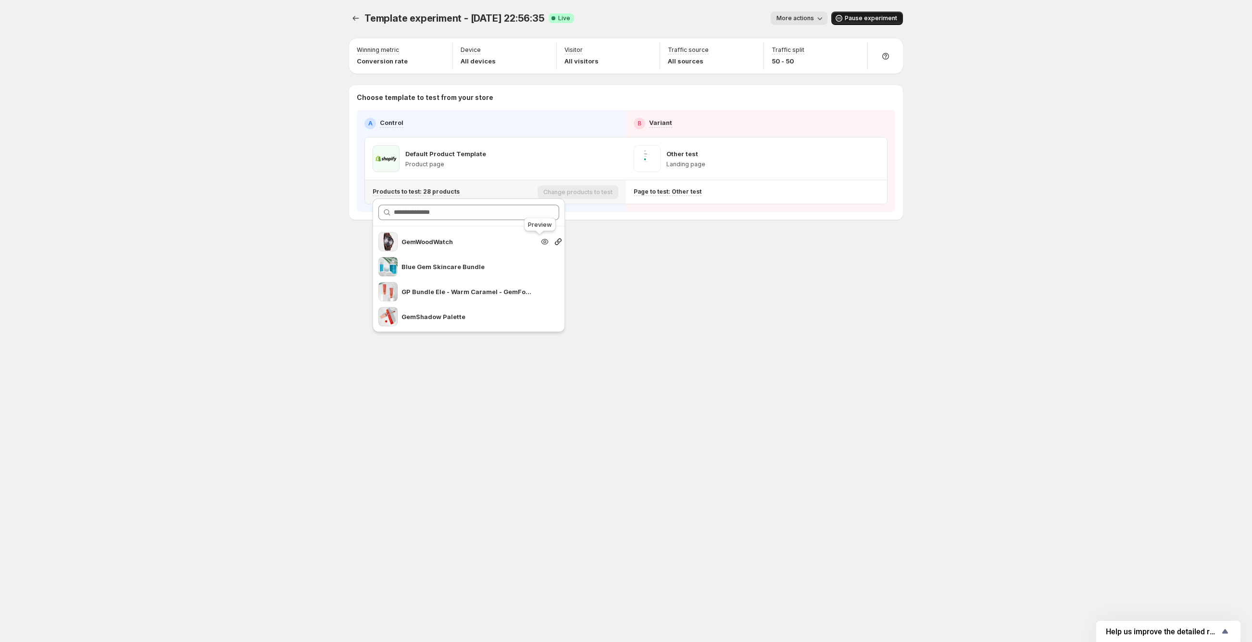
click at [543, 242] on icon "Search for and select a customer segment" at bounding box center [544, 241] width 3 height 3
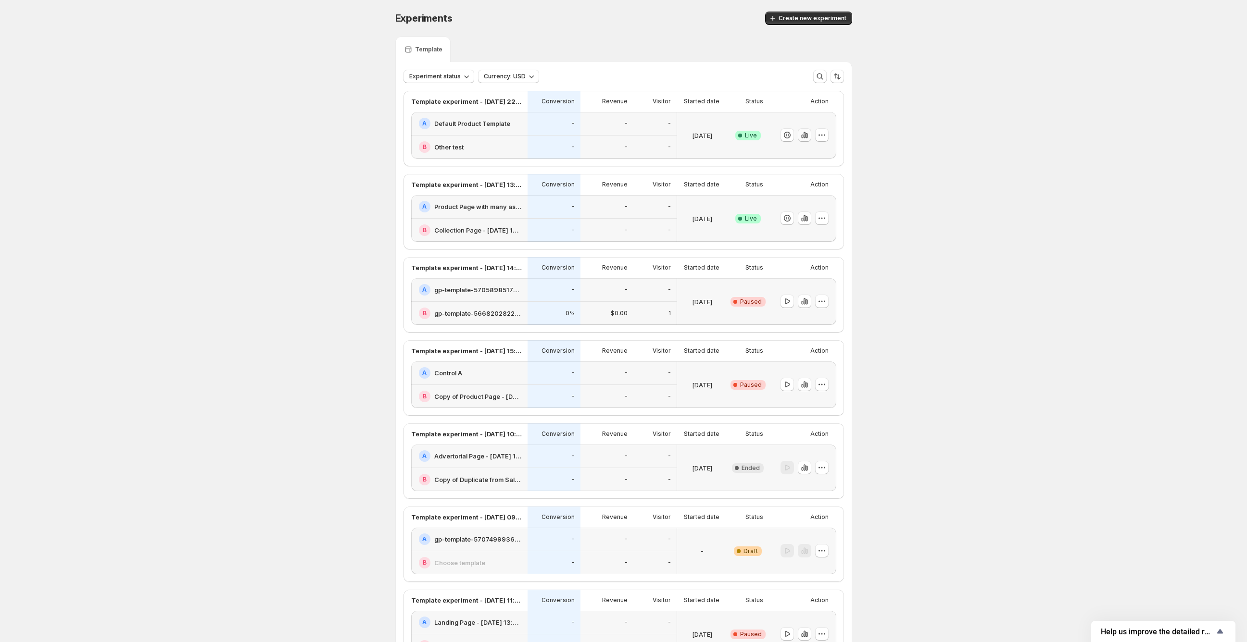
click at [807, 137] on icon "button" at bounding box center [806, 135] width 2 height 5
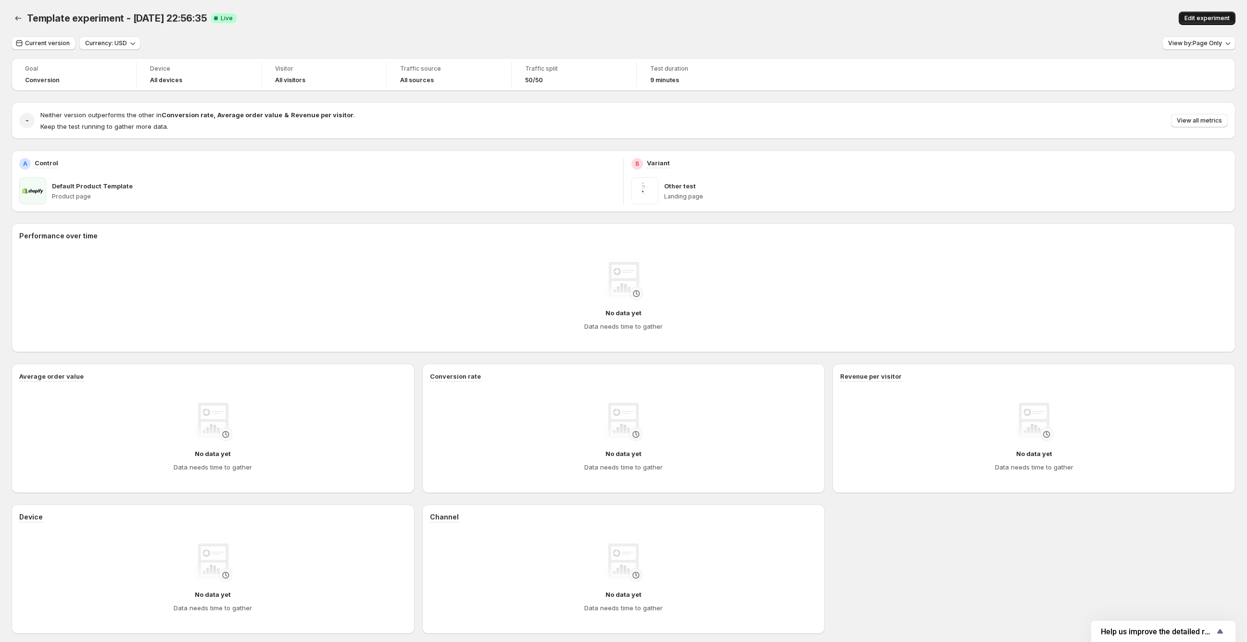
click at [1215, 20] on span "Edit experiment" at bounding box center [1206, 18] width 45 height 8
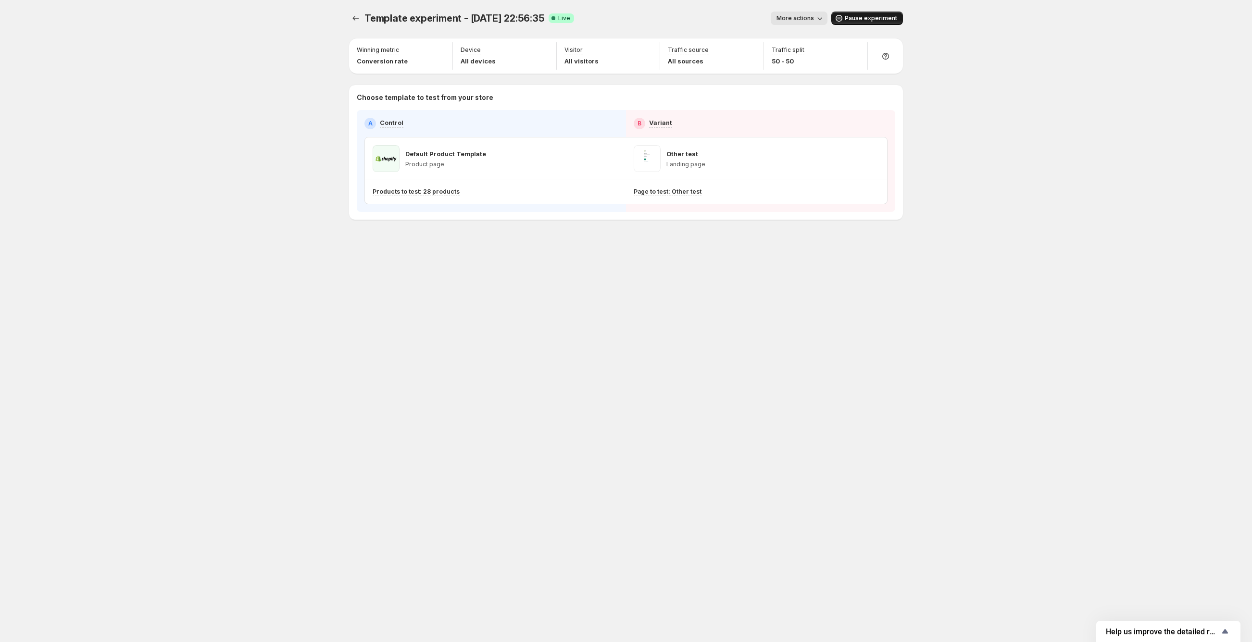
click at [872, 18] on span "Pause experiment" at bounding box center [871, 18] width 52 height 8
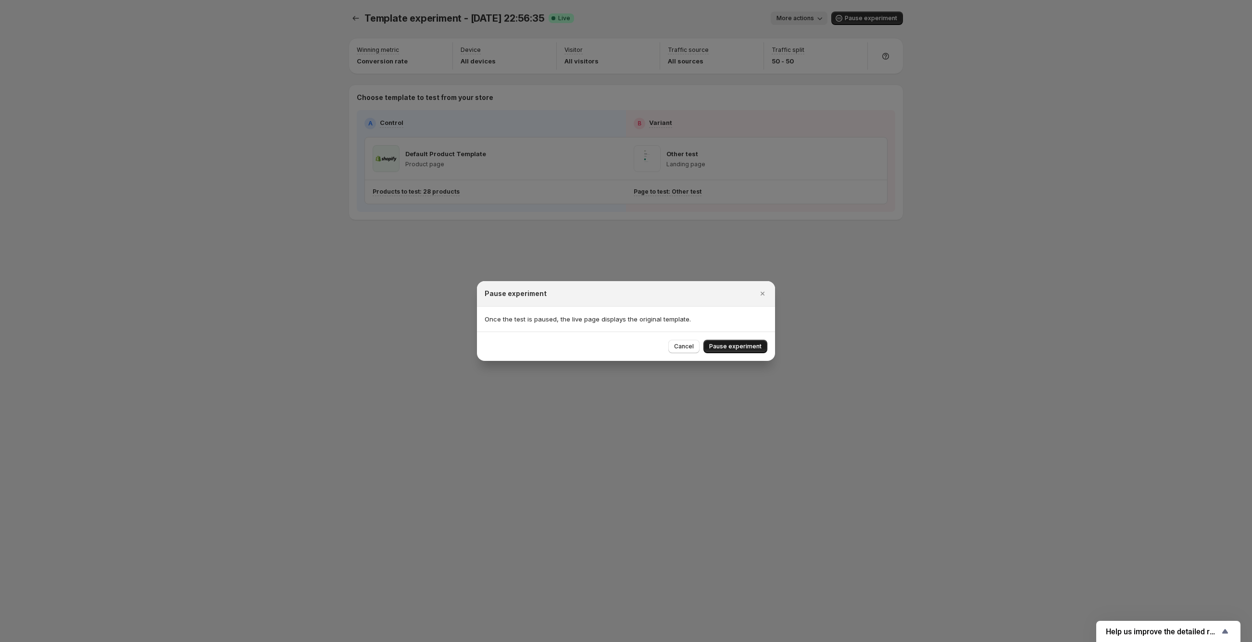
click at [728, 347] on span "Pause experiment" at bounding box center [735, 347] width 52 height 8
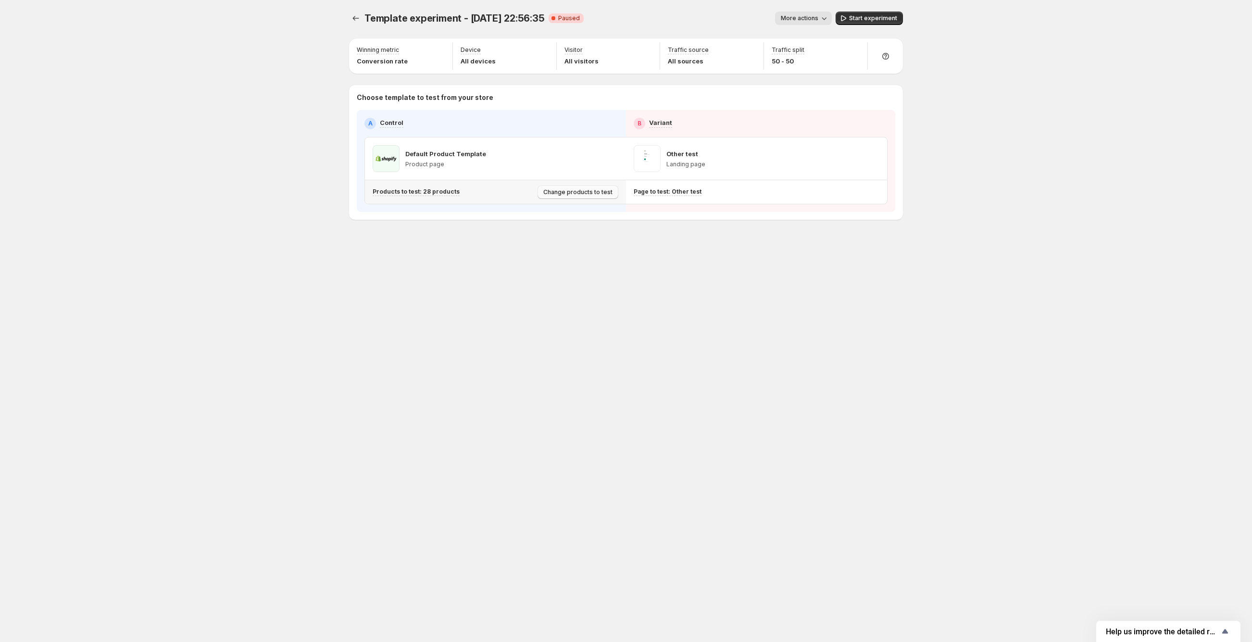
click at [595, 195] on span "Change products to test" at bounding box center [577, 192] width 69 height 8
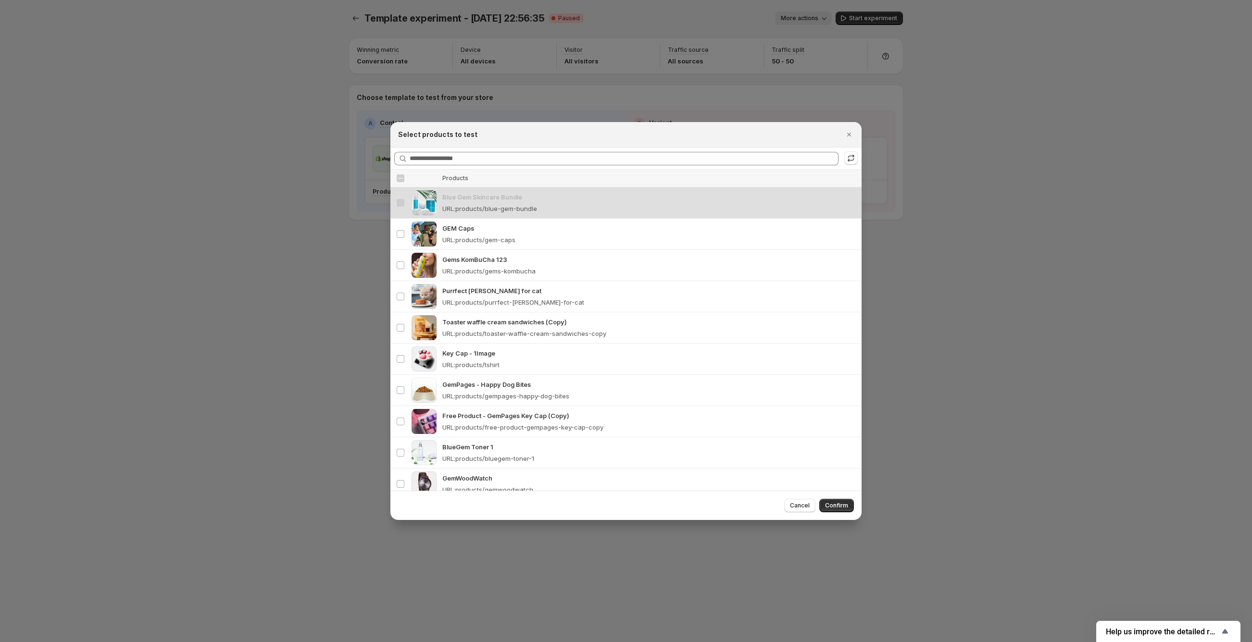
click at [401, 182] on div "Select all products" at bounding box center [400, 178] width 9 height 9
click at [402, 442] on td "Select product" at bounding box center [399, 453] width 18 height 31
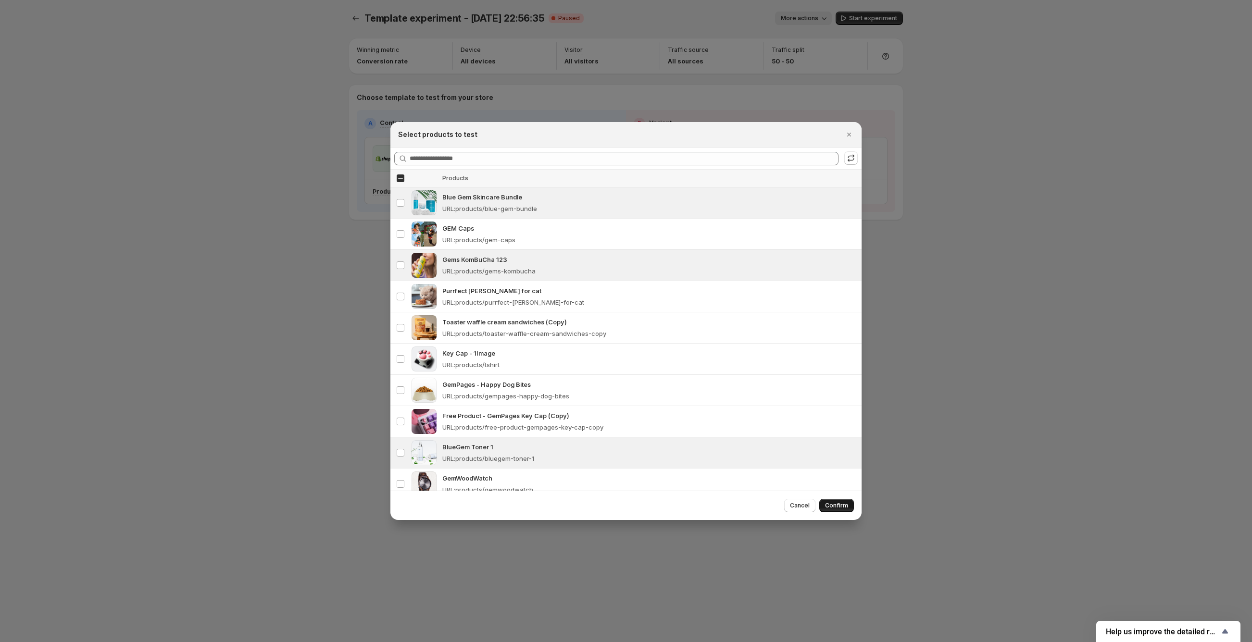
click at [841, 504] on span "Confirm" at bounding box center [836, 506] width 23 height 8
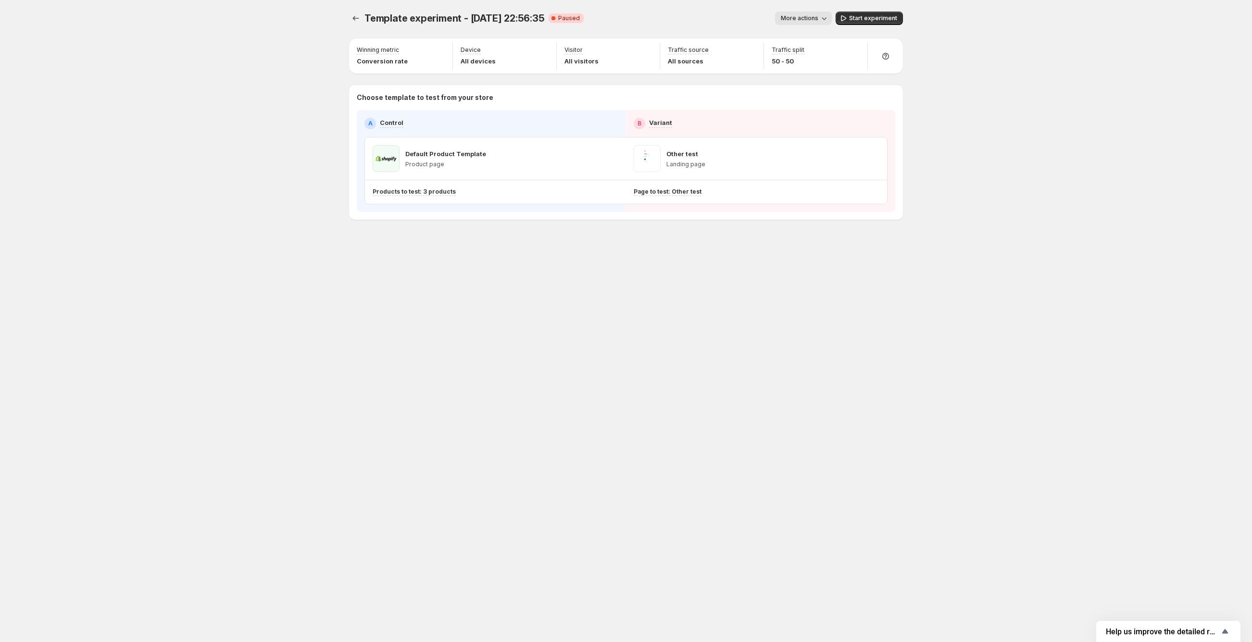
click at [515, 397] on div "Template experiment - [DATE] 22:56:35. This page is ready Template experiment -…" at bounding box center [626, 321] width 577 height 642
